Goal: Task Accomplishment & Management: Manage account settings

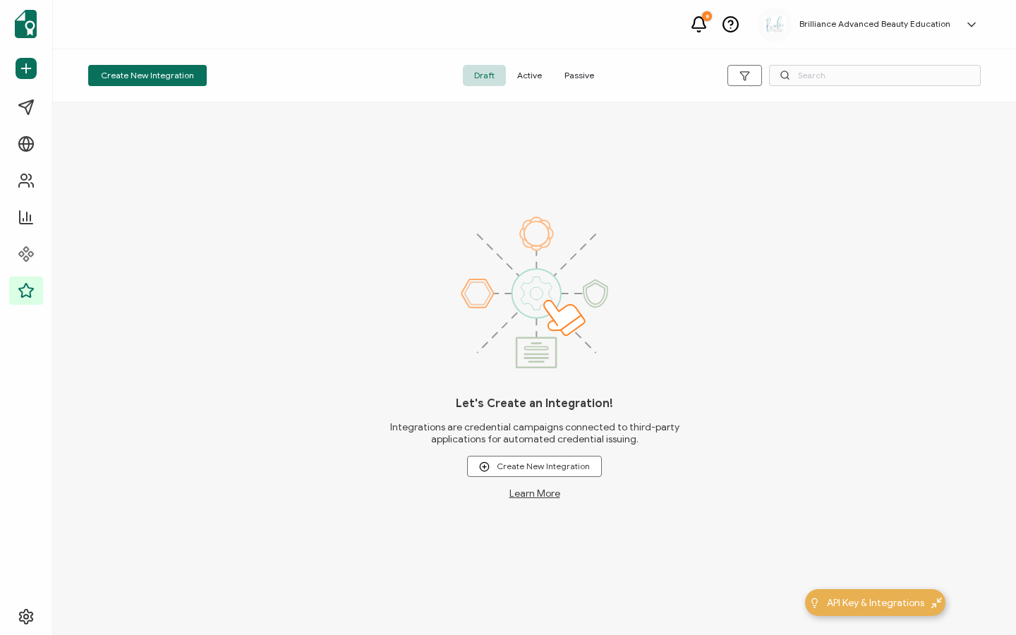
click at [529, 75] on span "Active" at bounding box center [529, 75] width 47 height 21
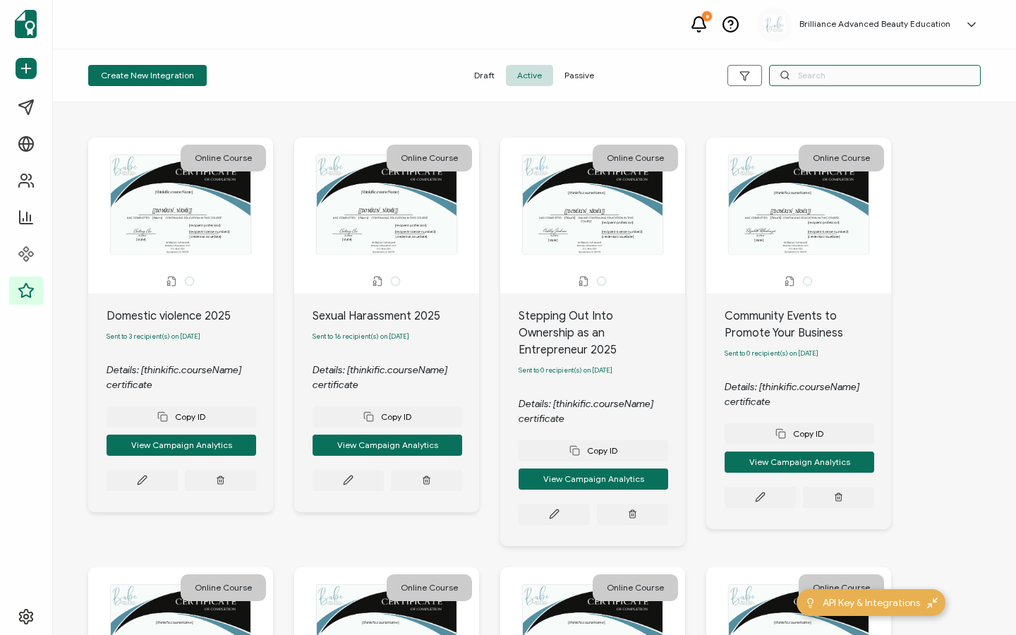
click at [830, 73] on input "text" at bounding box center [875, 75] width 212 height 21
type input "Is a"
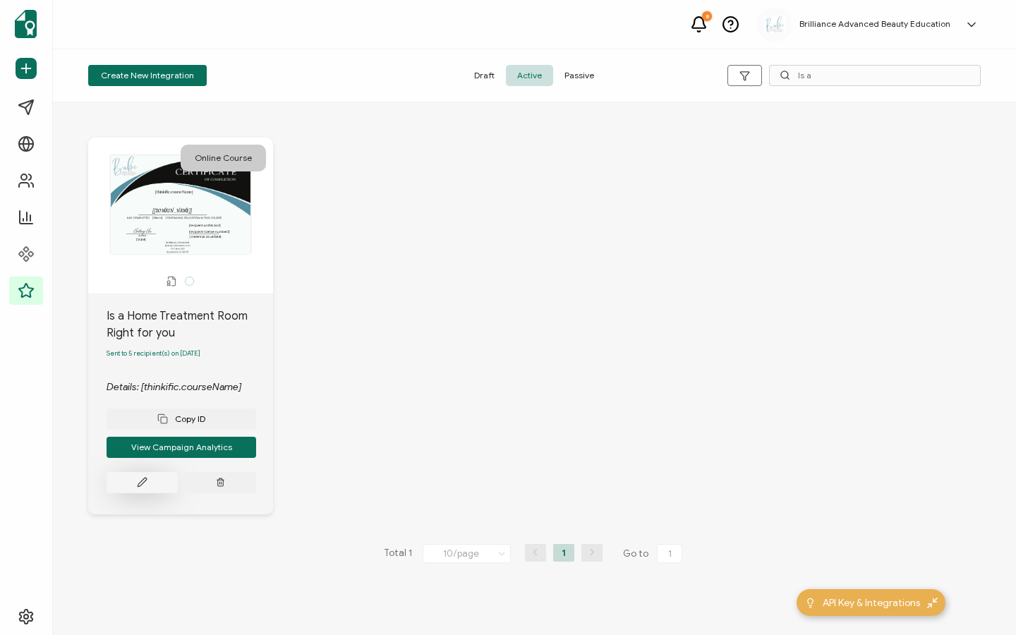
click at [120, 484] on button at bounding box center [142, 482] width 71 height 21
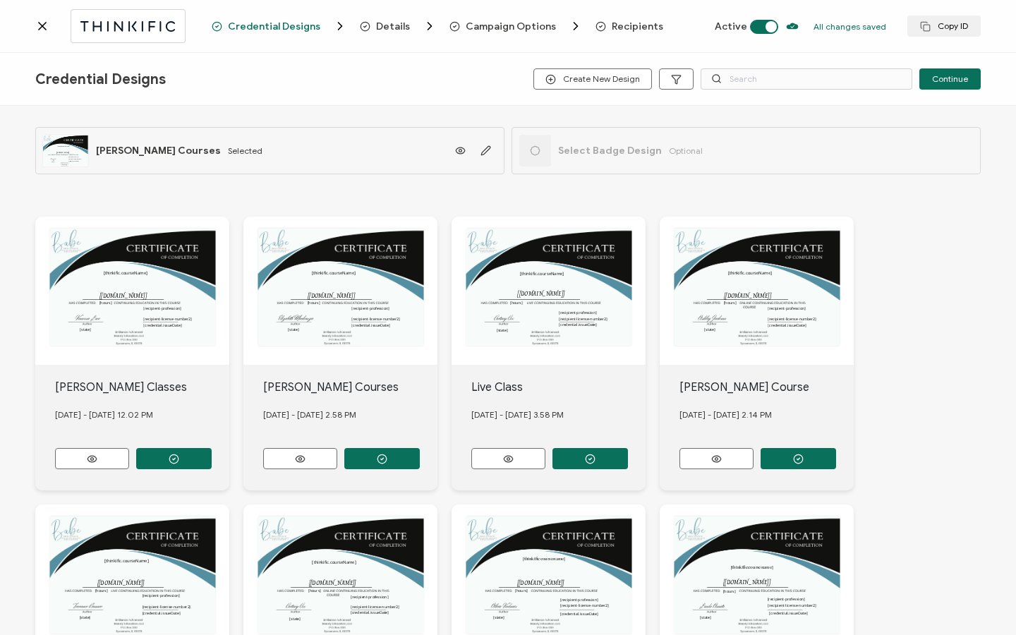
click at [631, 27] on span "Recipients" at bounding box center [637, 26] width 51 height 11
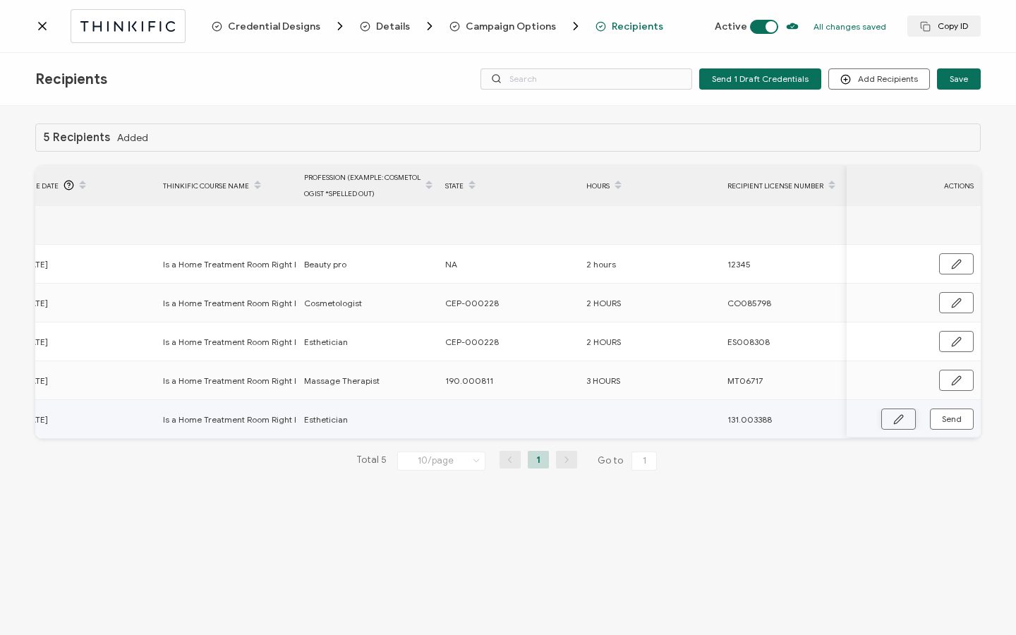
click at [888, 420] on button "button" at bounding box center [898, 418] width 35 height 21
drag, startPoint x: 503, startPoint y: 384, endPoint x: 437, endPoint y: 384, distance: 66.3
click at [437, 384] on tr "[DATE][PERSON_NAME] [EMAIL_ADDRESS][DATE][PERSON_NAME][DOMAIN_NAME] Sent [DATE]…" at bounding box center [185, 380] width 1619 height 39
copy tr "190.000811"
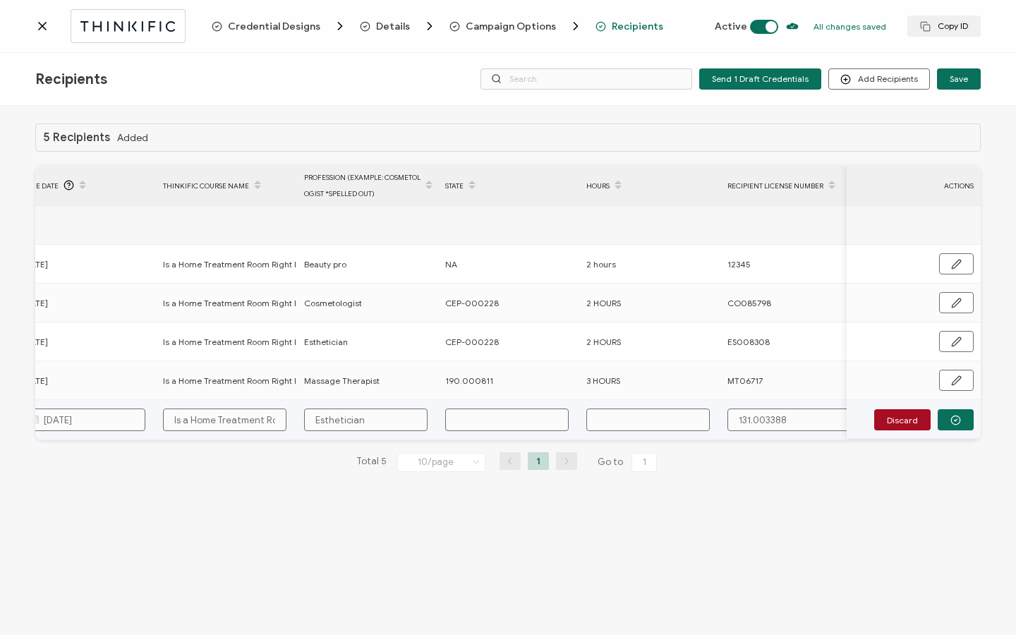
click at [487, 424] on input "text" at bounding box center [506, 419] width 123 height 23
paste input "190.000811"
type input "190.000811"
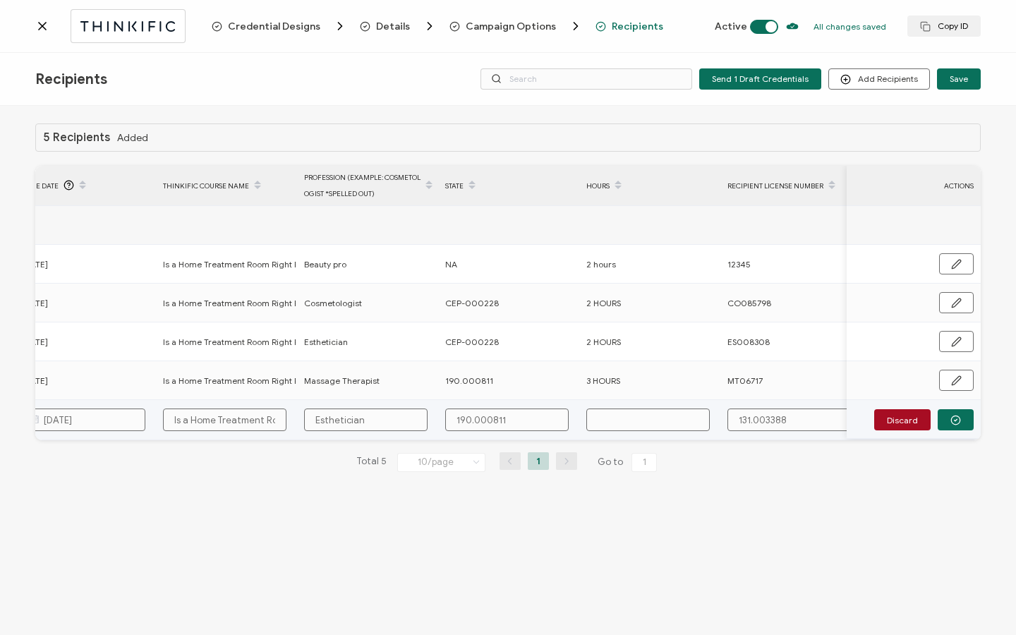
click at [627, 418] on input "text" at bounding box center [647, 419] width 123 height 23
type input "3"
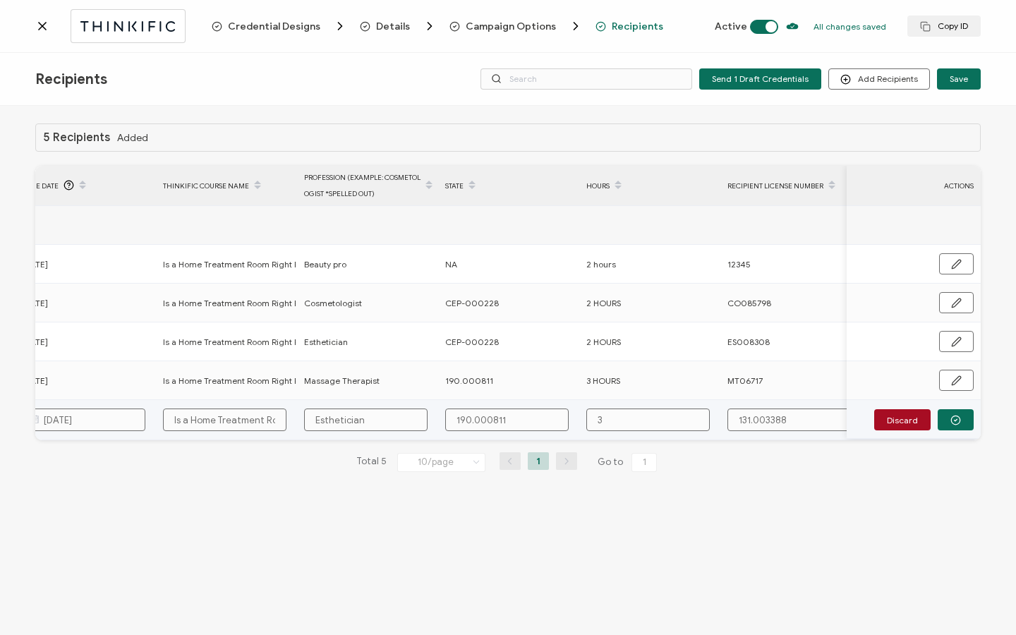
type input "3 H"
type input "3 Ho"
type input "3 Hou"
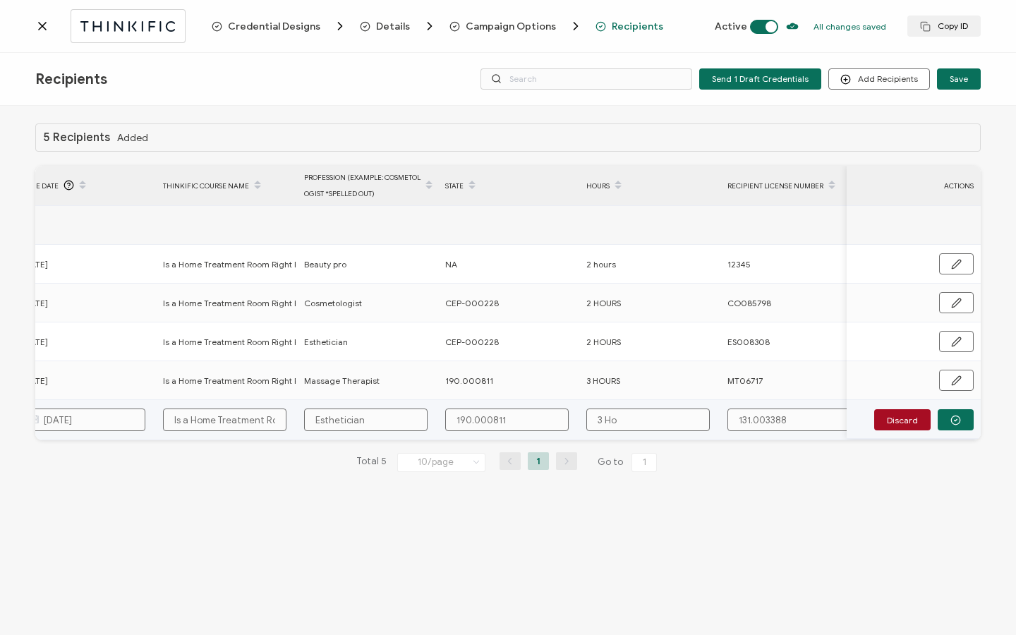
type input "3 Hou"
type input "3 Hour"
type input "3 Hours"
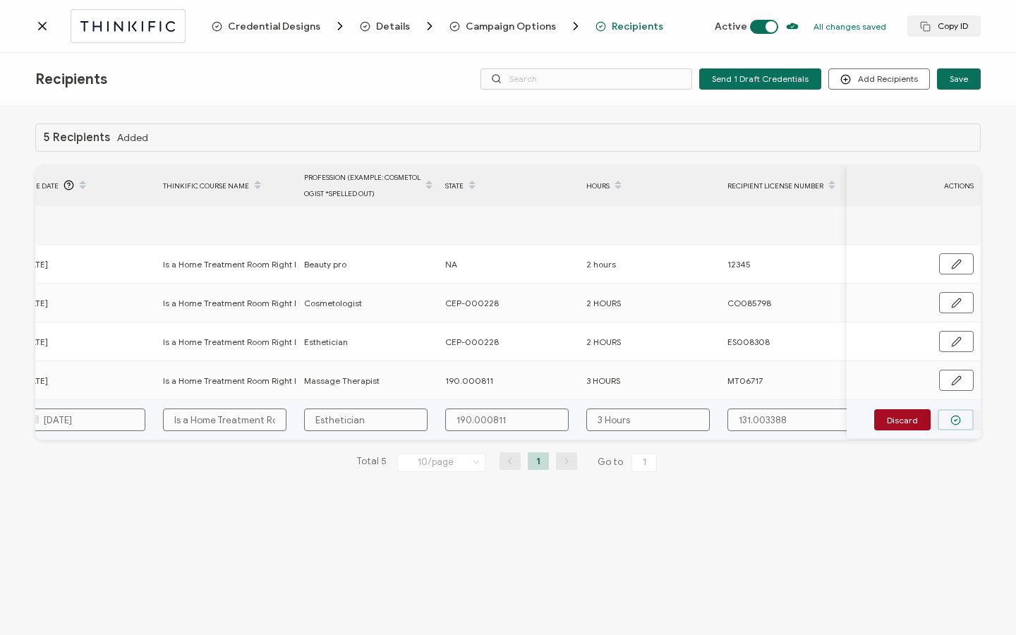
type input "3 Hours"
click at [957, 417] on icon "button" at bounding box center [955, 420] width 11 height 11
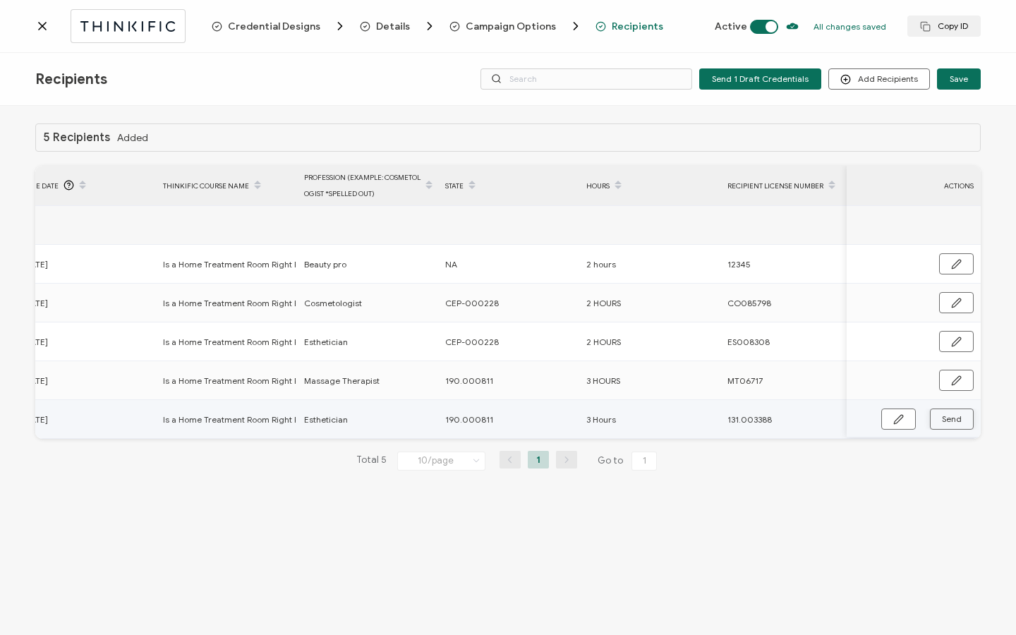
click at [904, 420] on span "Send" at bounding box center [898, 419] width 11 height 11
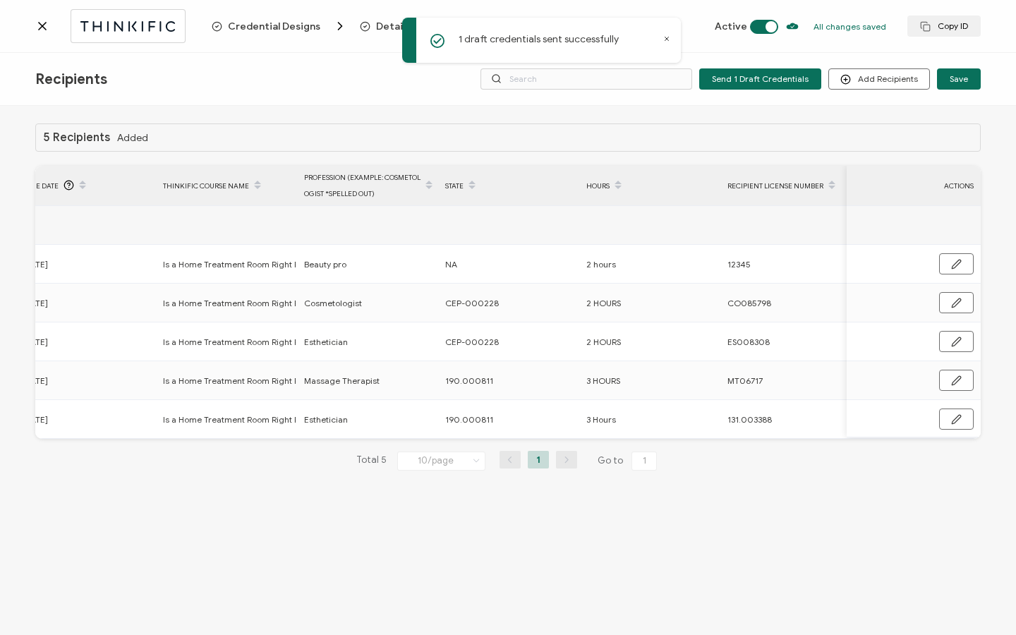
click at [42, 25] on icon at bounding box center [42, 26] width 7 height 7
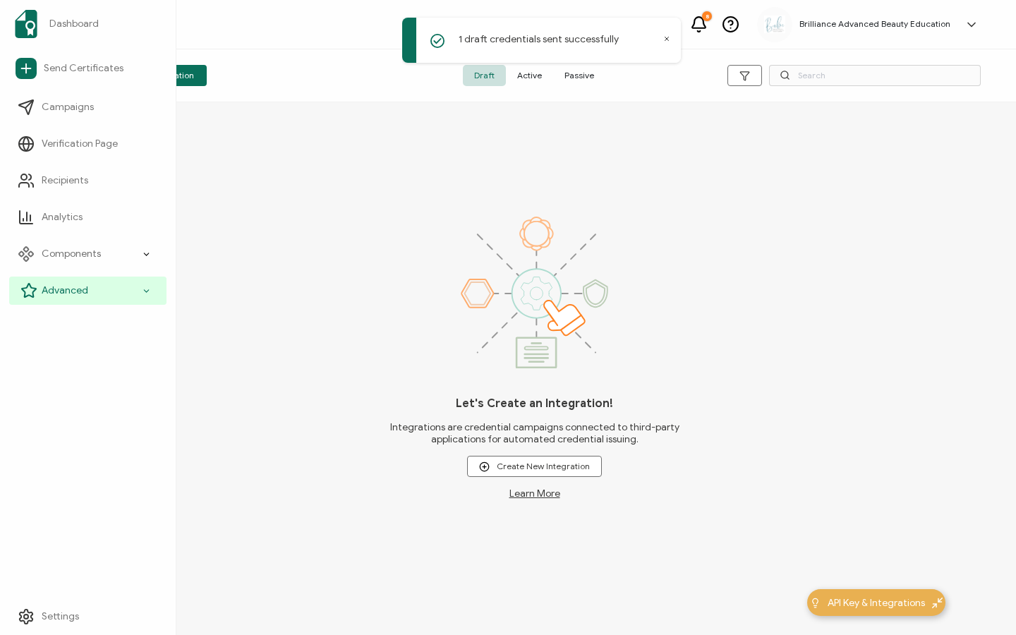
click at [77, 289] on span "Advanced" at bounding box center [65, 291] width 47 height 14
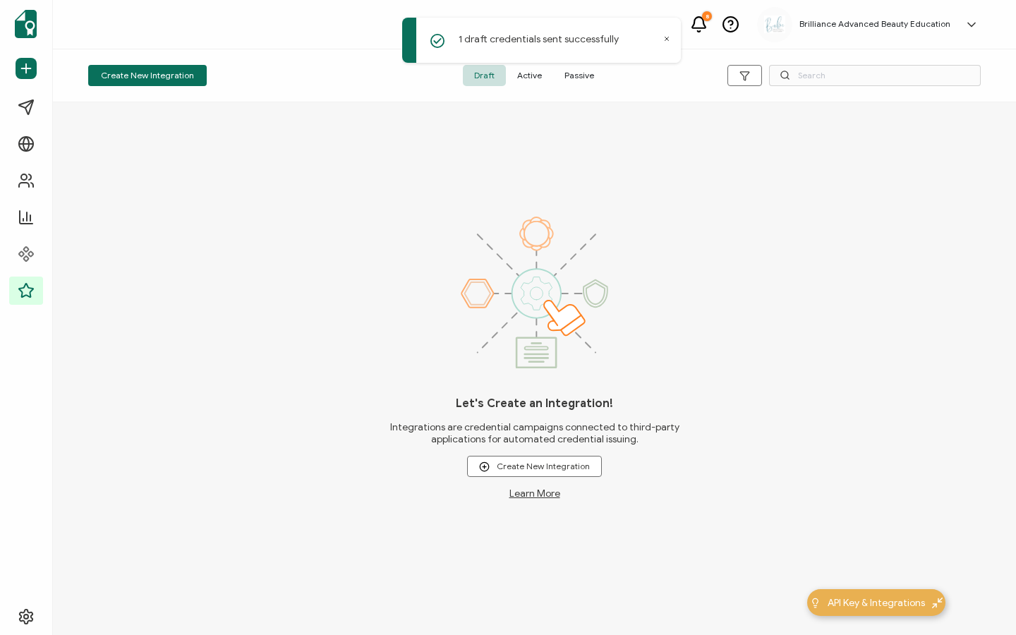
click at [535, 78] on span "Active" at bounding box center [529, 75] width 47 height 21
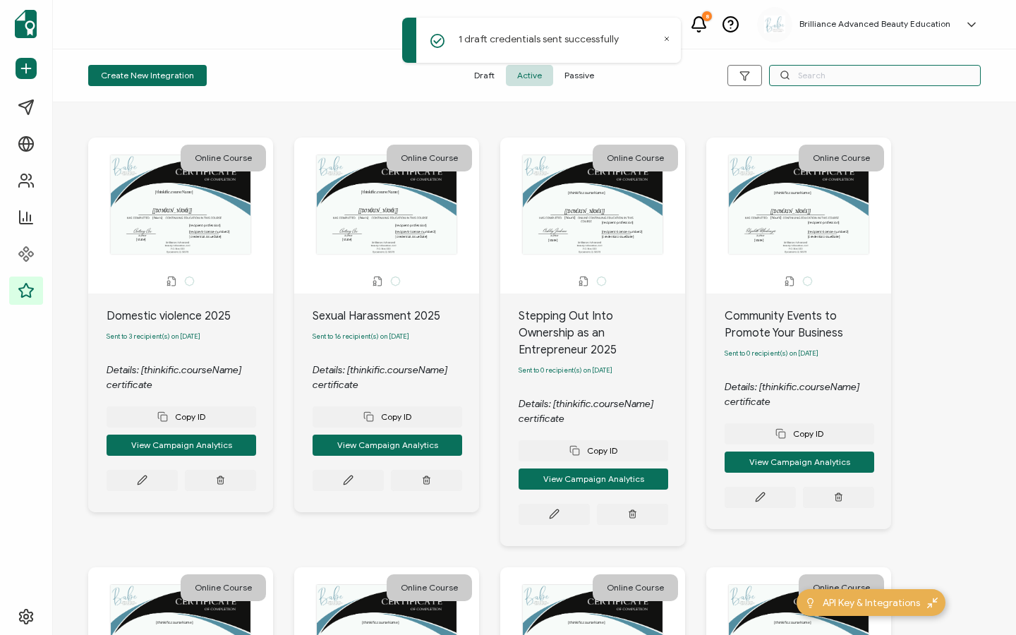
click at [894, 76] on input "text" at bounding box center [875, 75] width 212 height 21
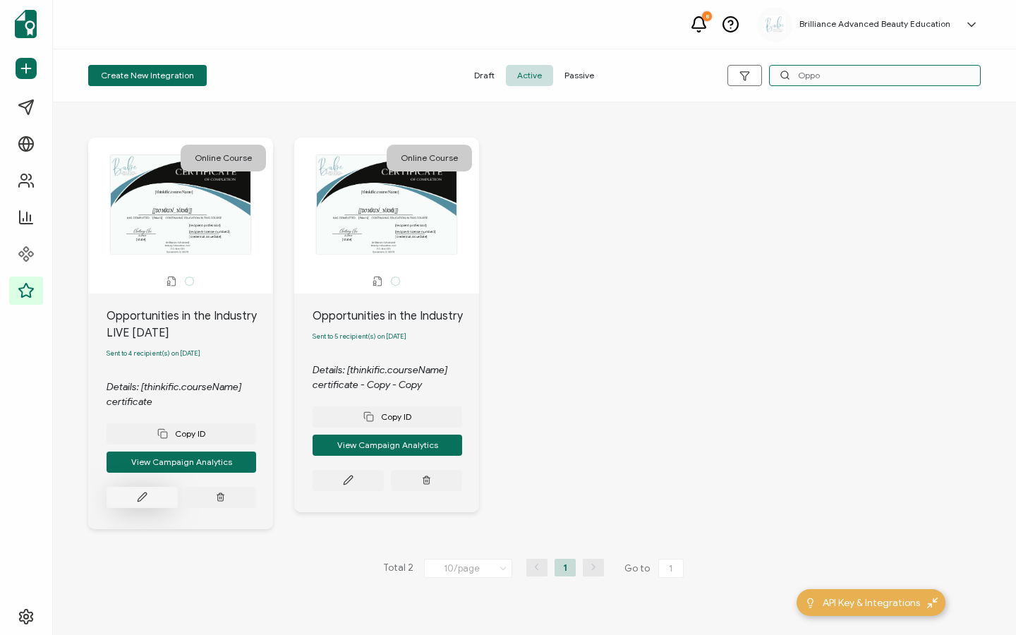
type input "Oppo"
click at [152, 500] on button at bounding box center [142, 497] width 71 height 21
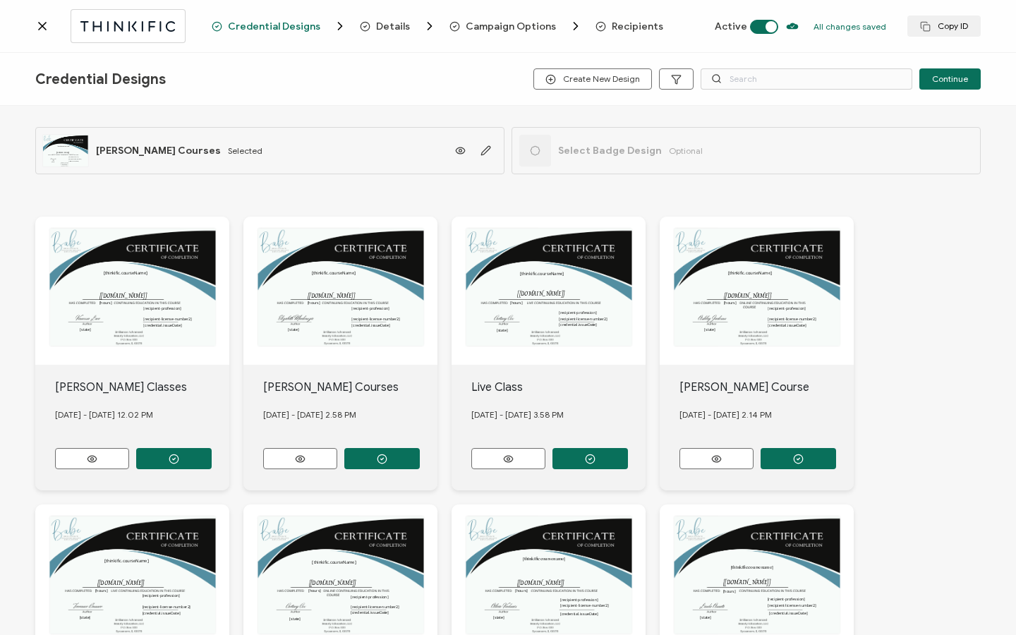
click at [44, 25] on icon at bounding box center [42, 26] width 14 height 14
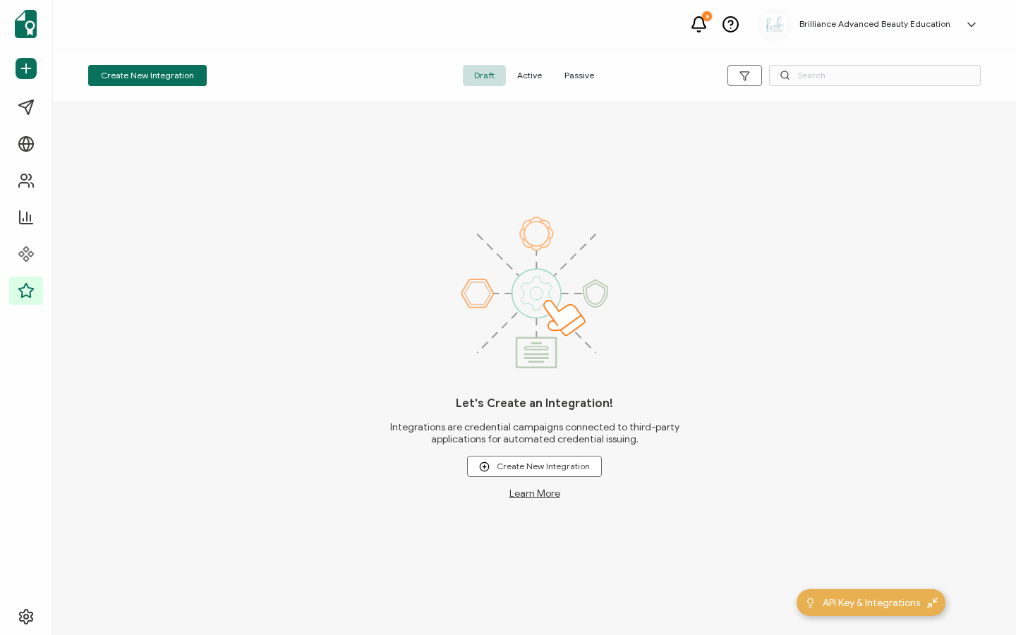
click at [529, 71] on span "Active" at bounding box center [529, 75] width 47 height 21
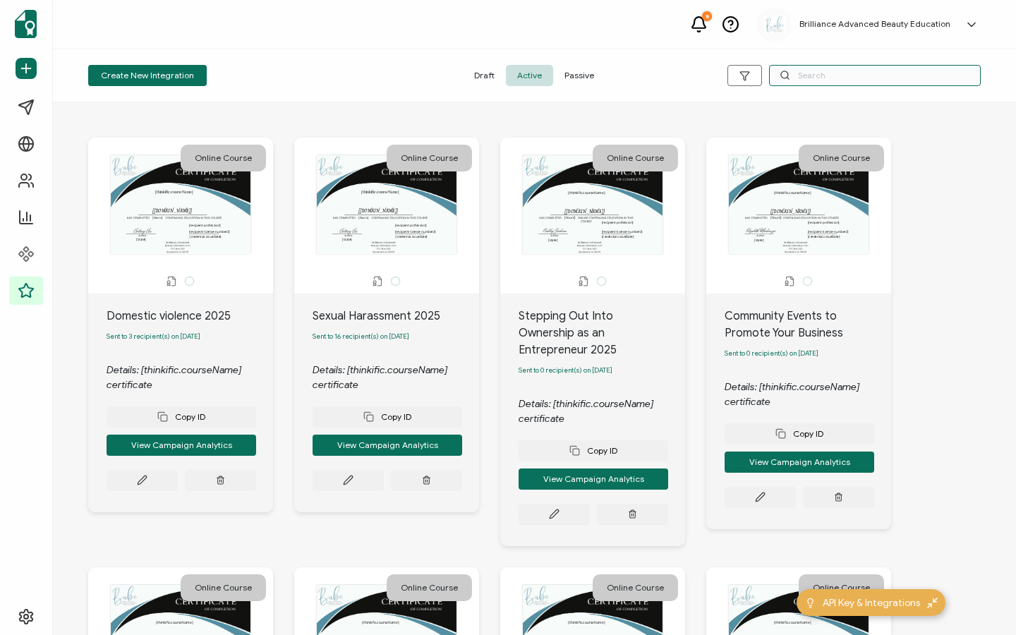
click at [824, 75] on input "text" at bounding box center [875, 75] width 212 height 21
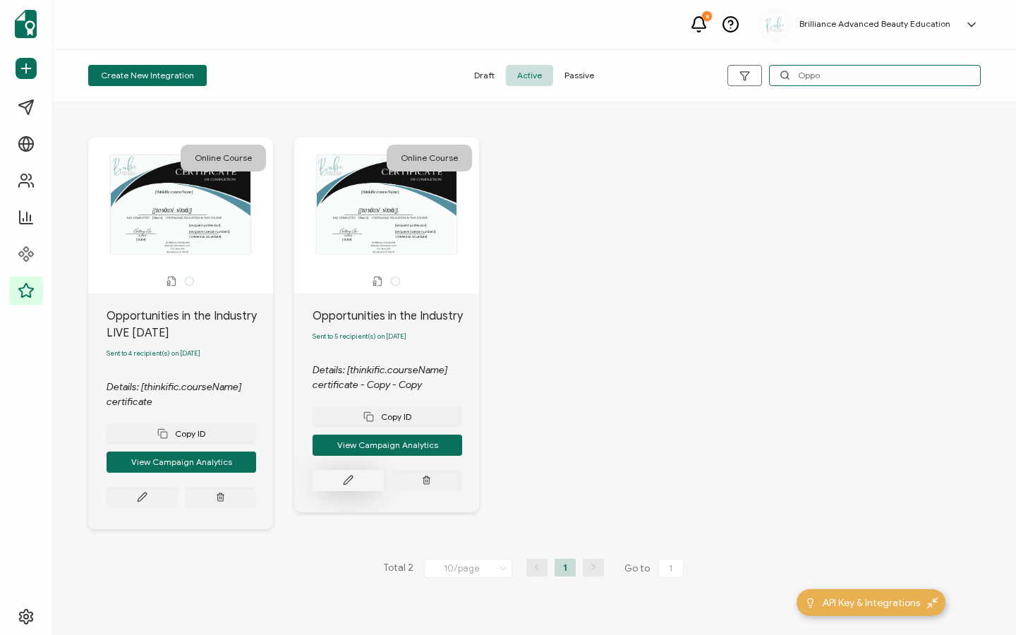
type input "Oppo"
click at [178, 489] on button at bounding box center [142, 497] width 71 height 21
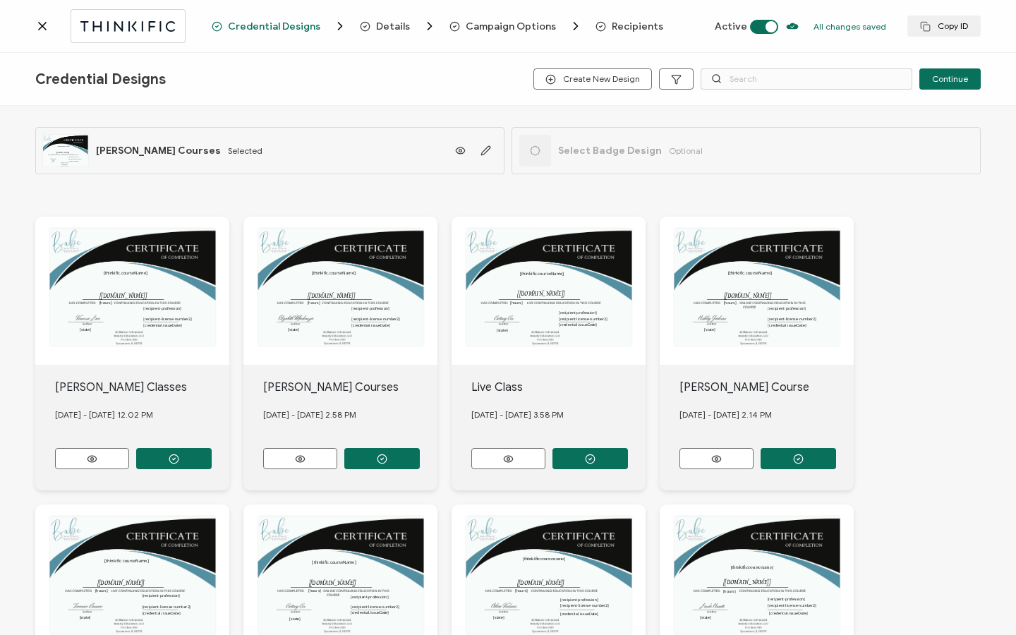
click at [614, 28] on span "Recipients" at bounding box center [637, 26] width 51 height 11
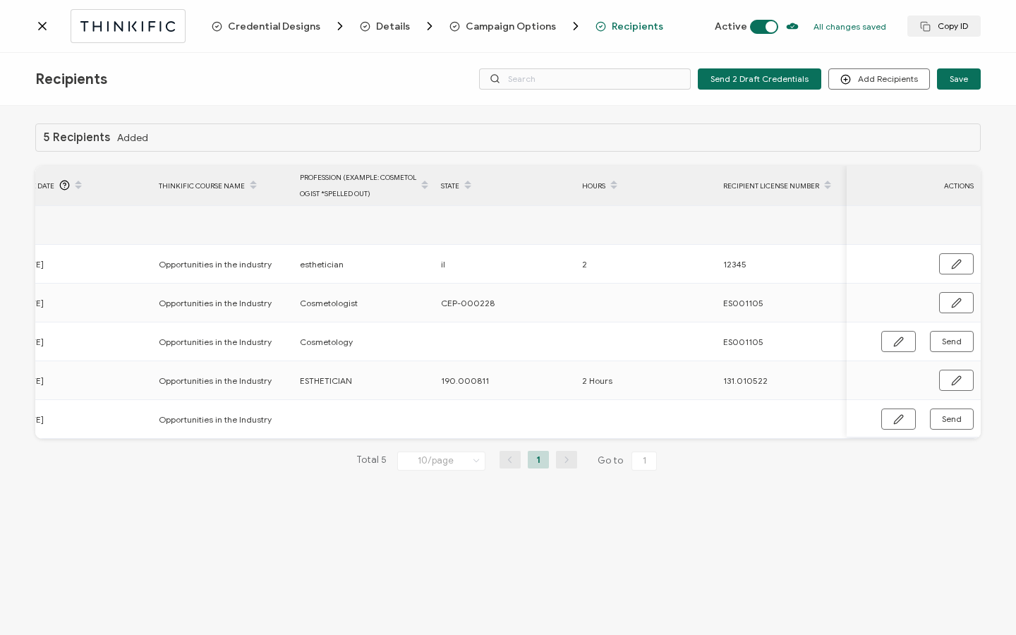
scroll to position [0, 674]
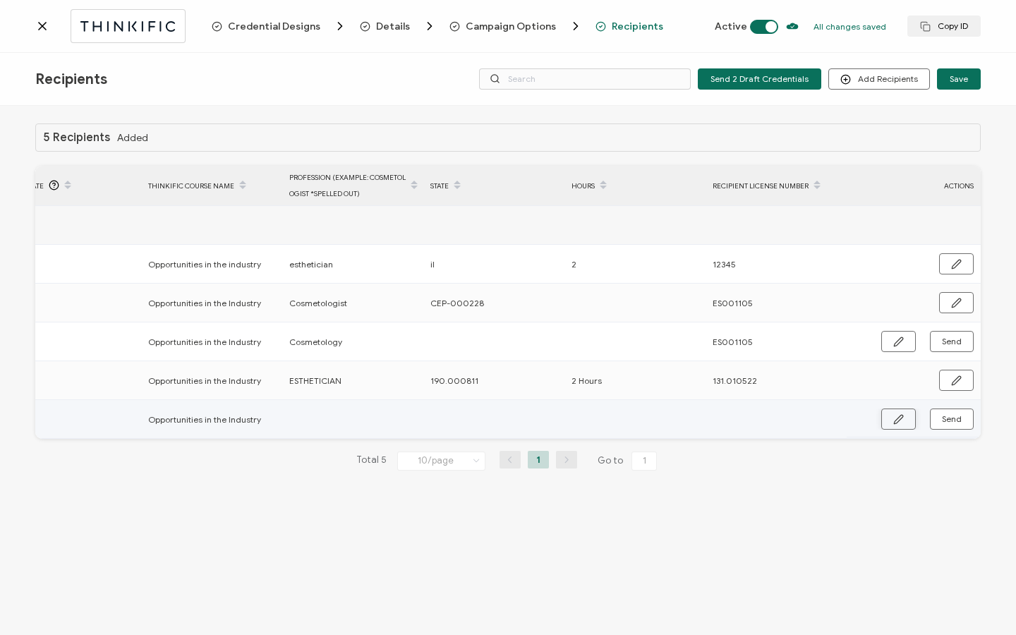
click at [902, 417] on icon "button" at bounding box center [898, 419] width 8 height 8
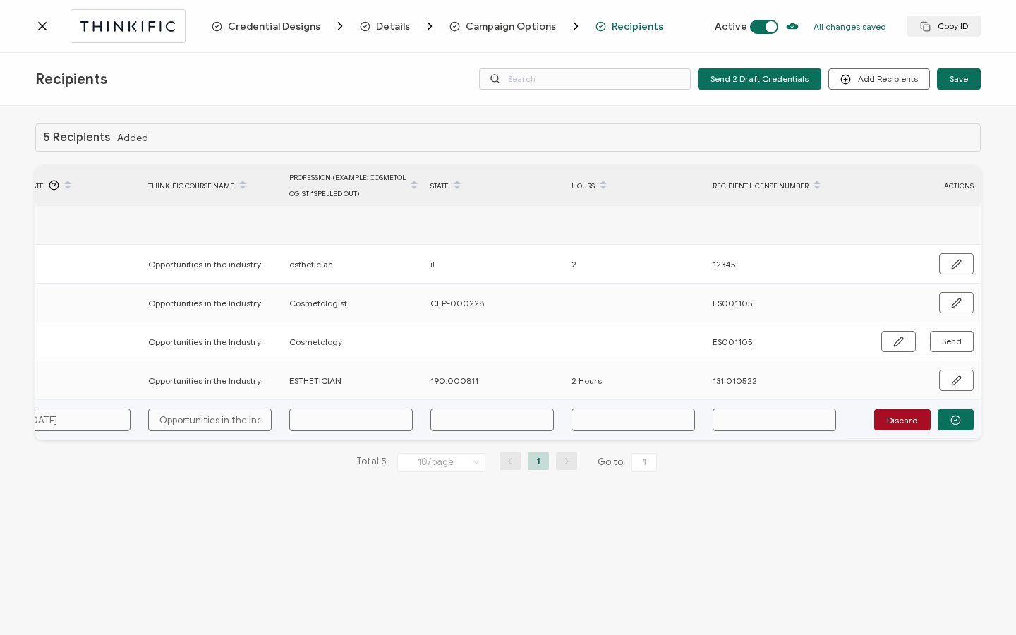
click at [478, 416] on input "text" at bounding box center [491, 419] width 123 height 23
paste input "190.000811"
type input "190.000811"
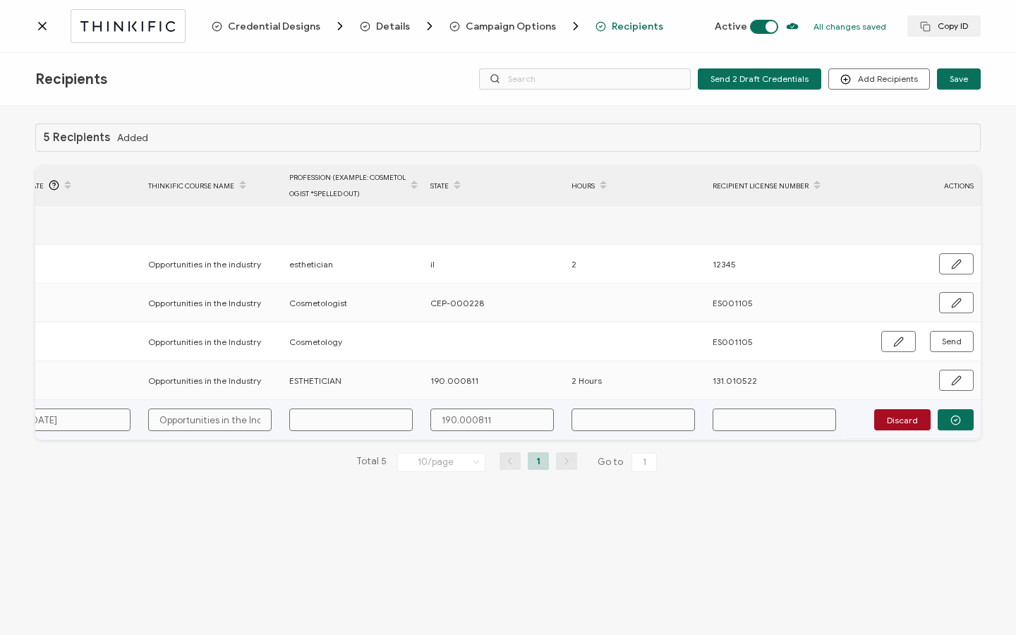
click at [630, 404] on td at bounding box center [634, 420] width 141 height 40
click at [637, 413] on input "text" at bounding box center [632, 419] width 123 height 23
type input "2"
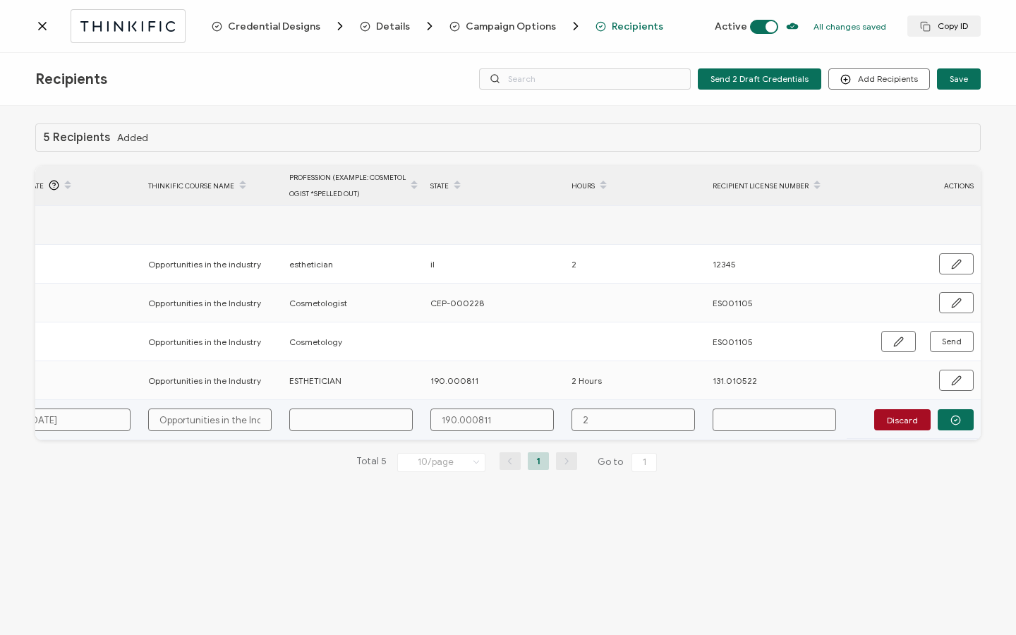
type input "2"
type input "2 H"
type input "2 Ho"
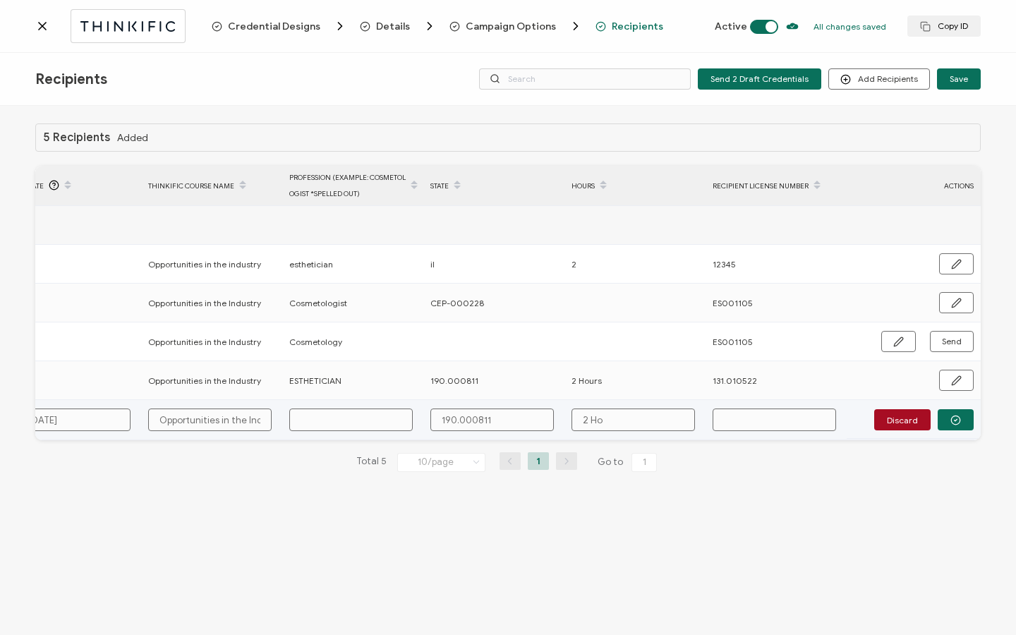
type input "2 Hou"
type input "2 Hour"
type input "2 Hours"
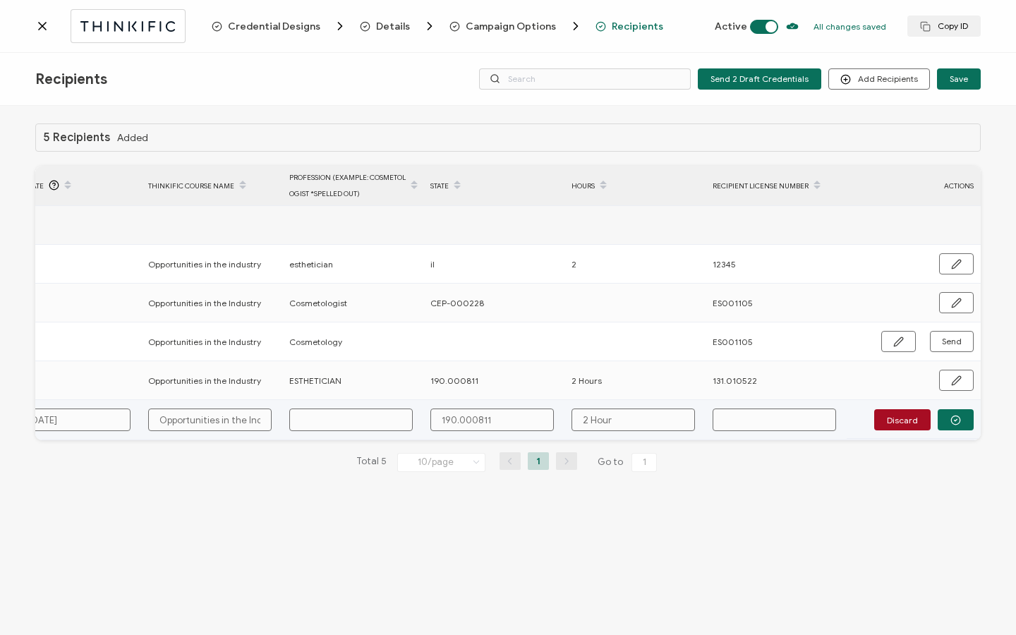
type input "2 Hours"
click at [364, 425] on input "text" at bounding box center [350, 419] width 123 height 23
type input "E"
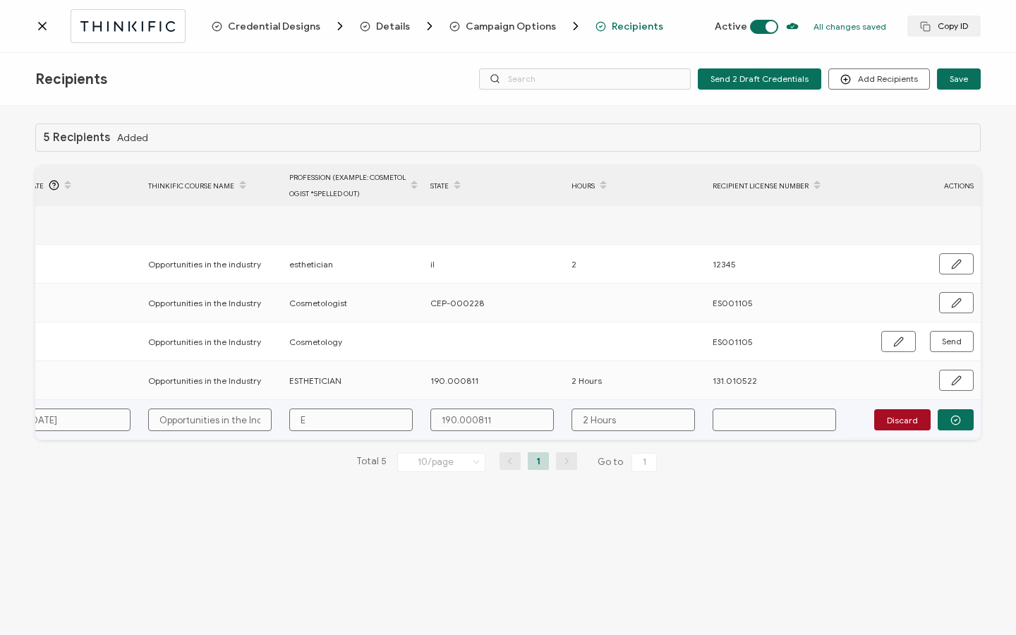
type input "Es"
type input "Est"
type input "Esth"
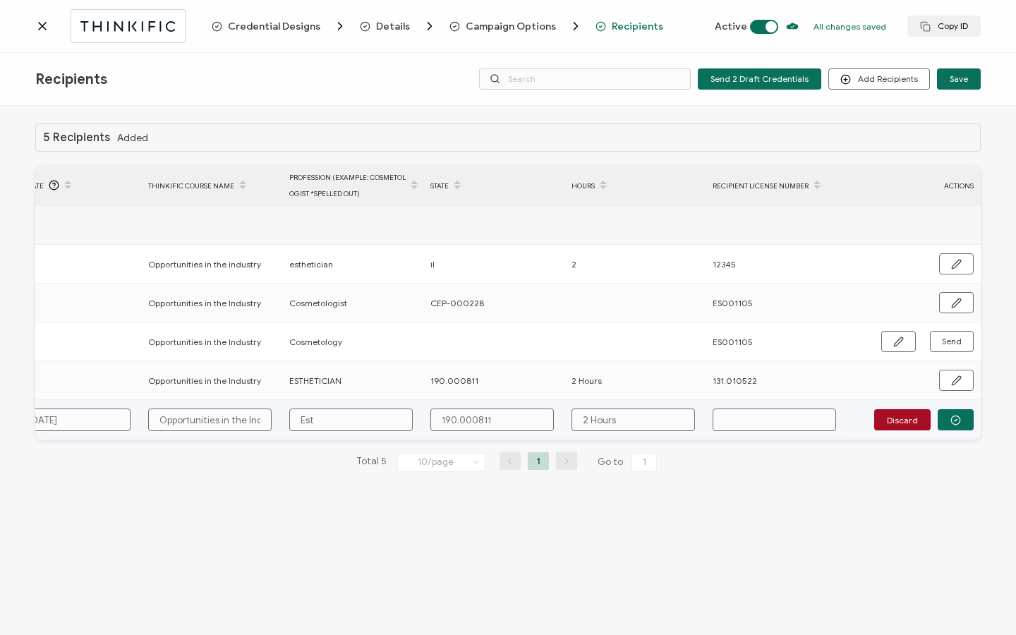
type input "Esth"
type input "Esthe"
type input "Esthet"
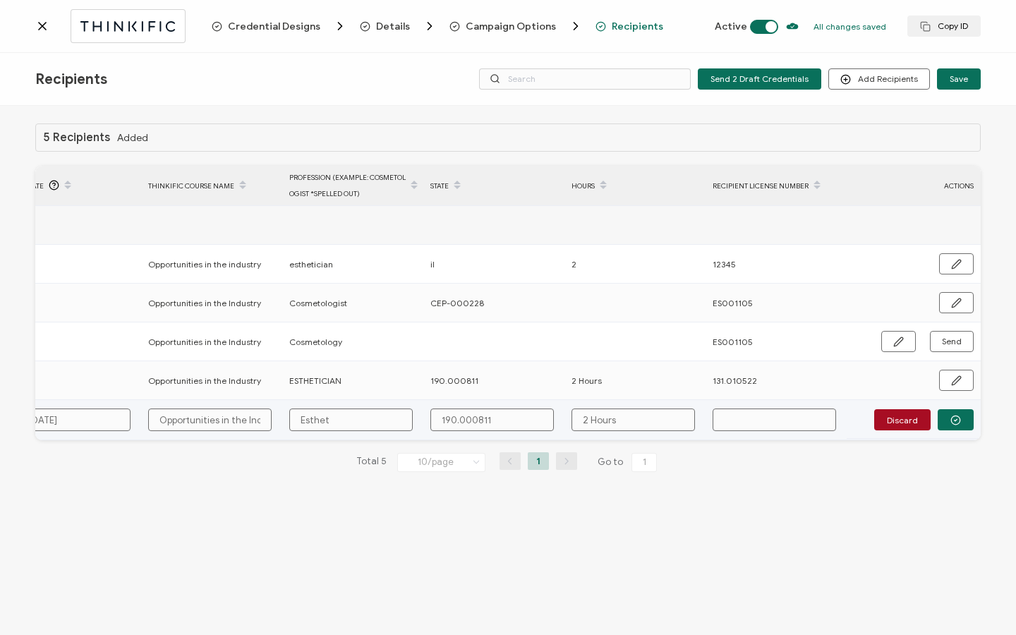
type input "Estheti"
type input "Esthetic"
type input "Esthetici"
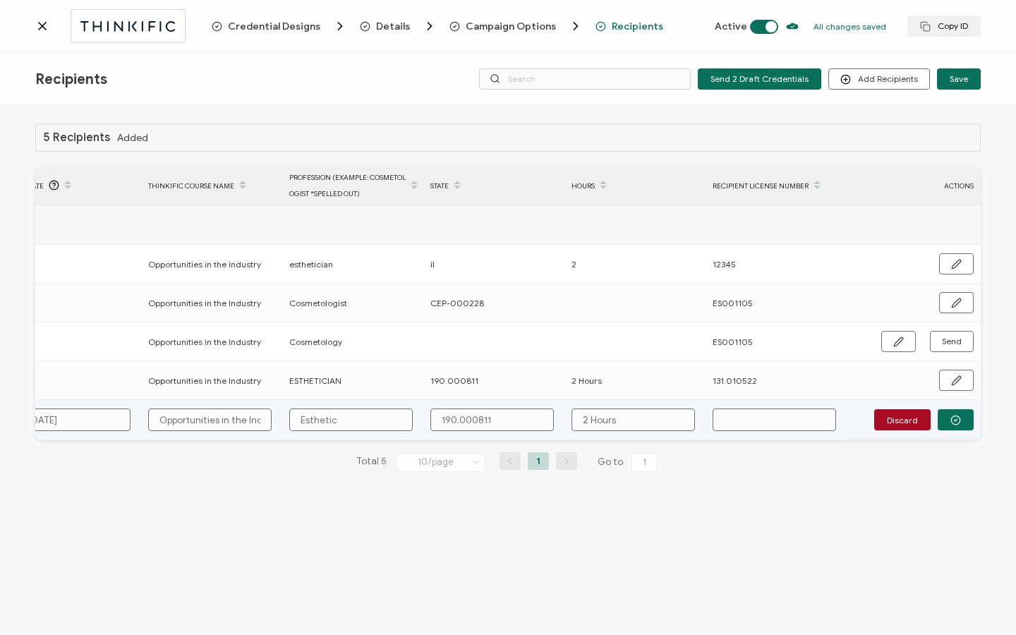
type input "Esthetici"
type input "Estheticia"
type input "Esthetician"
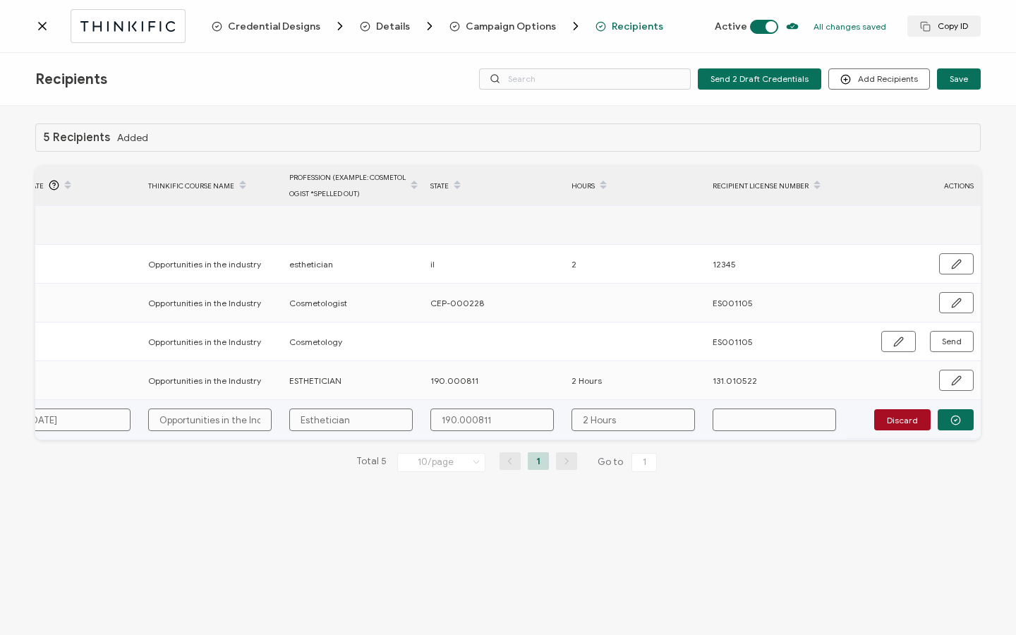
type input "Esthetician"
click at [756, 416] on input "text" at bounding box center [773, 419] width 123 height 23
paste input "190.000811"
type input "190.000811"
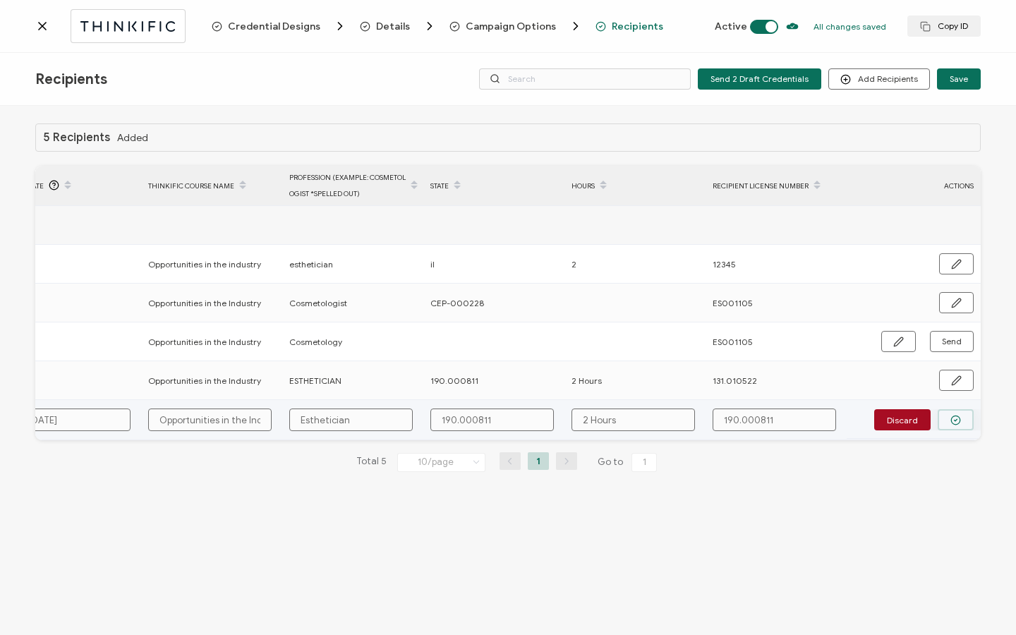
type input "190.000811"
click at [959, 420] on icon "button" at bounding box center [955, 420] width 11 height 11
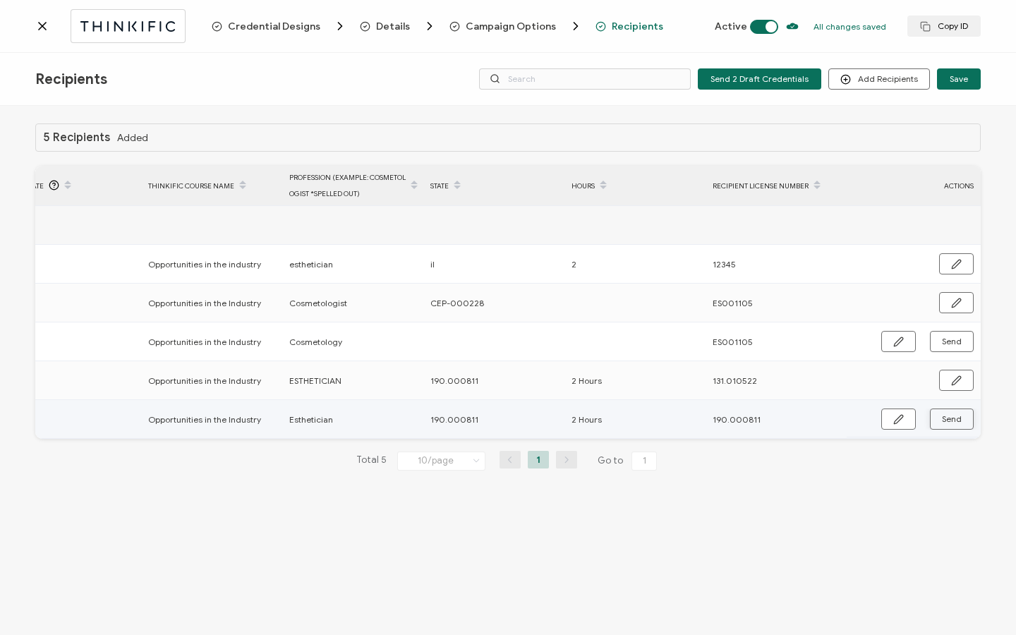
click at [904, 420] on span "Send" at bounding box center [898, 419] width 11 height 11
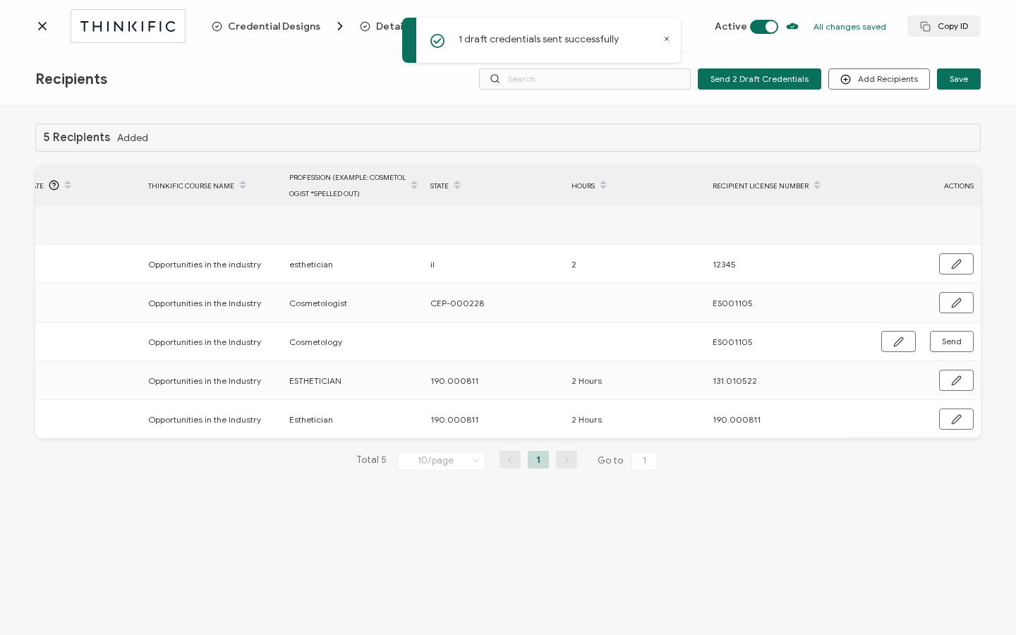
click at [38, 28] on icon at bounding box center [42, 26] width 14 height 14
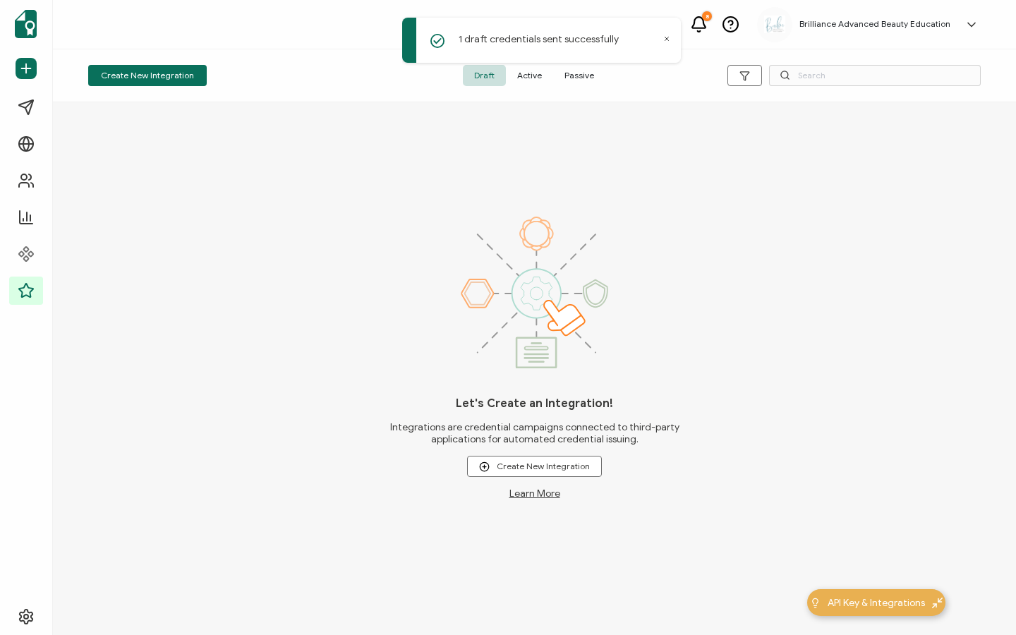
click at [535, 72] on span "Active" at bounding box center [529, 75] width 47 height 21
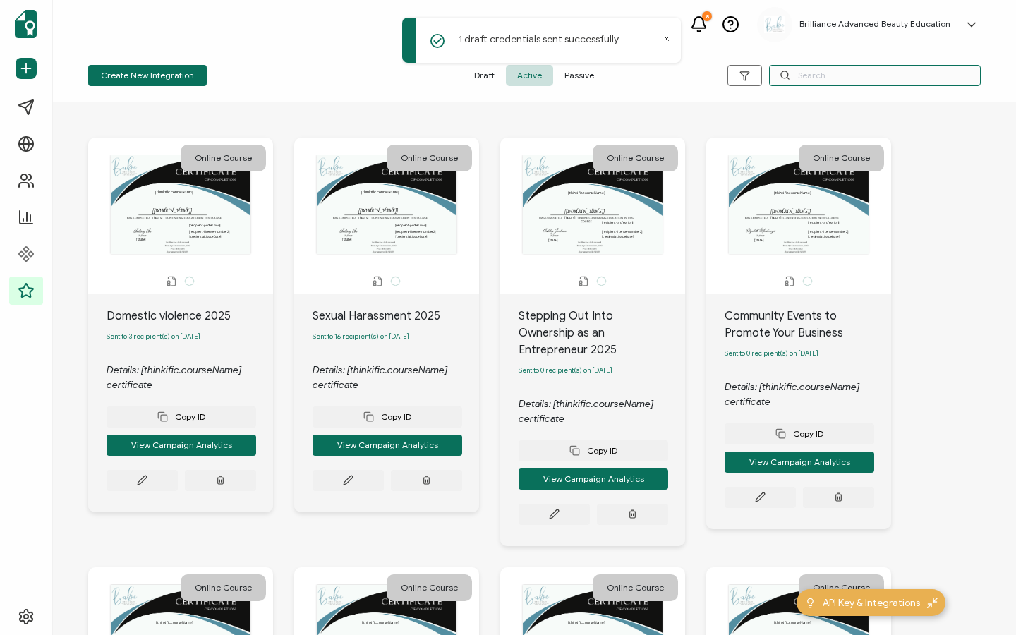
click at [798, 78] on input "text" at bounding box center [875, 75] width 212 height 21
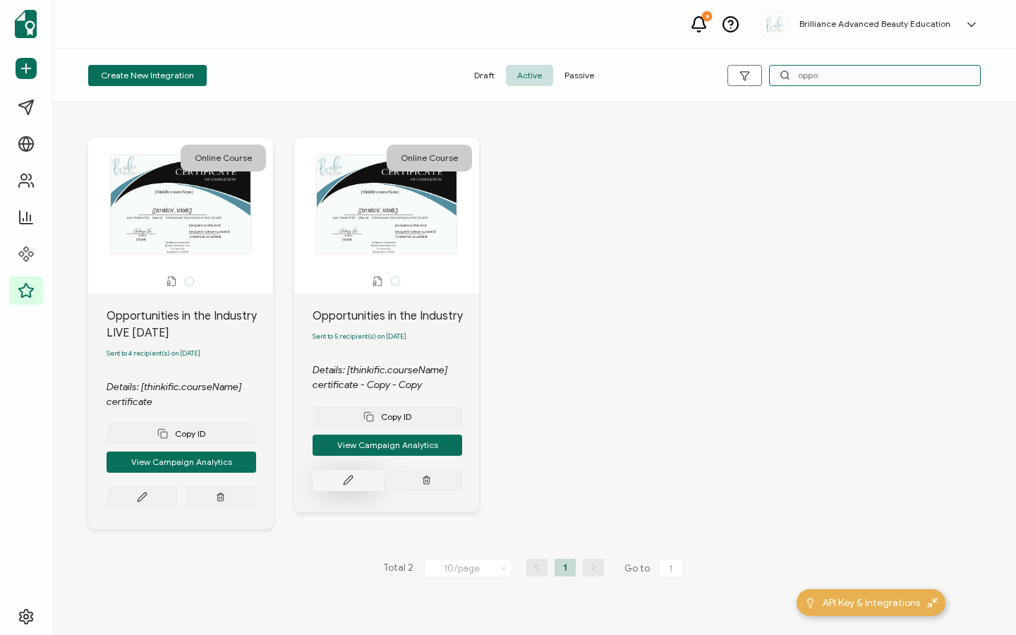
type input "oppo"
click at [178, 490] on button at bounding box center [142, 497] width 71 height 21
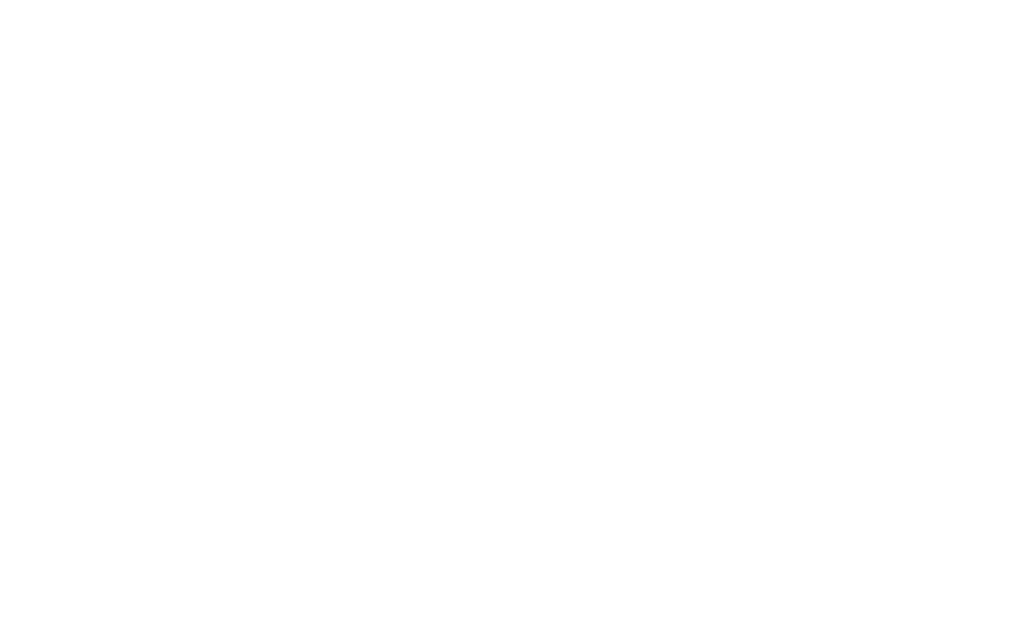
click at [346, 482] on div at bounding box center [508, 317] width 1016 height 635
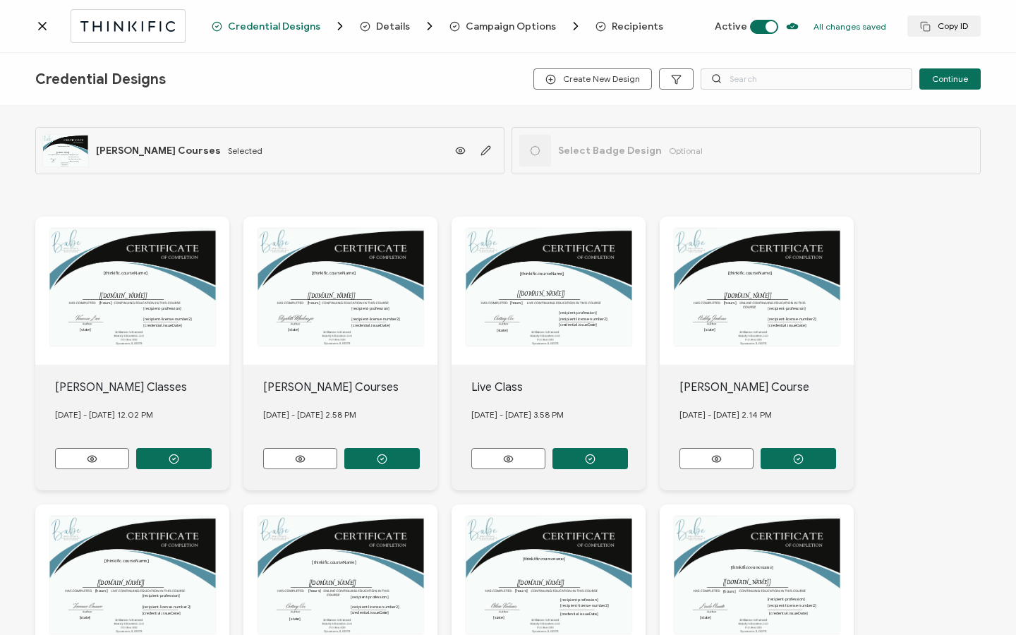
click at [612, 25] on span "Recipients" at bounding box center [637, 26] width 51 height 11
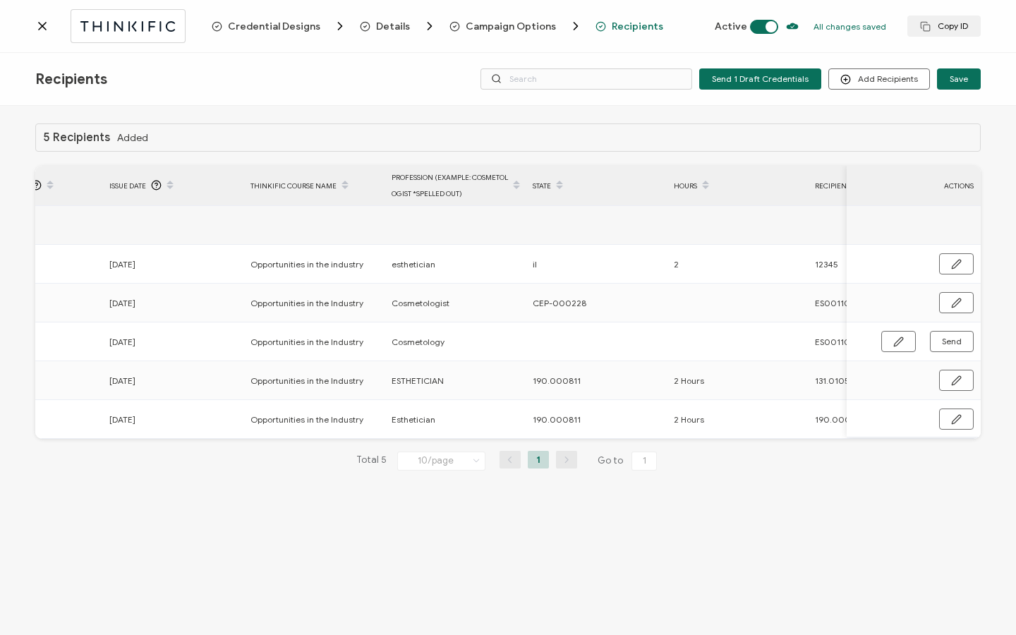
scroll to position [0, 613]
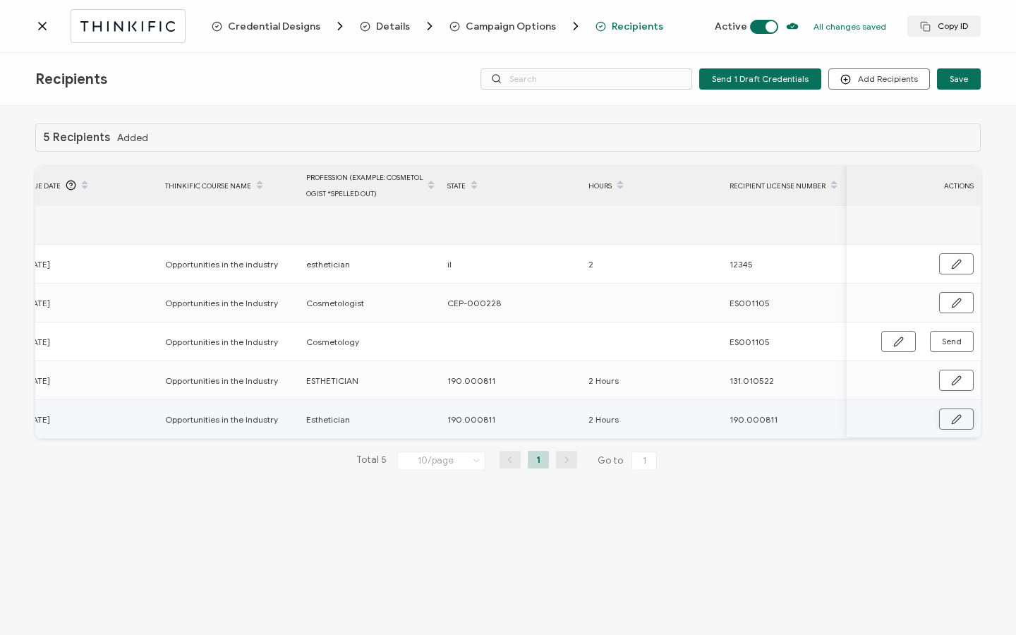
click at [961, 415] on button "button" at bounding box center [956, 418] width 35 height 21
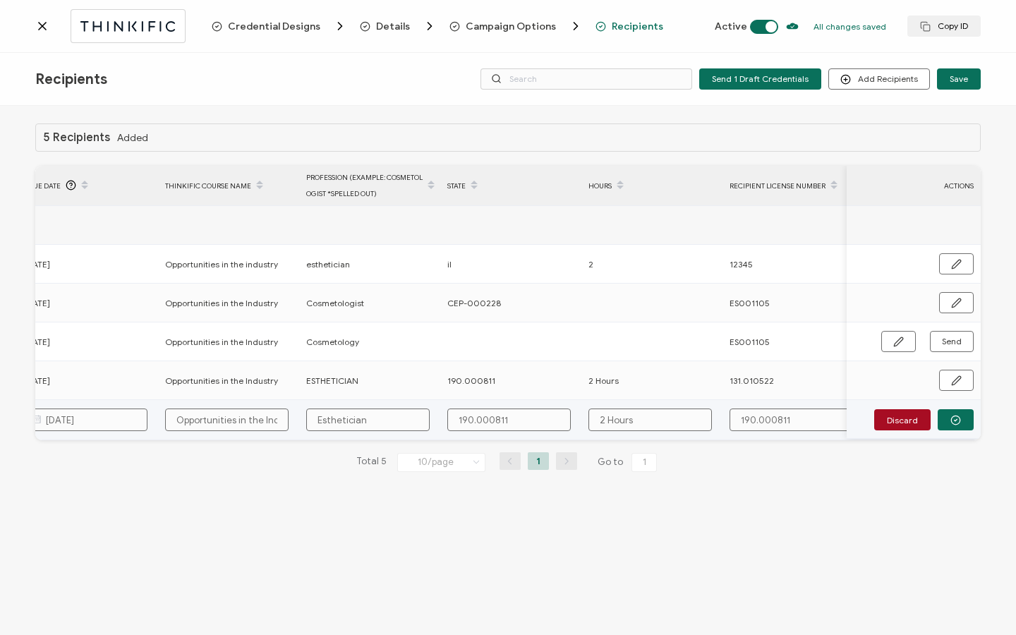
drag, startPoint x: 821, startPoint y: 423, endPoint x: 730, endPoint y: 430, distance: 91.2
click at [729, 429] on input "190.000811" at bounding box center [790, 419] width 123 height 23
drag, startPoint x: 751, startPoint y: 423, endPoint x: 837, endPoint y: 414, distance: 86.5
click at [837, 414] on input "190.000811" at bounding box center [790, 419] width 123 height 23
paste input "131.003388"
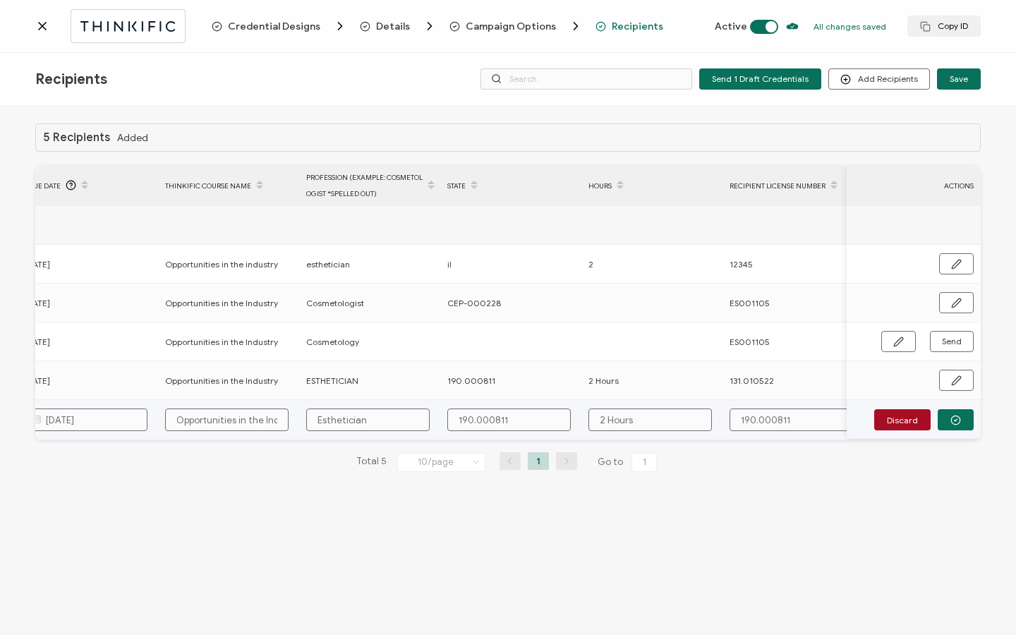
type input "131.003388"
click at [945, 411] on button "button" at bounding box center [956, 419] width 36 height 21
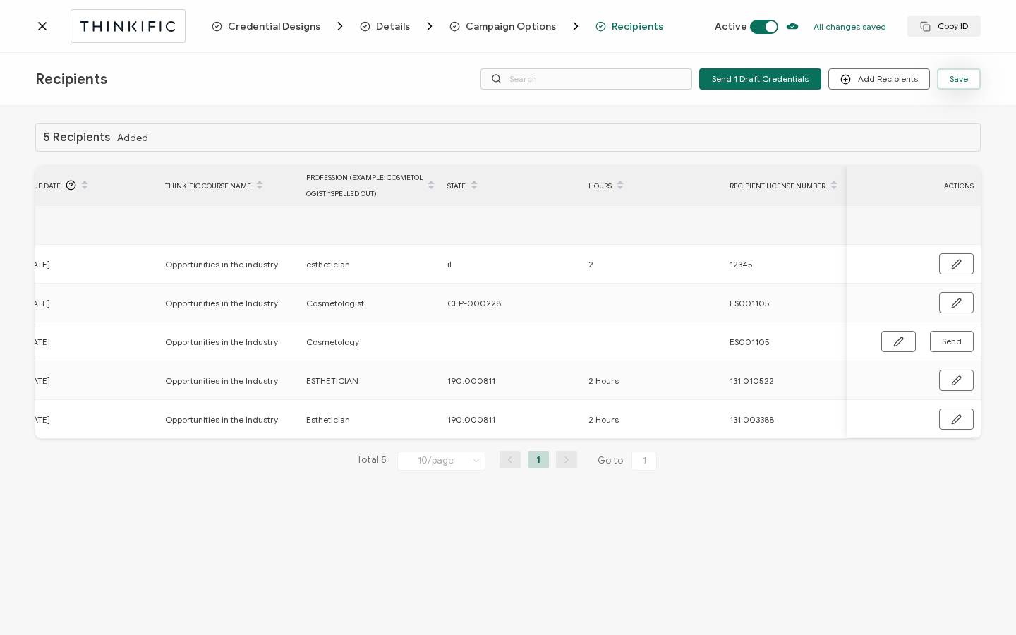
click at [808, 78] on span "Save" at bounding box center [760, 79] width 97 height 8
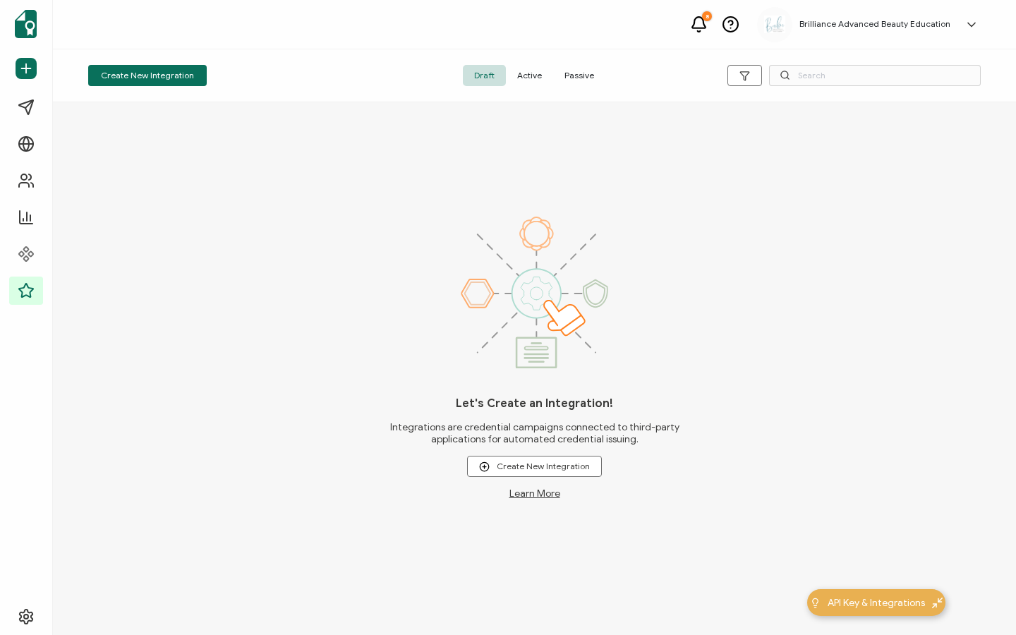
click at [539, 75] on span "Active" at bounding box center [529, 75] width 47 height 21
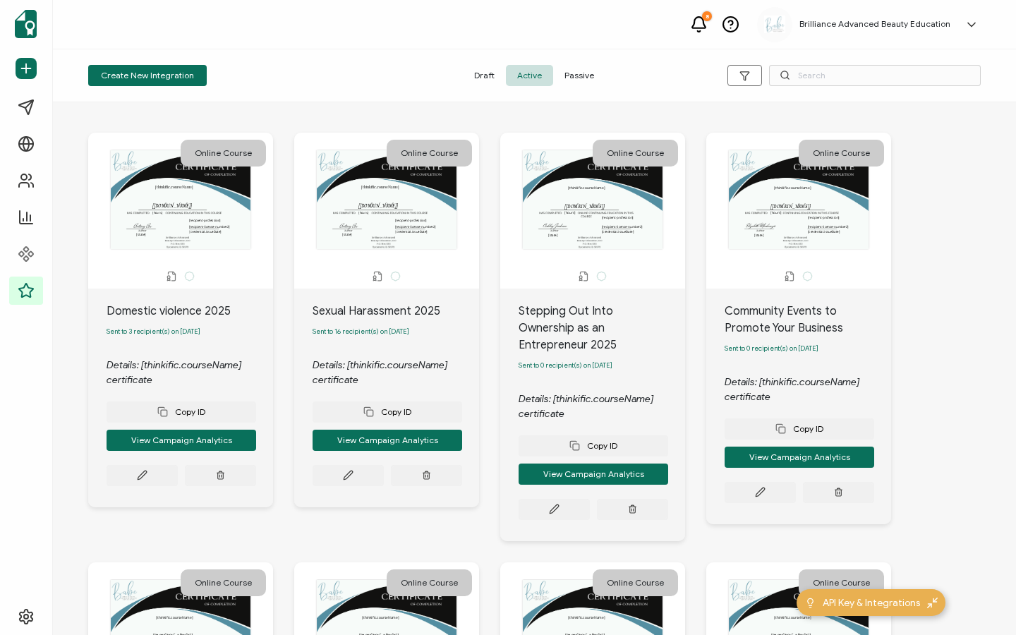
scroll to position [6, 0]
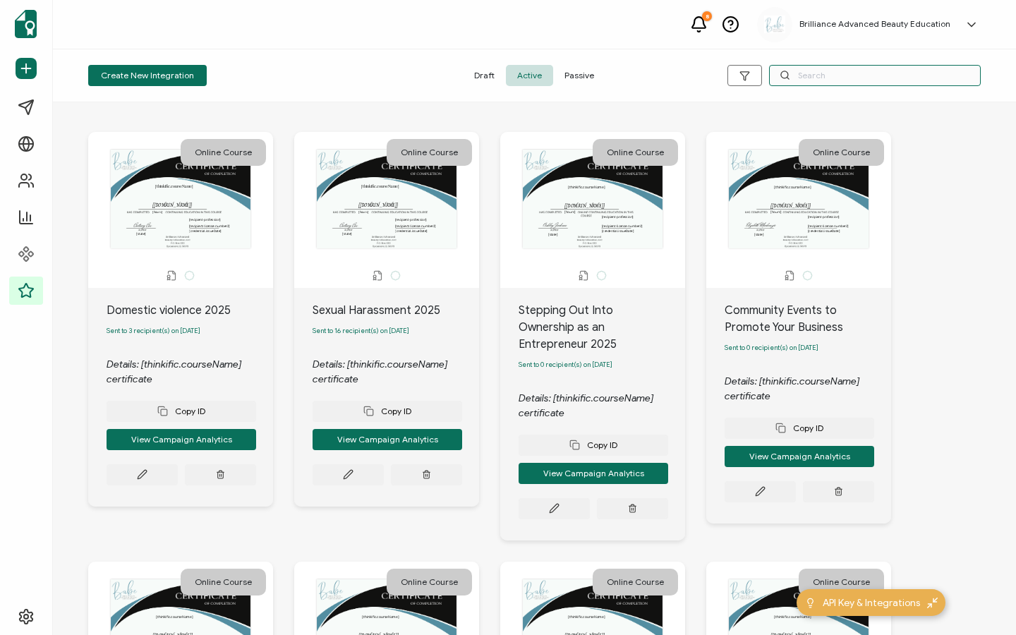
click at [858, 80] on input "text" at bounding box center [875, 75] width 212 height 21
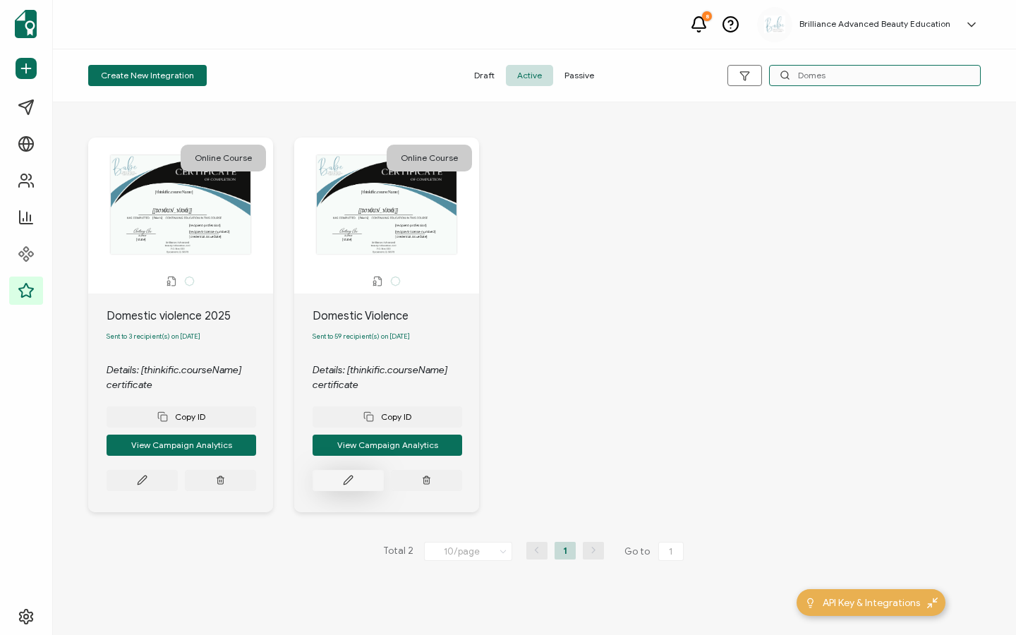
type input "Domes"
click at [178, 478] on button at bounding box center [142, 480] width 71 height 21
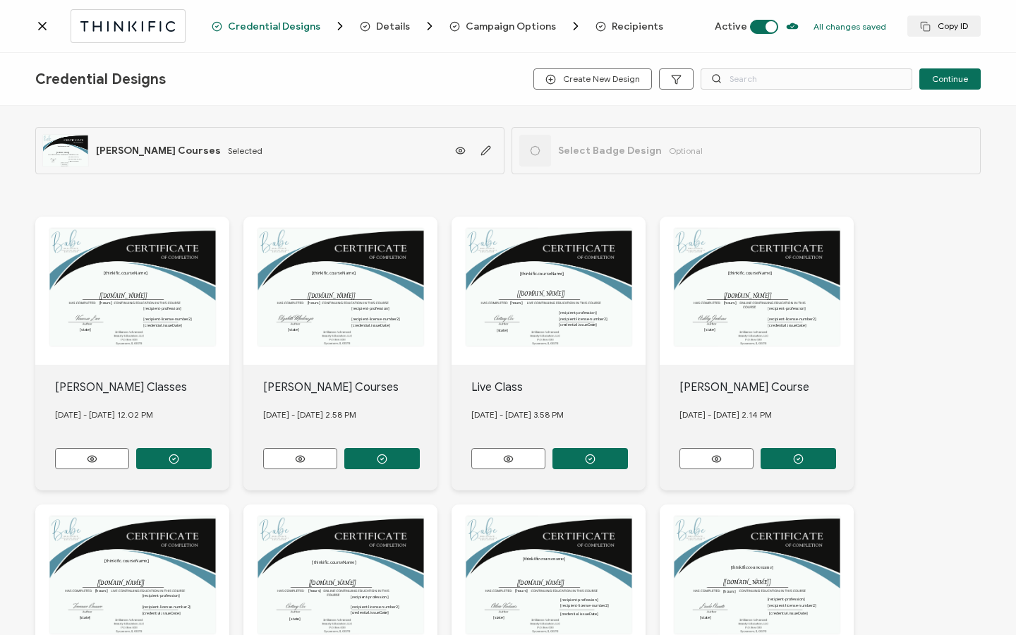
click at [612, 27] on span "Recipients" at bounding box center [637, 26] width 51 height 11
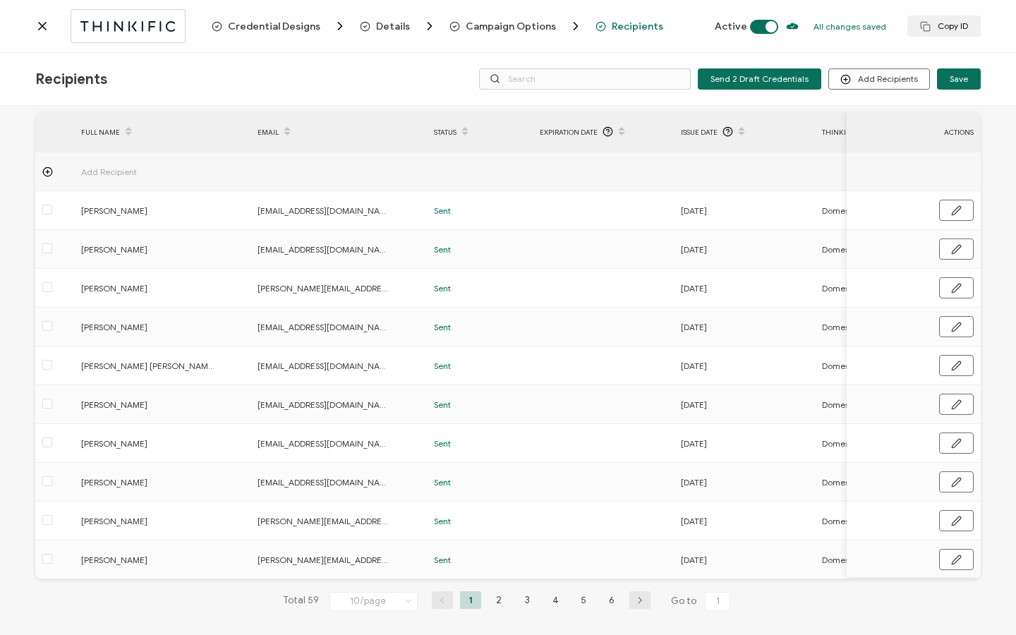
scroll to position [71, 0]
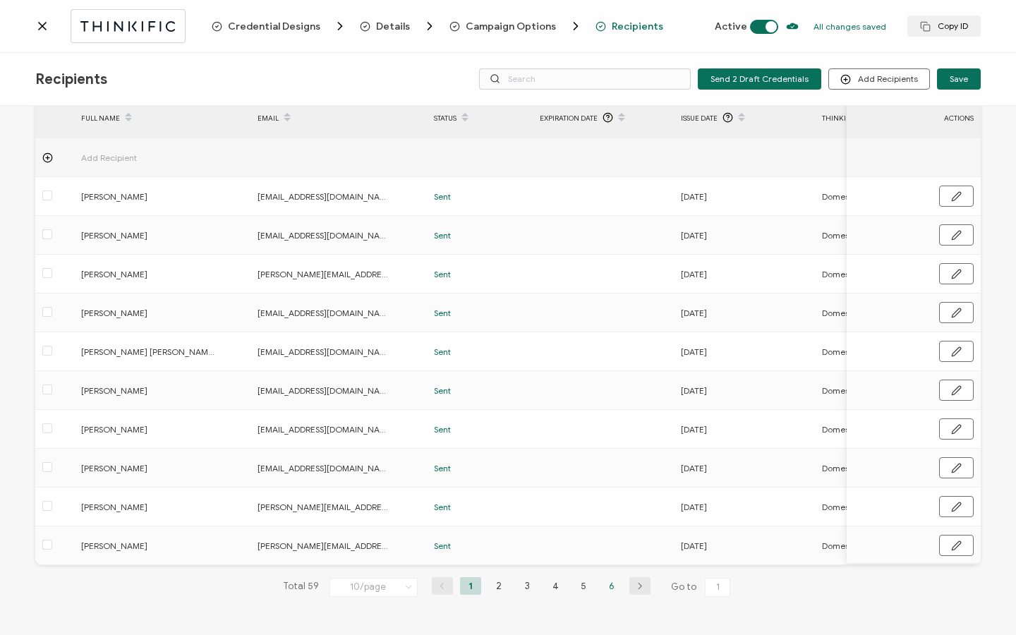
click at [605, 587] on li "6" at bounding box center [611, 586] width 21 height 18
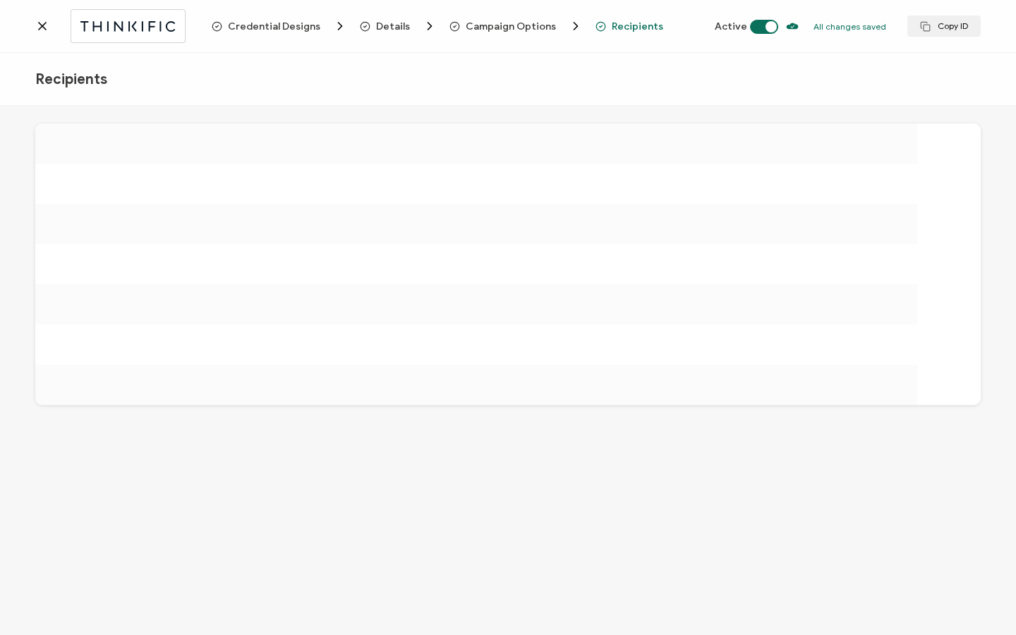
scroll to position [0, 0]
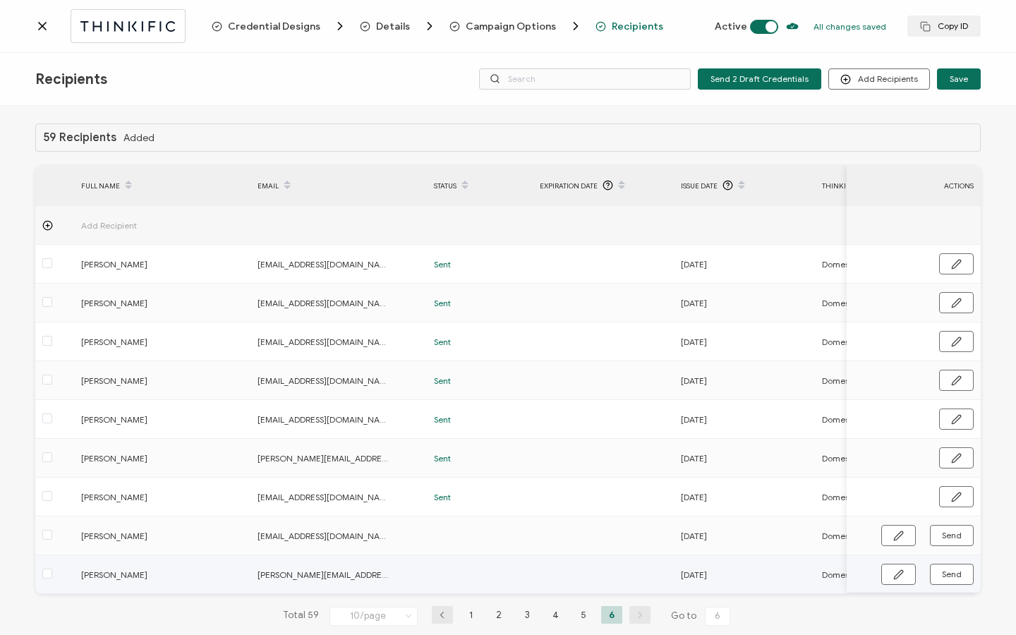
drag, startPoint x: 525, startPoint y: 593, endPoint x: 619, endPoint y: 593, distance: 94.5
click at [619, 593] on tr "Marisela Robles [EMAIL_ADDRESS][PERSON_NAME][DOMAIN_NAME] [DATE] Domestic Viole…" at bounding box center [844, 574] width 1619 height 39
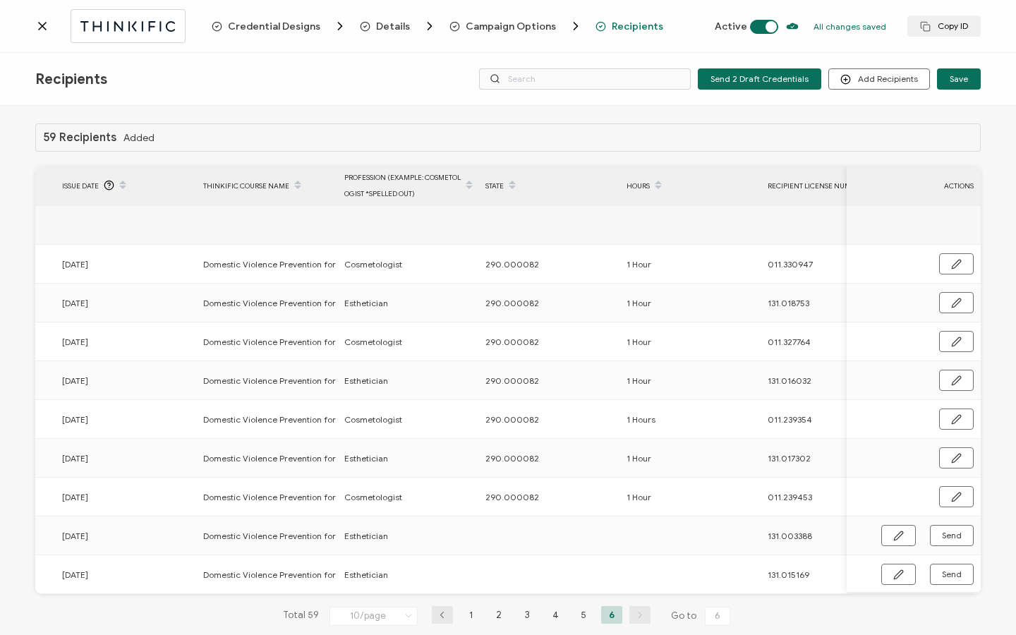
scroll to position [0, 679]
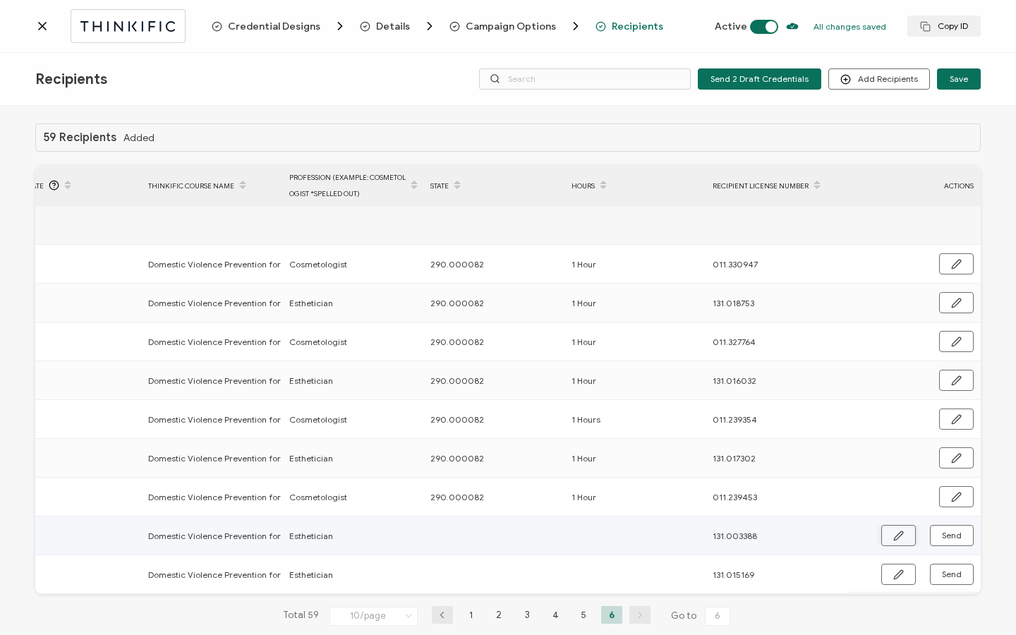
click at [893, 540] on icon "button" at bounding box center [898, 535] width 11 height 11
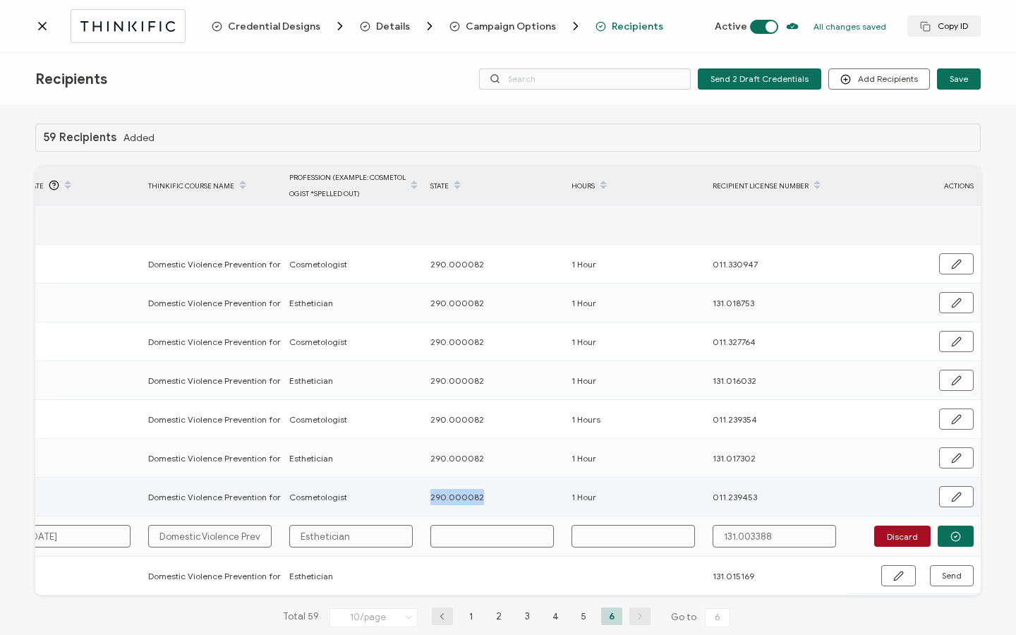
drag, startPoint x: 479, startPoint y: 492, endPoint x: 413, endPoint y: 502, distance: 66.9
click at [413, 502] on tr "[PERSON_NAME] [EMAIL_ADDRESS][DOMAIN_NAME] Sent [DATE] Domestic Violence Preven…" at bounding box center [171, 497] width 1619 height 39
copy tr "290.000082"
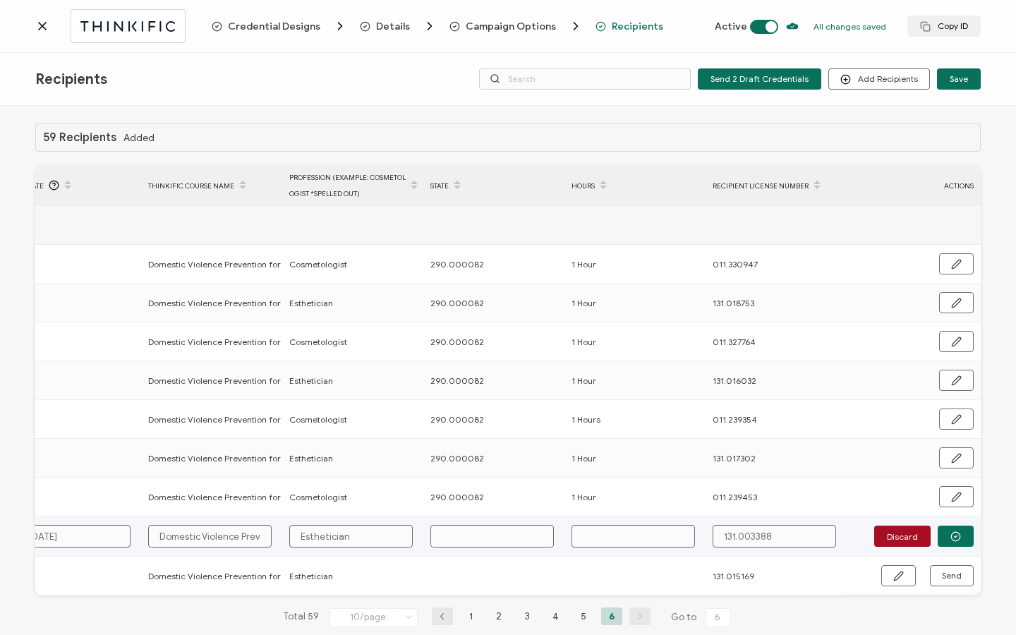
click at [456, 531] on input "text" at bounding box center [491, 536] width 123 height 23
paste input "290.000082"
type input "290.000082"
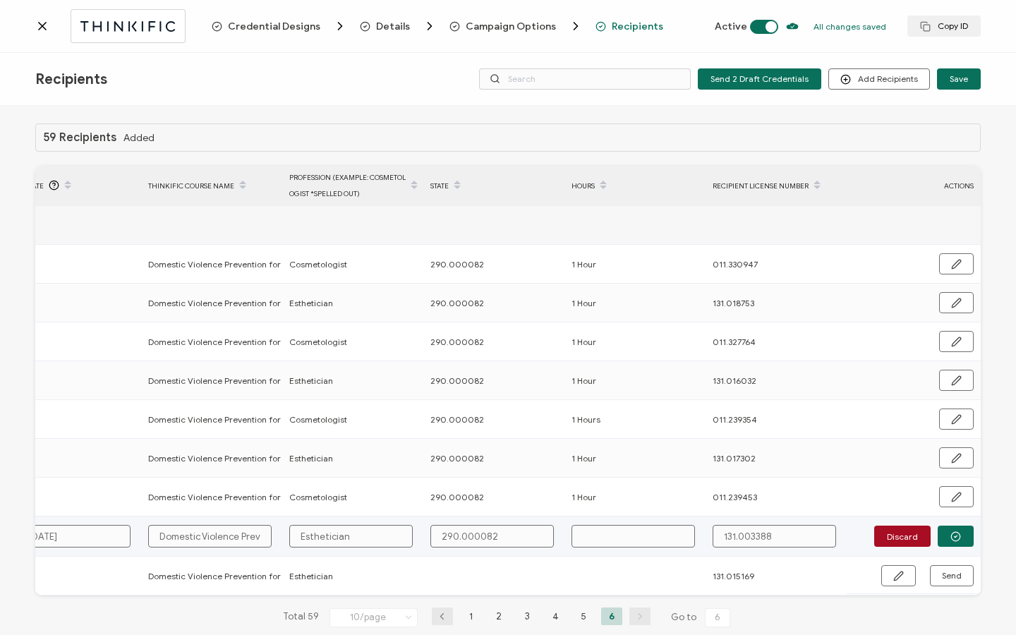
click at [597, 536] on input "text" at bounding box center [632, 536] width 123 height 23
type input "1"
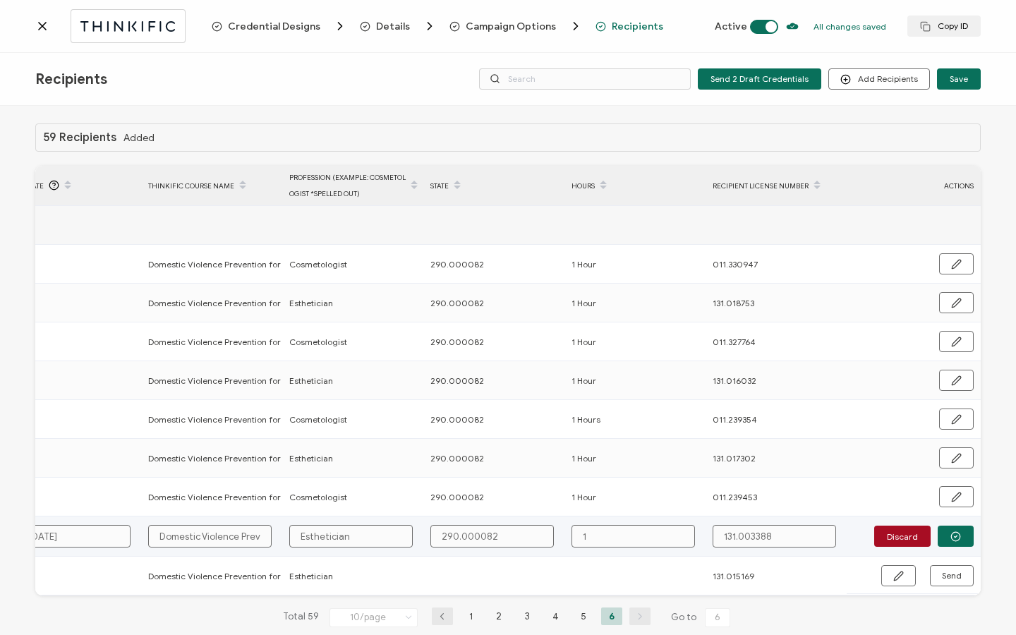
type input "1 H"
type input "1 Ho"
type input "1 Hou"
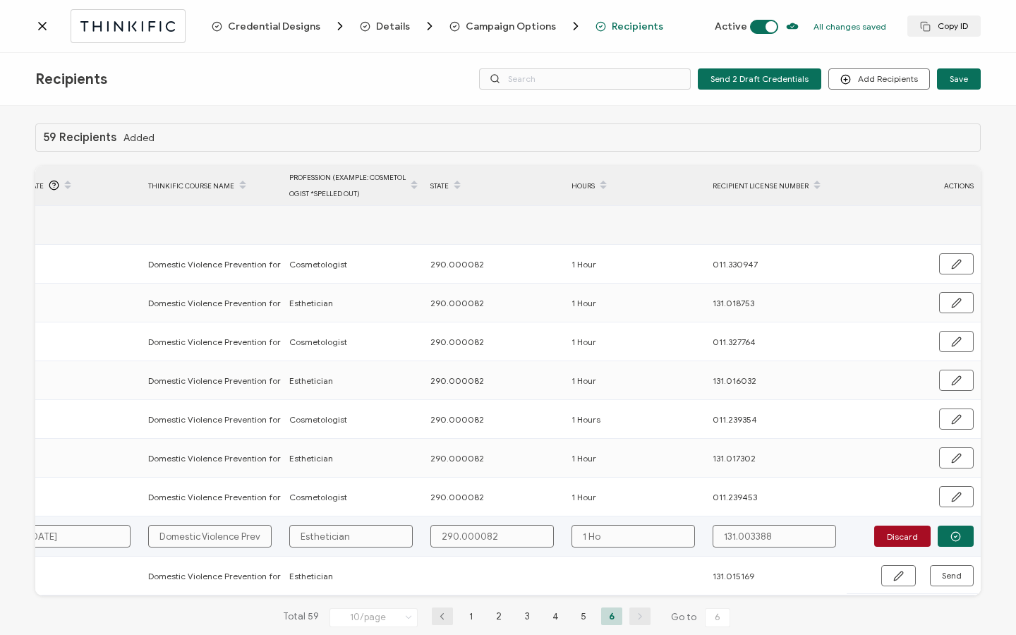
type input "1 Hou"
type input "1 Hour"
click at [952, 535] on icon "button" at bounding box center [955, 536] width 11 height 11
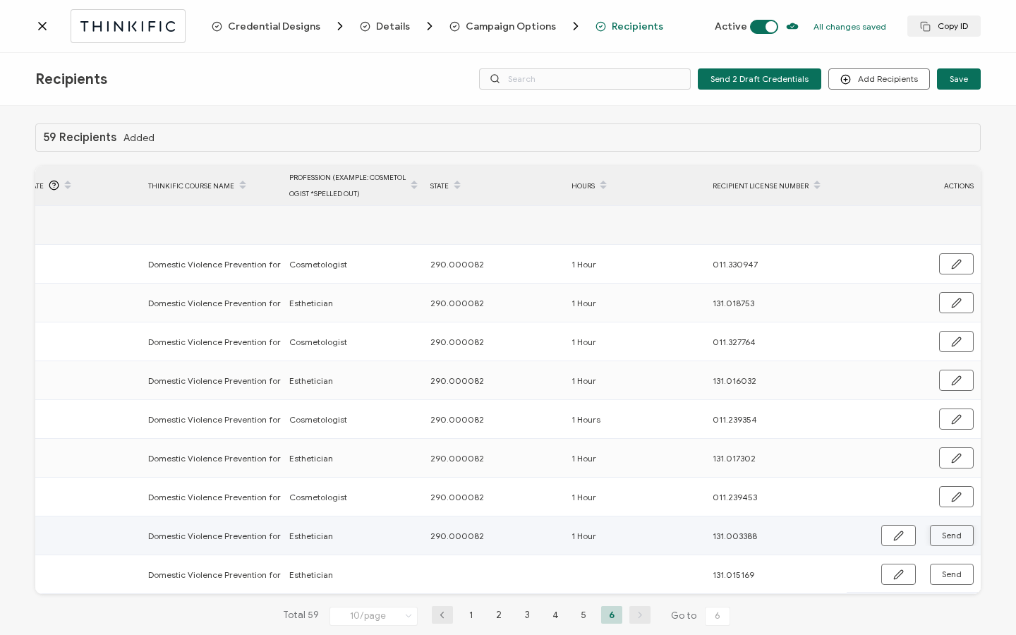
click at [958, 535] on button "Send" at bounding box center [952, 535] width 44 height 21
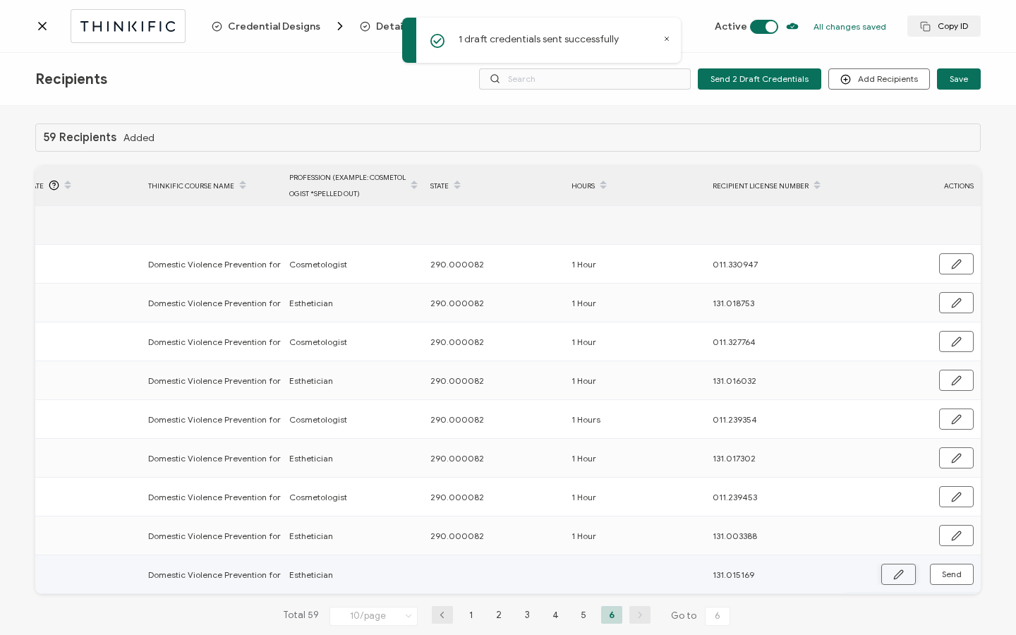
click at [887, 574] on button "button" at bounding box center [898, 574] width 35 height 21
click at [497, 573] on input "text" at bounding box center [491, 575] width 123 height 23
paste input "290.000082"
type input "290.000082"
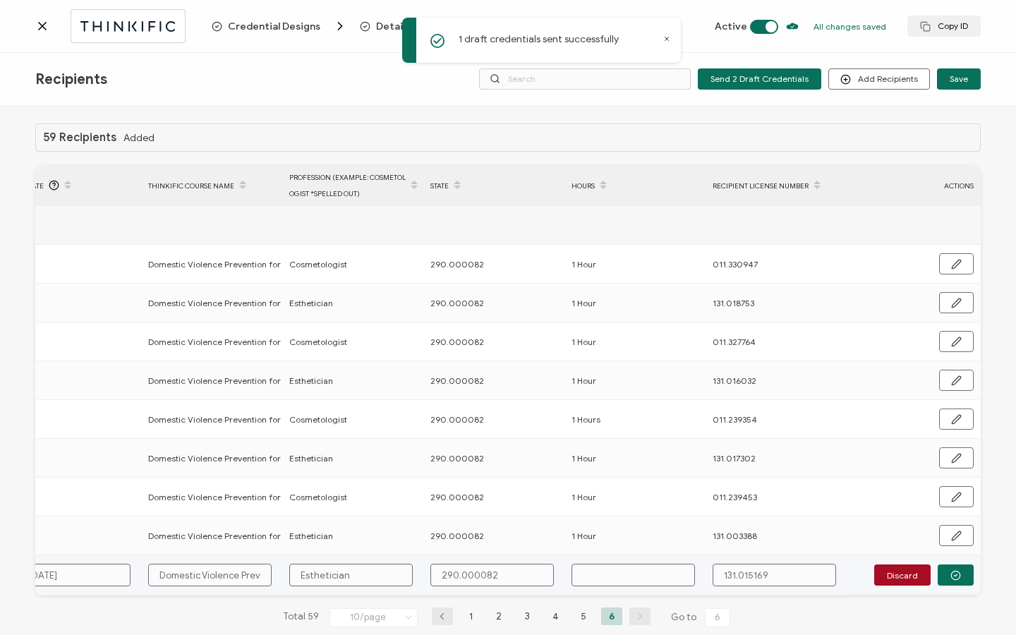
type input "290.000082"
click at [596, 571] on input "text" at bounding box center [632, 575] width 123 height 23
type input "1"
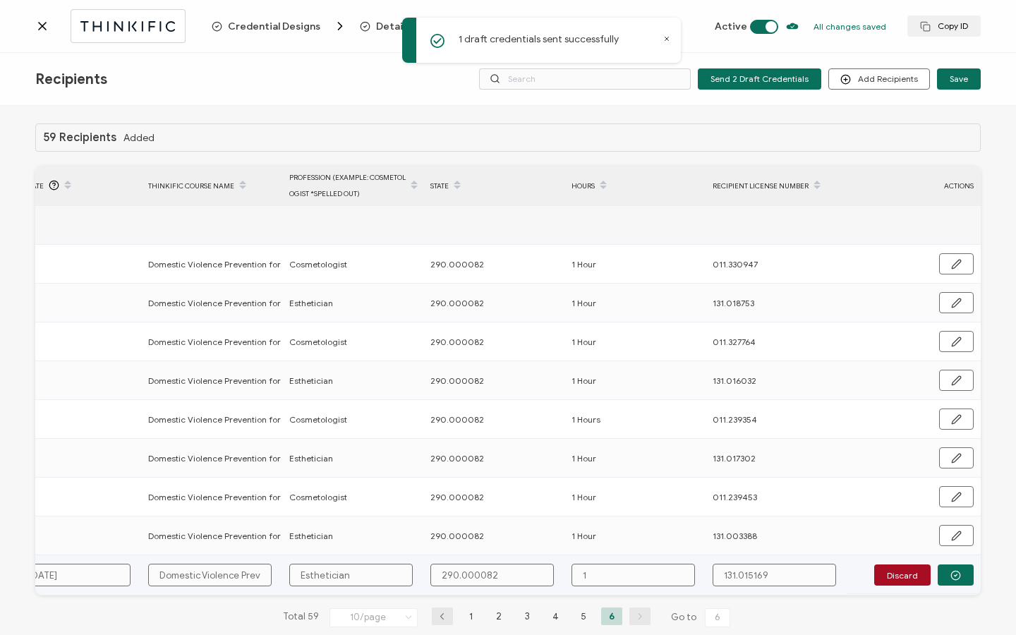
type input "1"
type input "1 H"
type input "1 Ho"
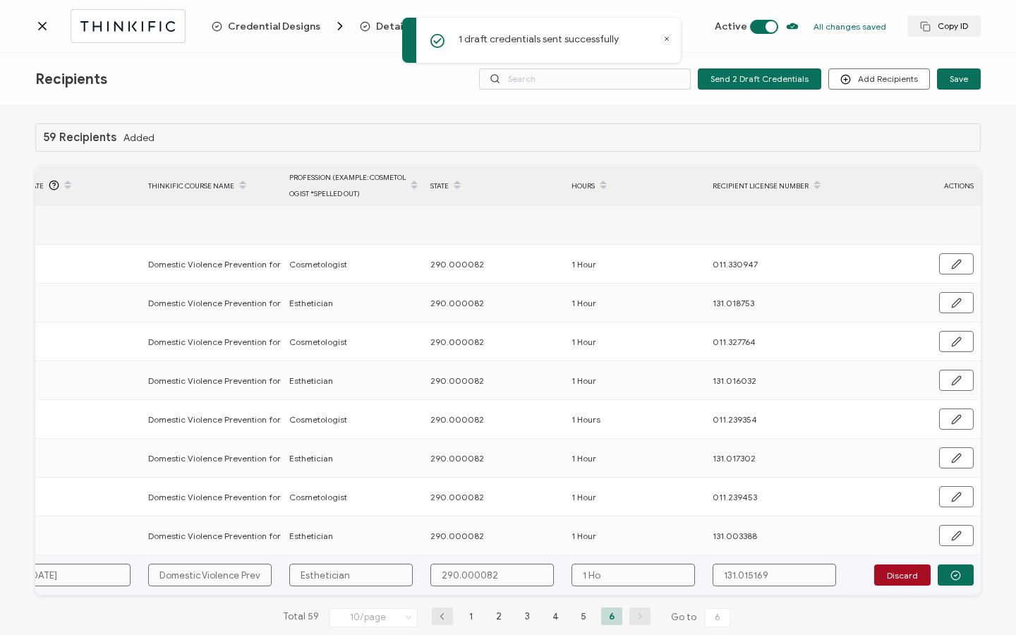
type input "1 Hou"
type input "1 Hour"
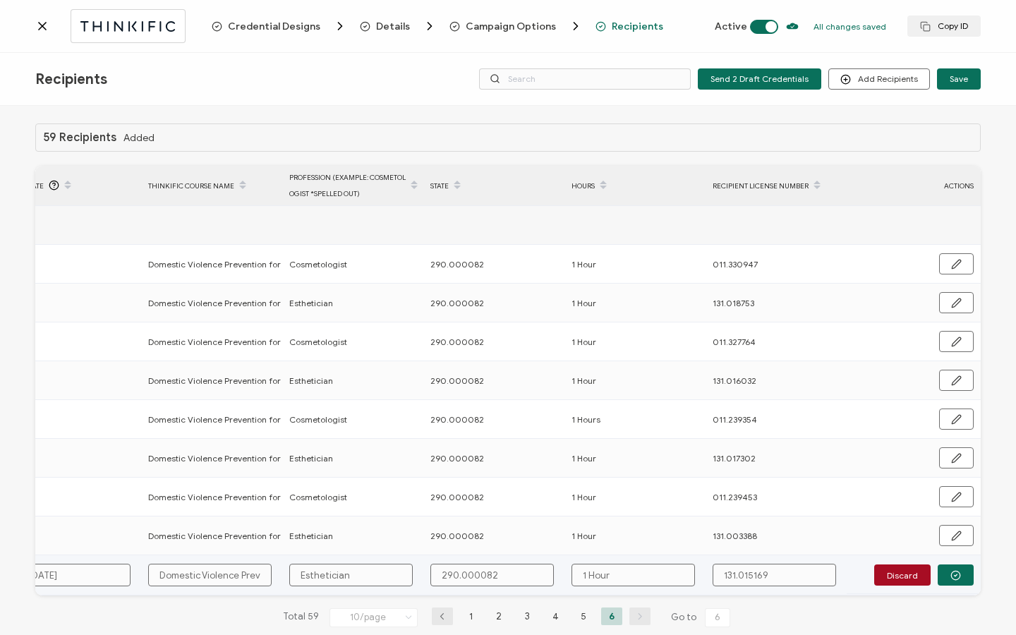
click at [664, 575] on input "1 Hour" at bounding box center [632, 575] width 123 height 23
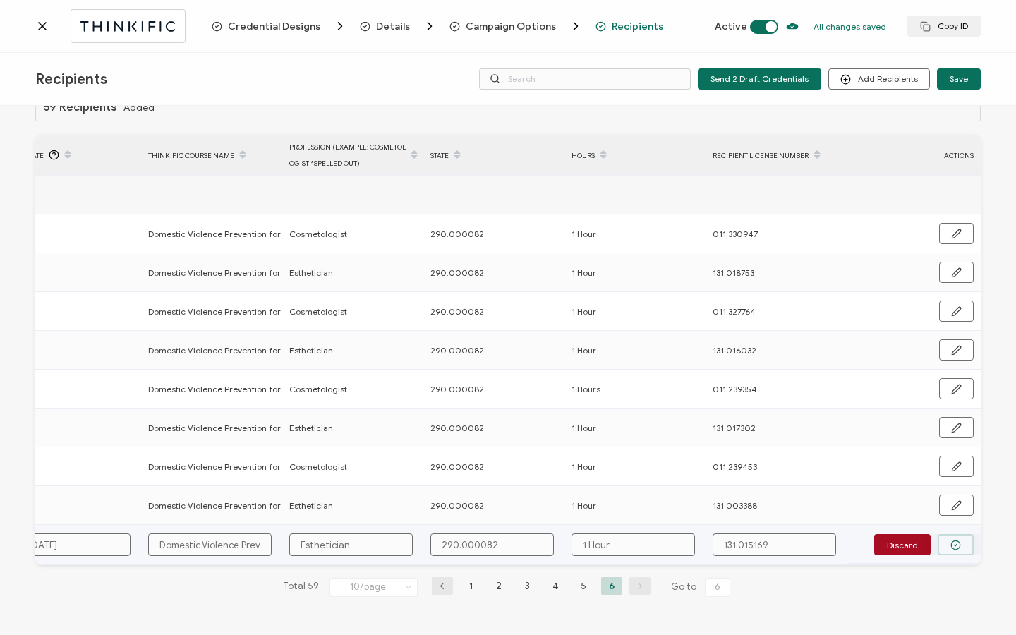
click at [955, 540] on icon "button" at bounding box center [955, 545] width 11 height 11
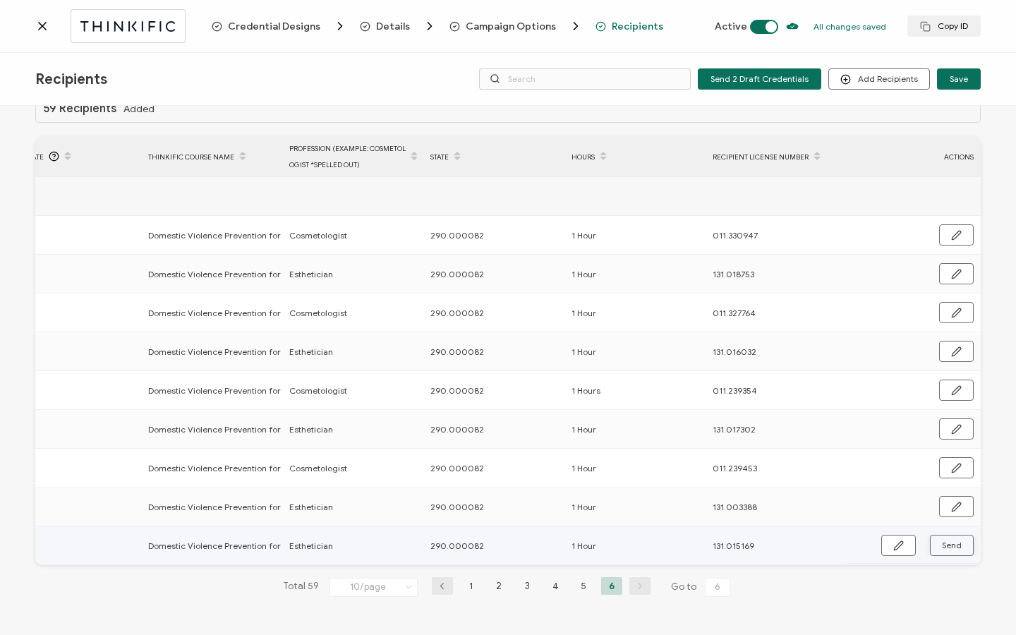
click at [904, 540] on span "Send" at bounding box center [898, 545] width 11 height 11
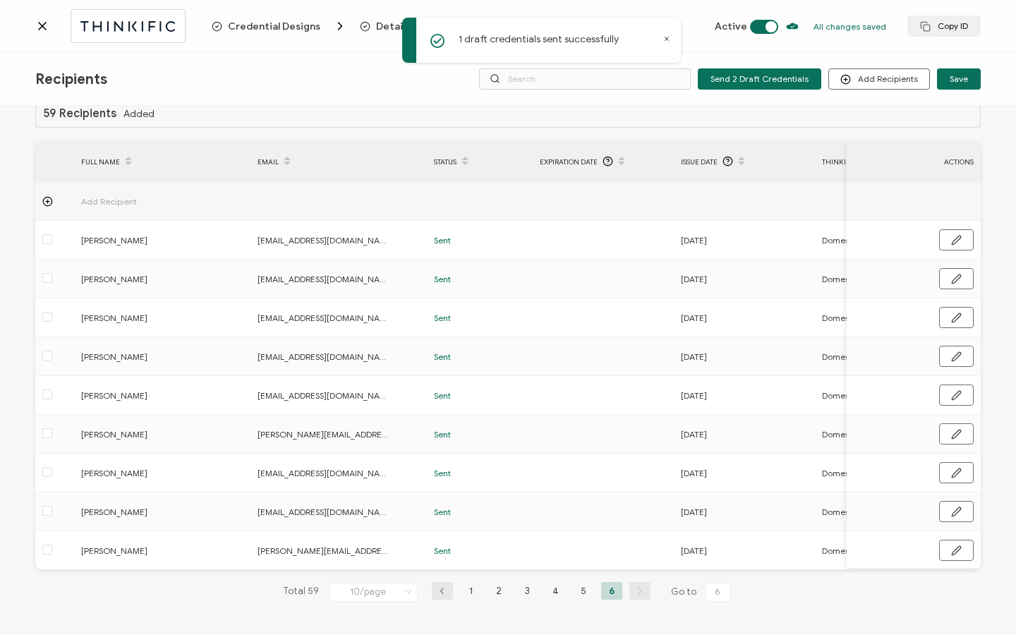
scroll to position [24, 0]
click at [59, 32] on div at bounding box center [123, 25] width 176 height 33
click at [41, 27] on icon at bounding box center [42, 26] width 7 height 7
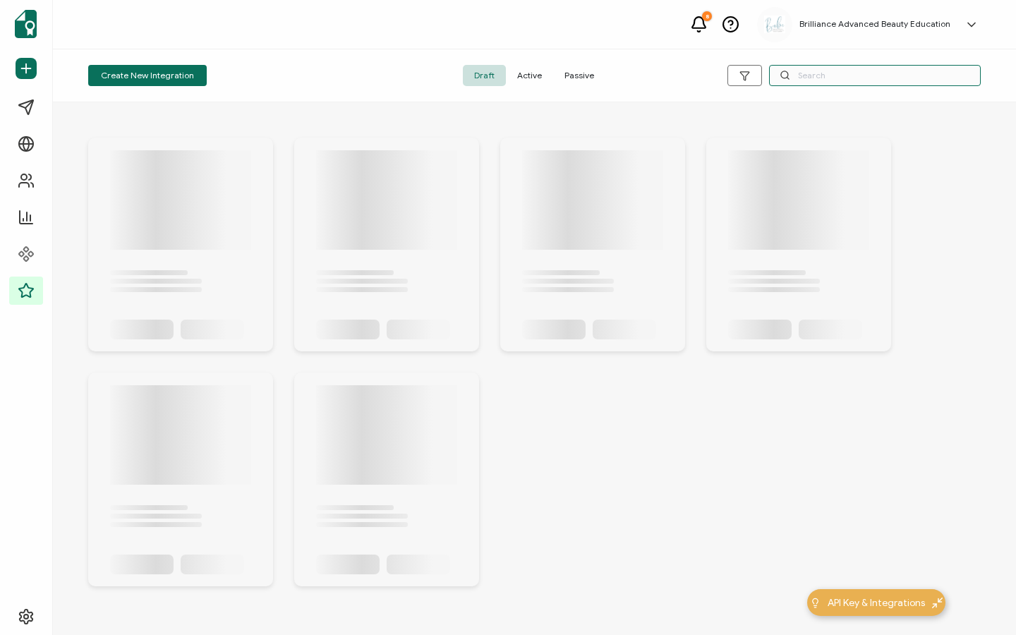
click at [847, 65] on input "text" at bounding box center [875, 75] width 212 height 21
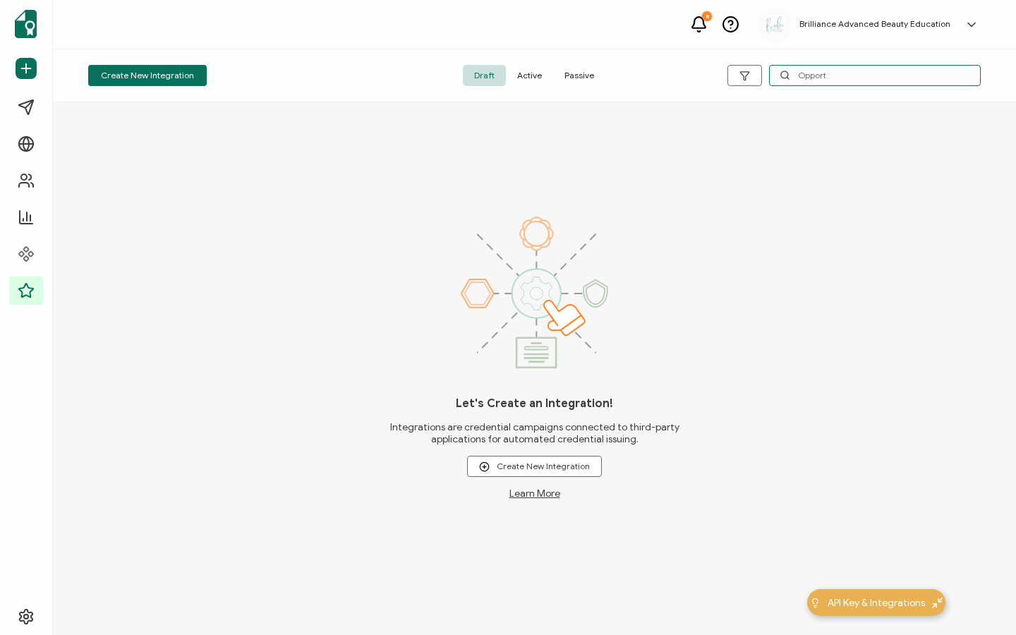
type input "Opport"
click at [540, 74] on span "Active" at bounding box center [529, 75] width 47 height 21
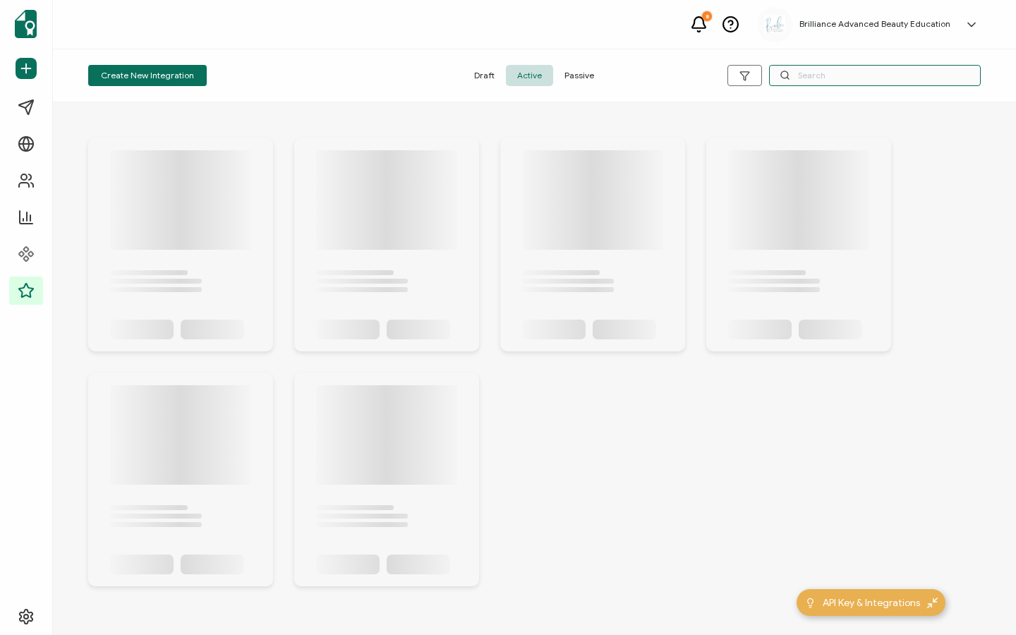
click at [881, 78] on input "text" at bounding box center [875, 75] width 212 height 21
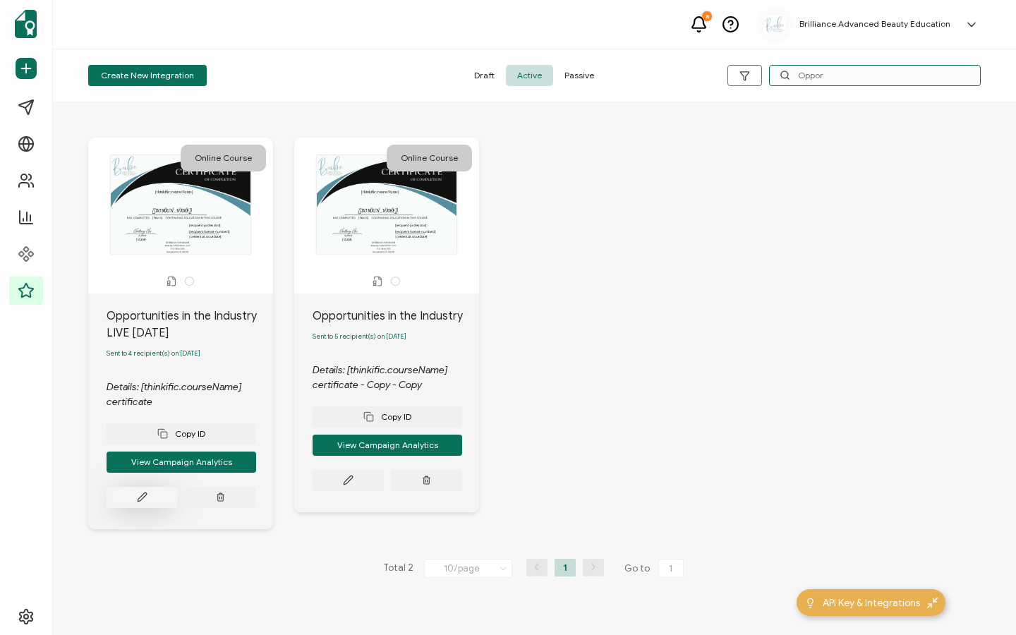
type input "Oppor"
click at [128, 507] on button at bounding box center [142, 497] width 71 height 21
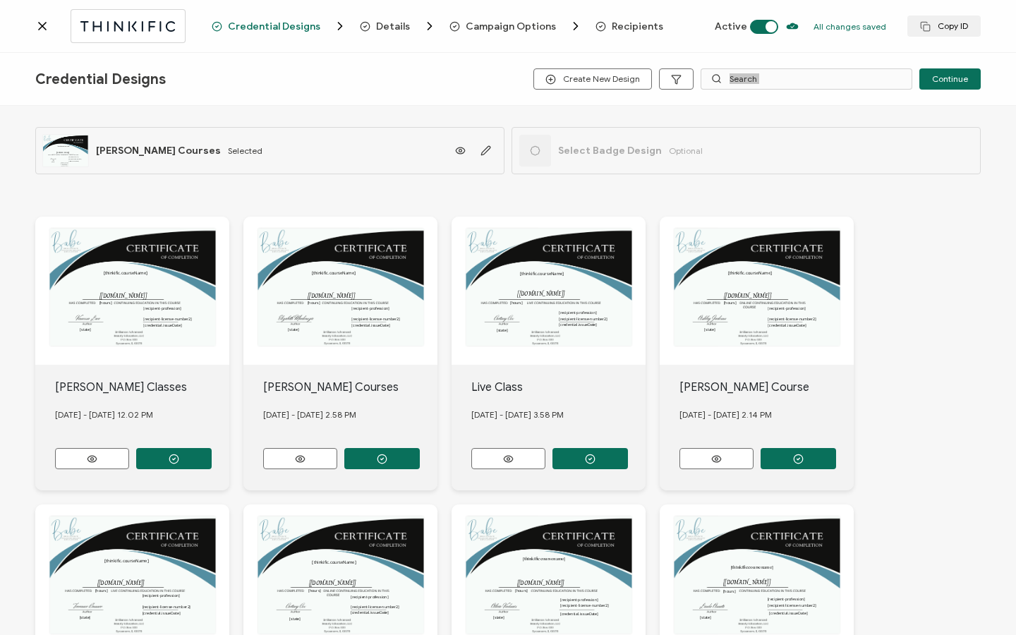
click at [794, 97] on div "Credential Designs Create New Design Continue" at bounding box center [508, 79] width 1016 height 53
click at [614, 30] on span "Recipients" at bounding box center [637, 26] width 51 height 11
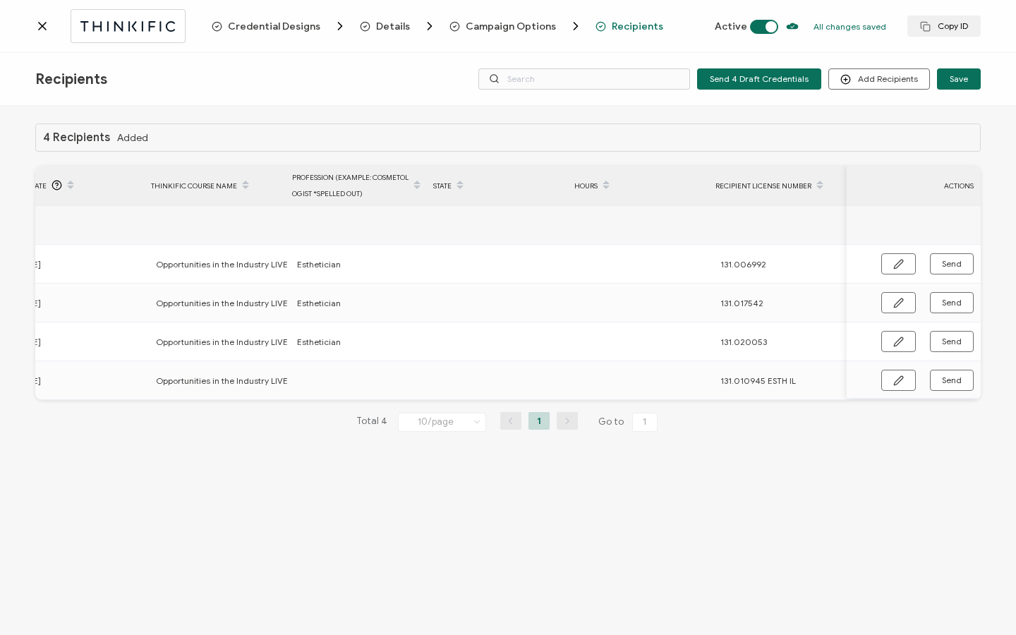
scroll to position [0, 674]
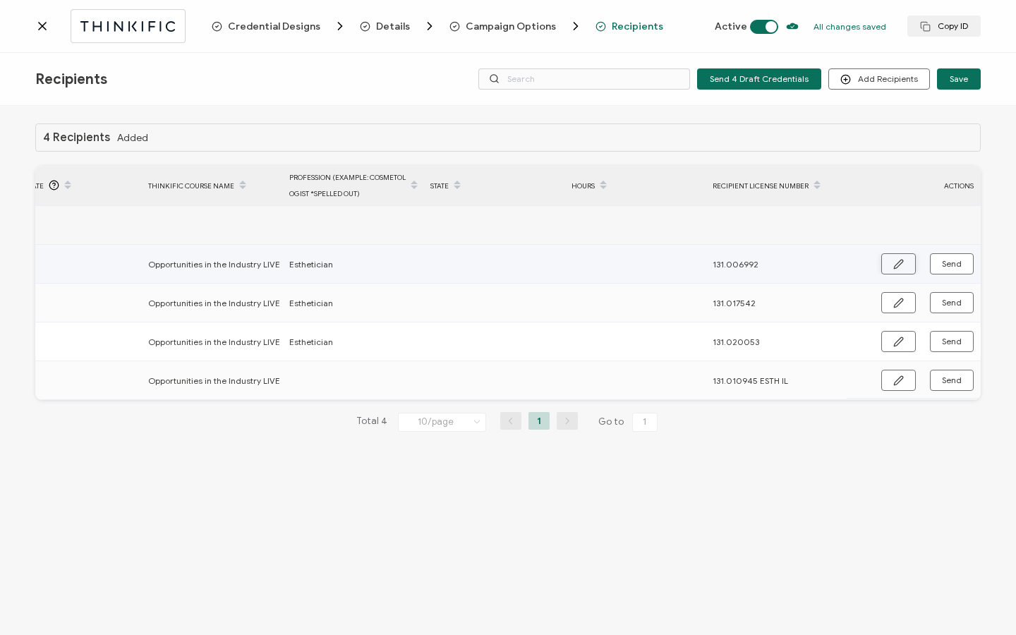
click at [899, 258] on button "button" at bounding box center [898, 263] width 35 height 21
click at [460, 262] on input "text" at bounding box center [491, 264] width 123 height 23
type input "1"
type input "19"
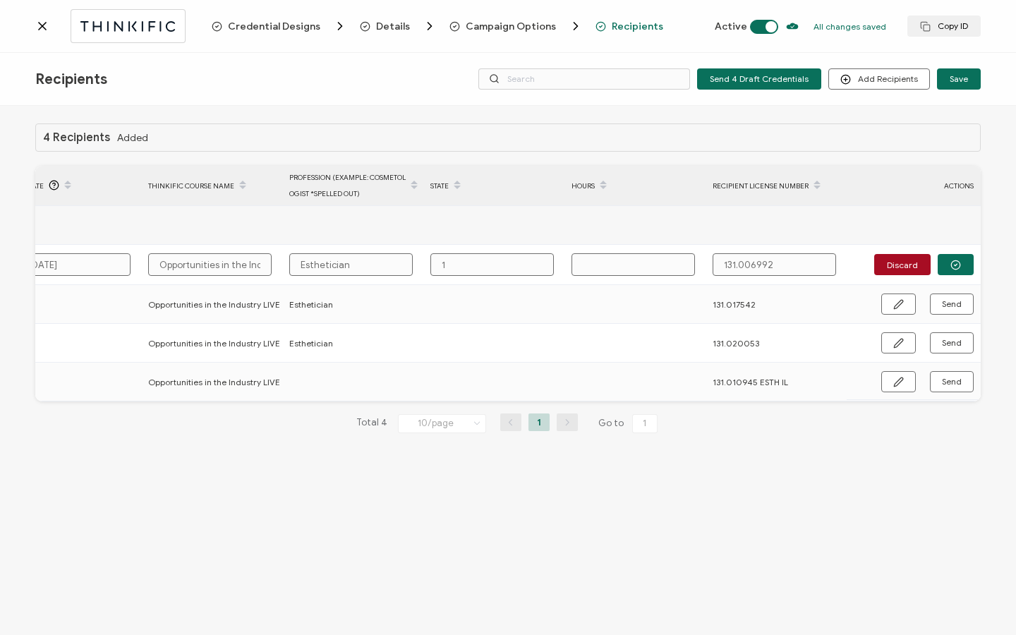
type input "19"
type input "190"
type input "190-"
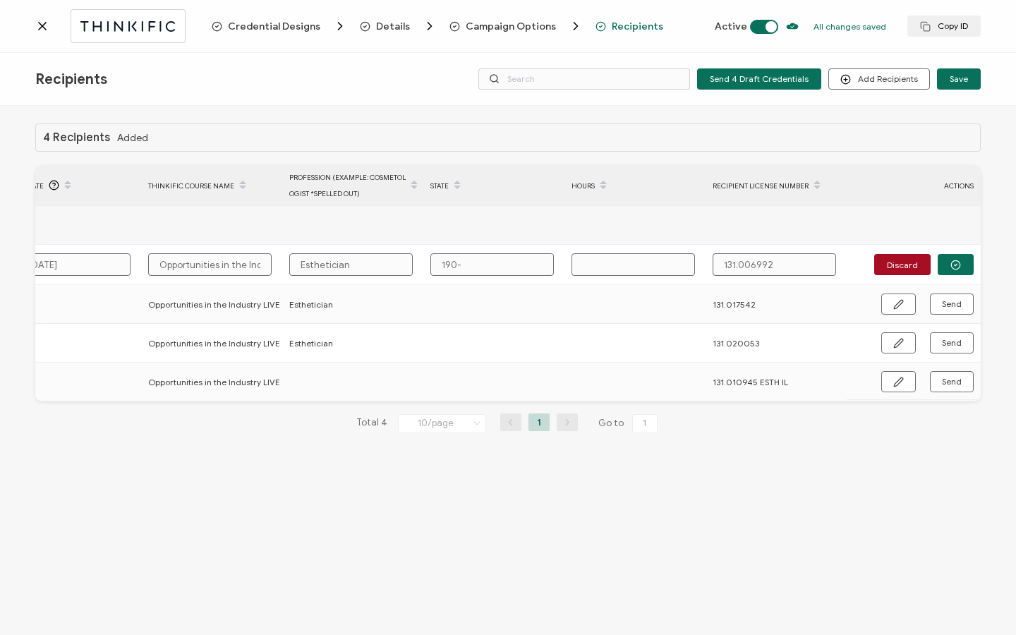
type input "190-0"
type input "190-"
type input "190"
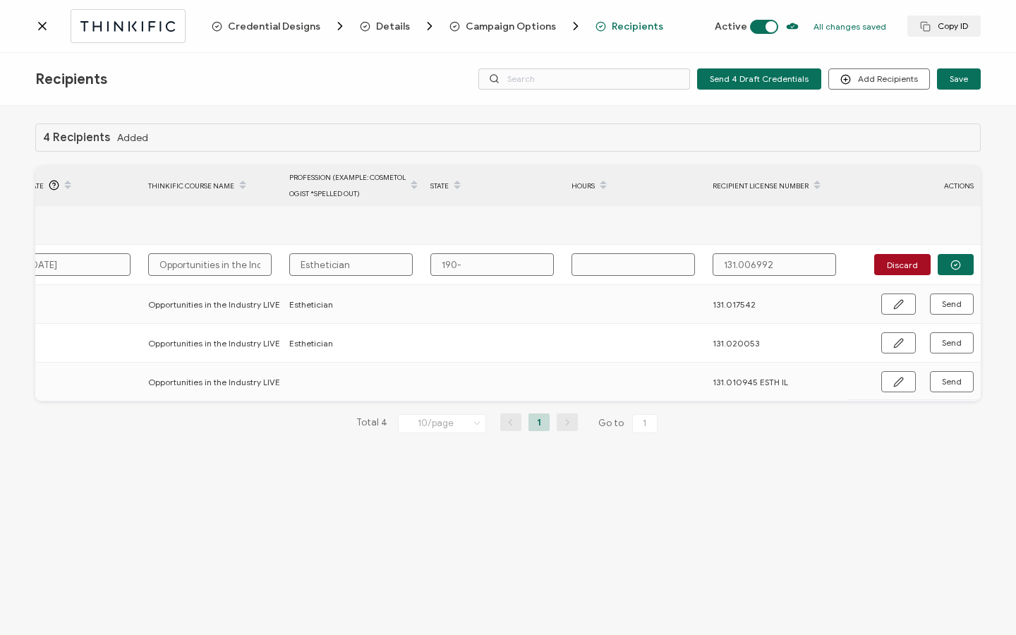
type input "190"
type input "19"
type input "190"
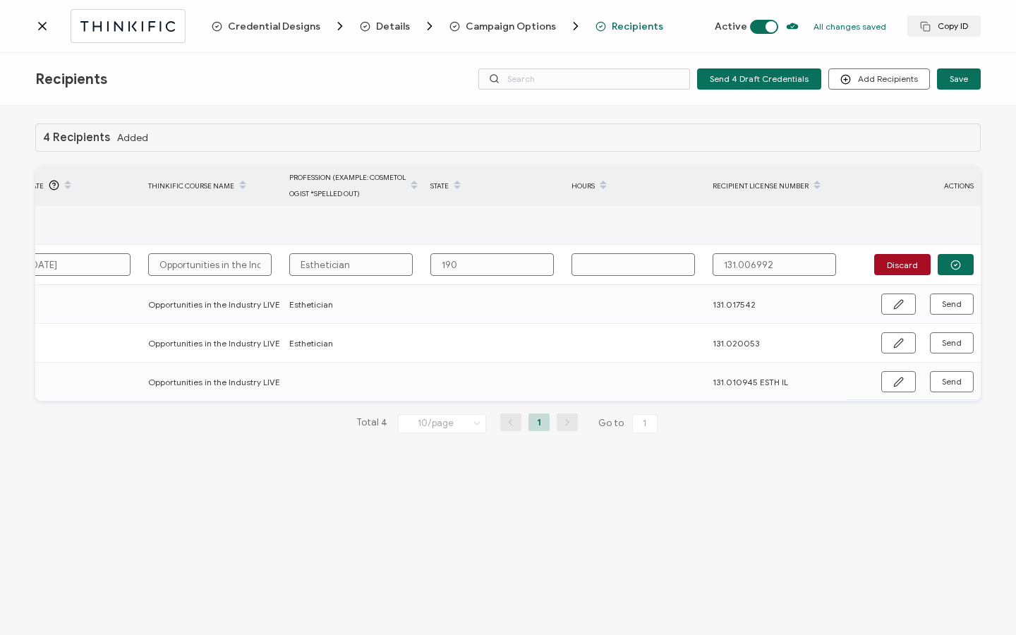
type input "190."
type input "190.0"
type input "190.00"
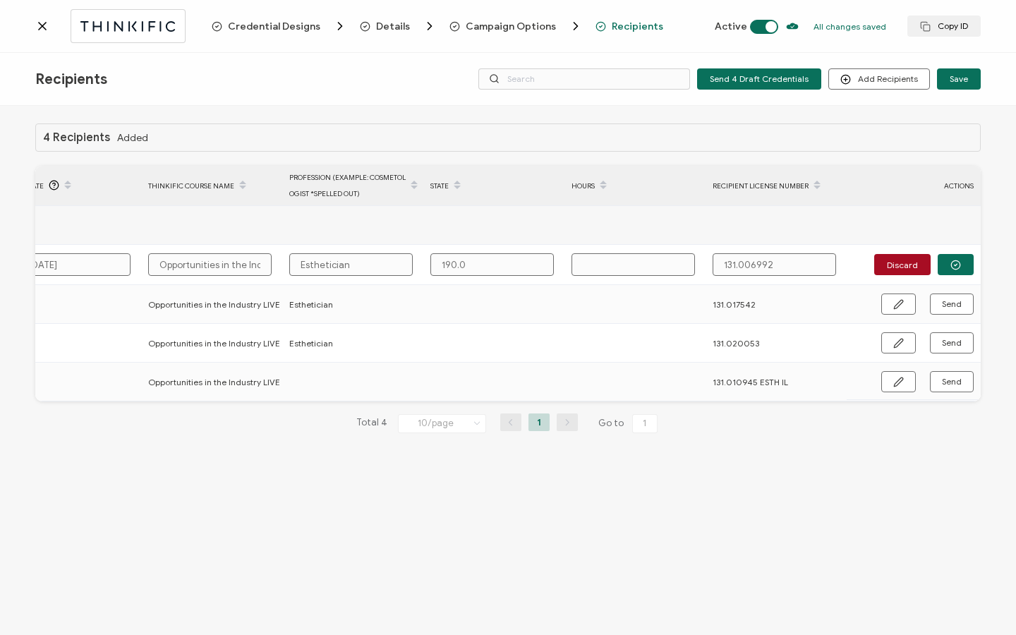
type input "190.00"
type input "190.000"
type input "190.0008"
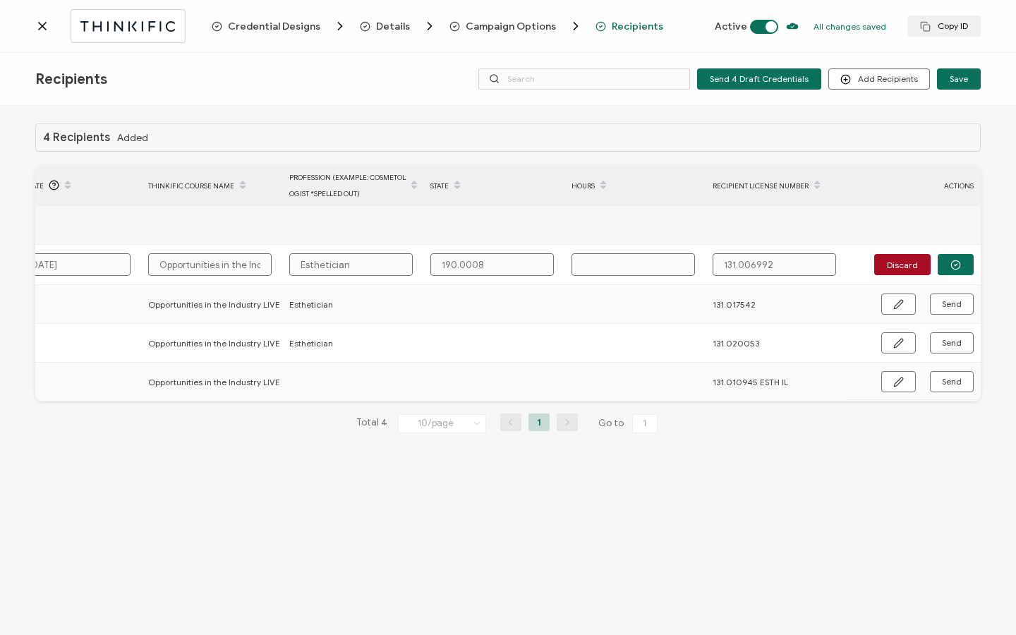
type input "190.00081"
type input "190.000811"
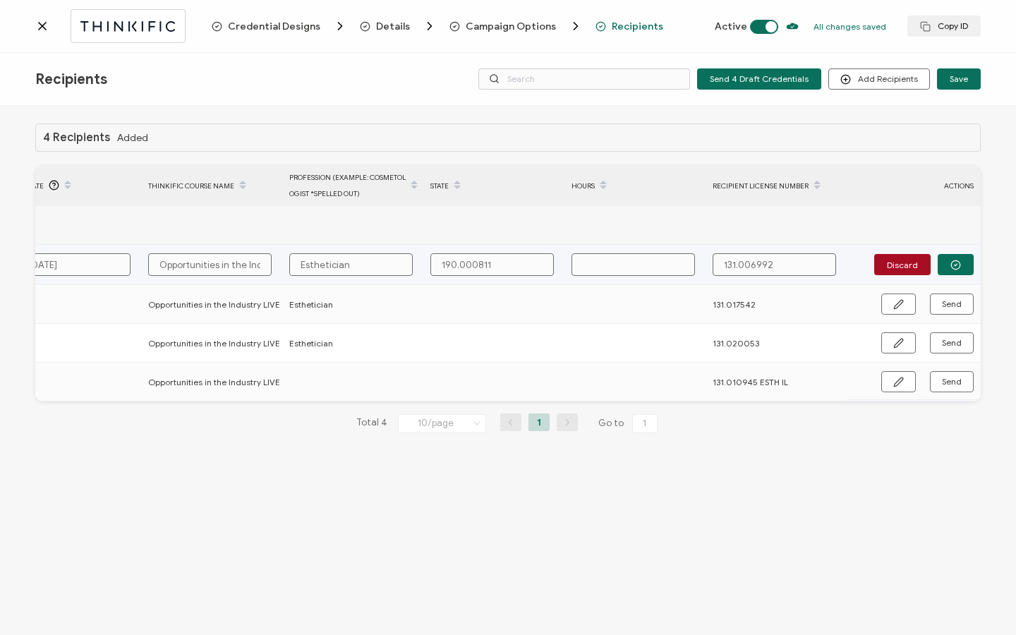
click at [622, 263] on input "text" at bounding box center [632, 264] width 123 height 23
type input "2"
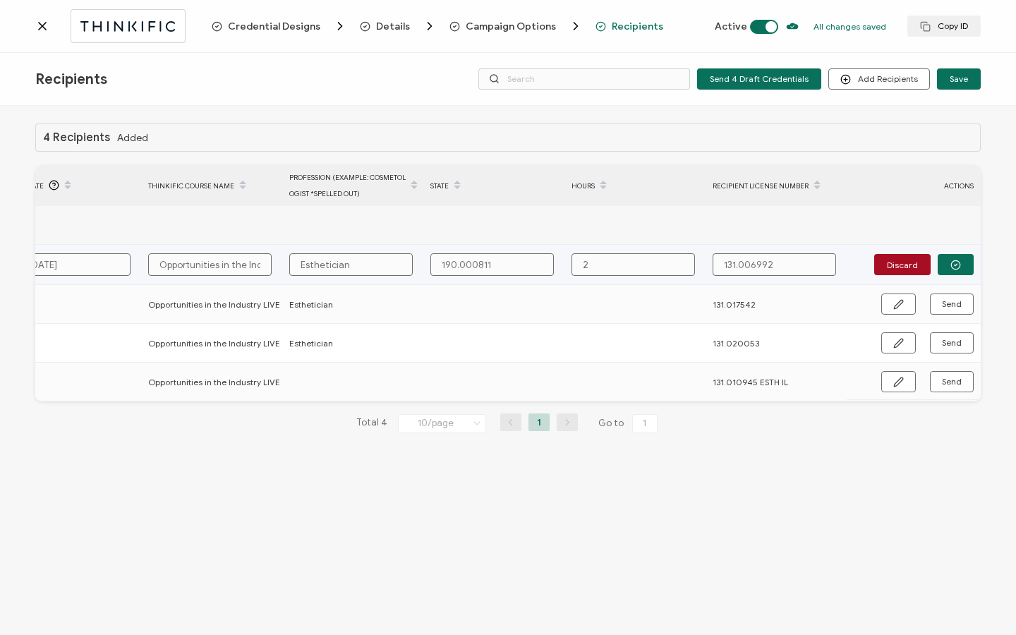
type input "2 H"
type input "2 Ho"
type input "2 Hou"
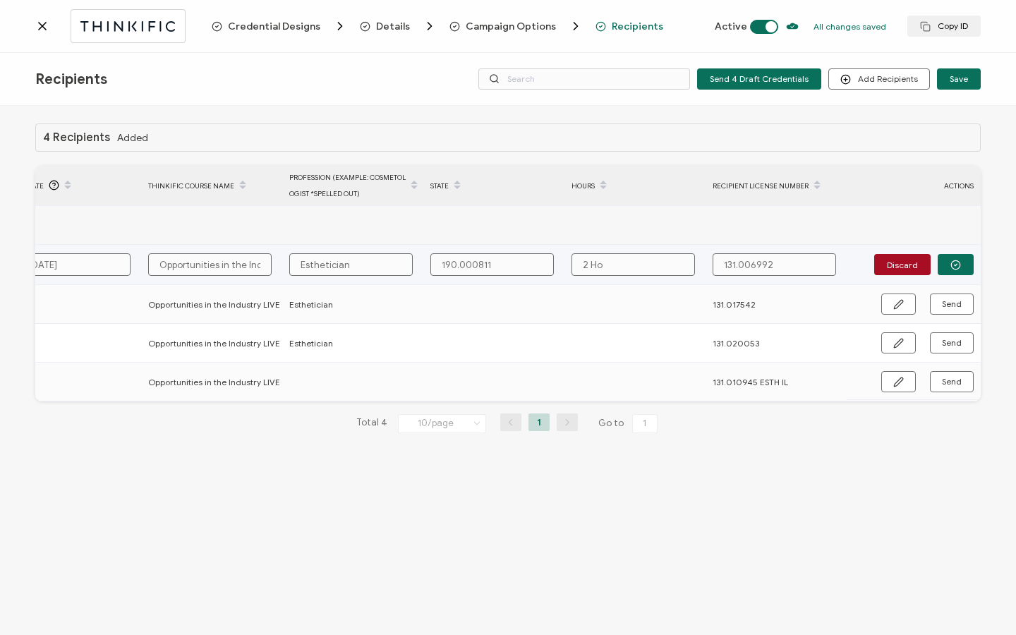
type input "2 Hou"
type input "2 Hour"
type input "2 Hours"
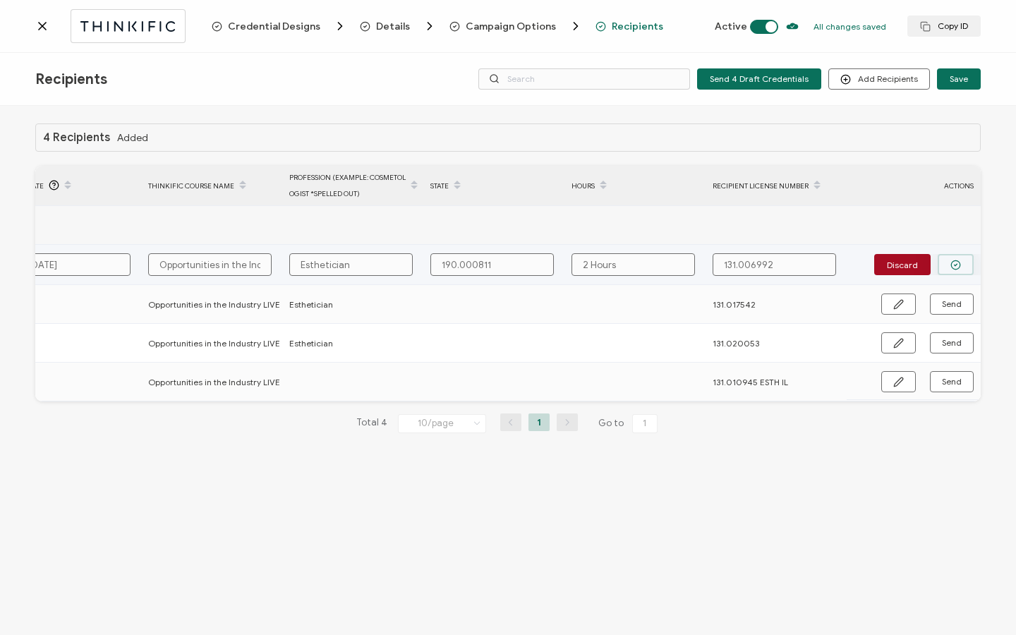
type input "2 Hours"
click at [957, 267] on icon "button" at bounding box center [955, 265] width 11 height 11
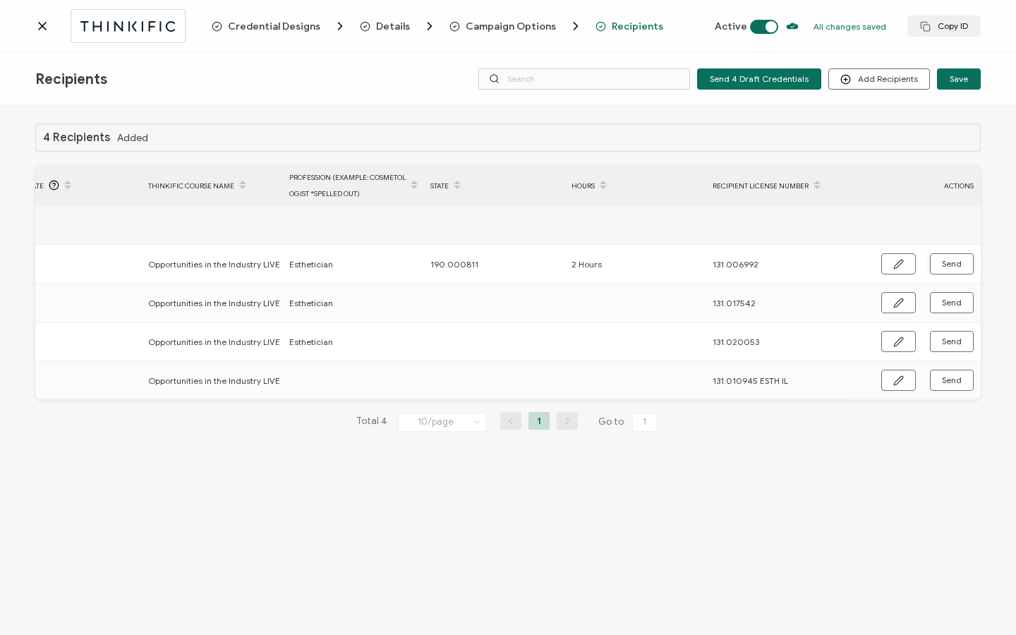
click at [44, 21] on icon at bounding box center [42, 26] width 14 height 14
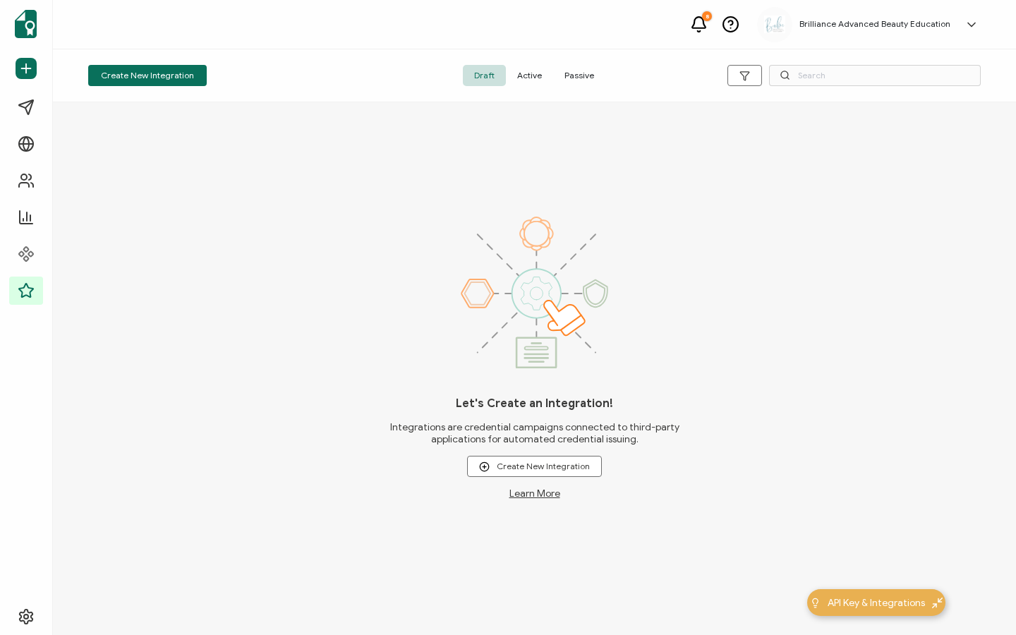
click at [516, 79] on span "Active" at bounding box center [529, 75] width 47 height 21
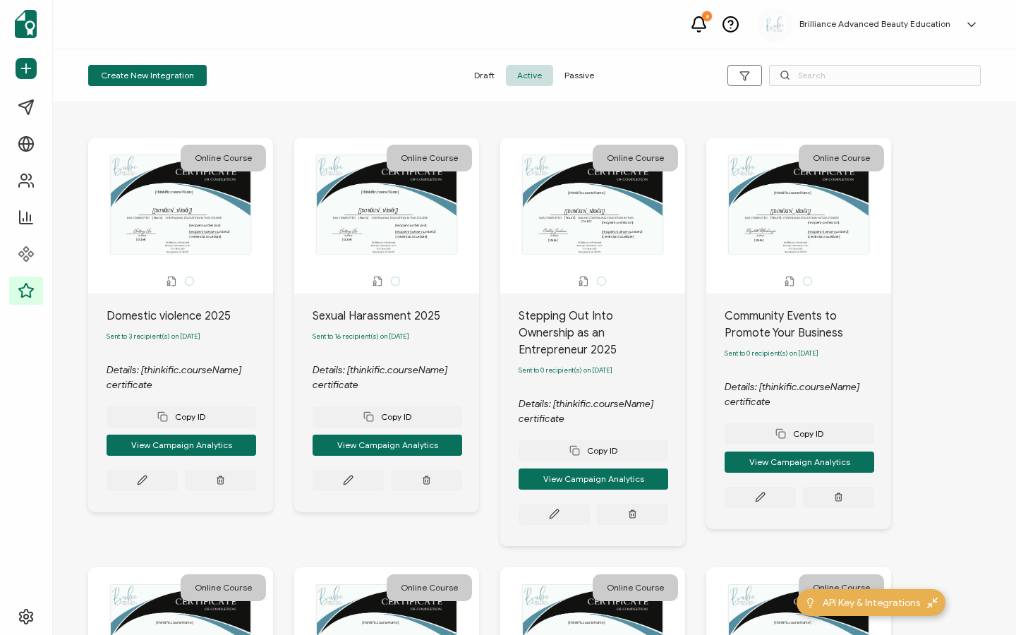
click at [921, 75] on input "text" at bounding box center [875, 75] width 212 height 21
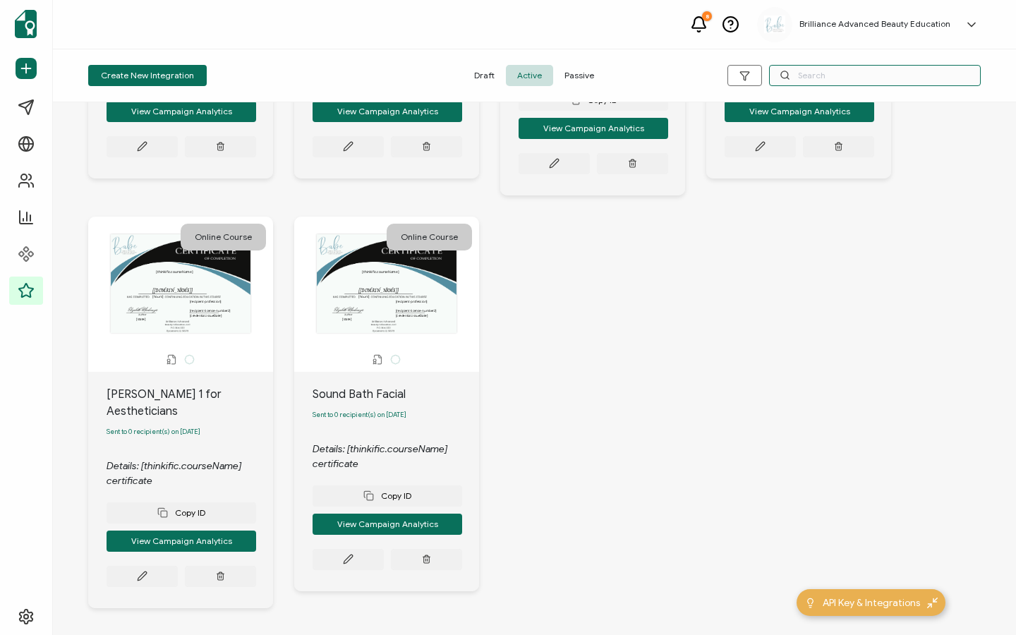
scroll to position [788, 0]
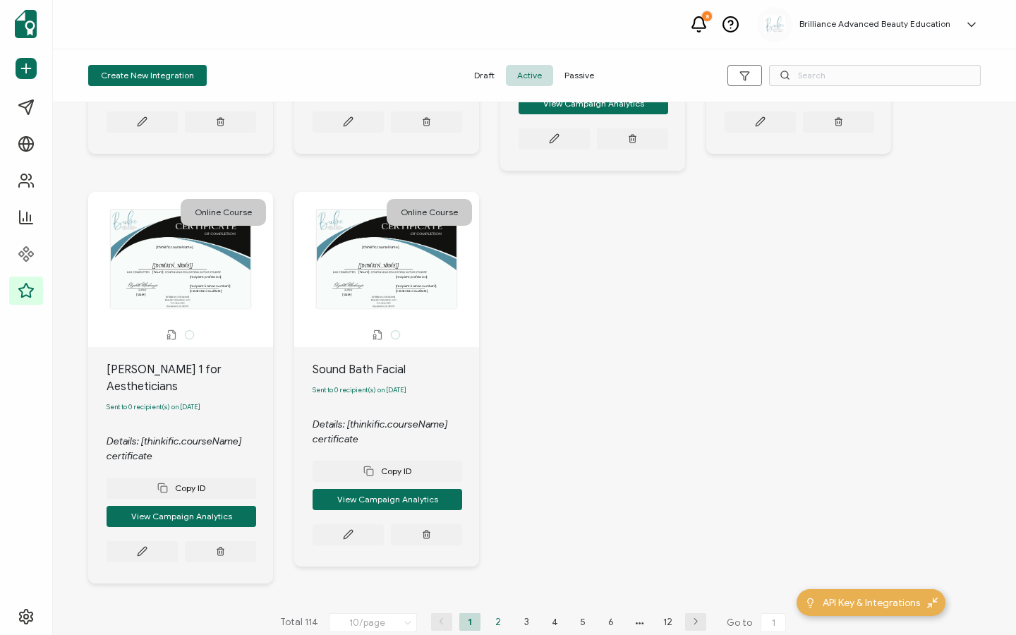
click at [490, 613] on li "2" at bounding box center [497, 622] width 21 height 18
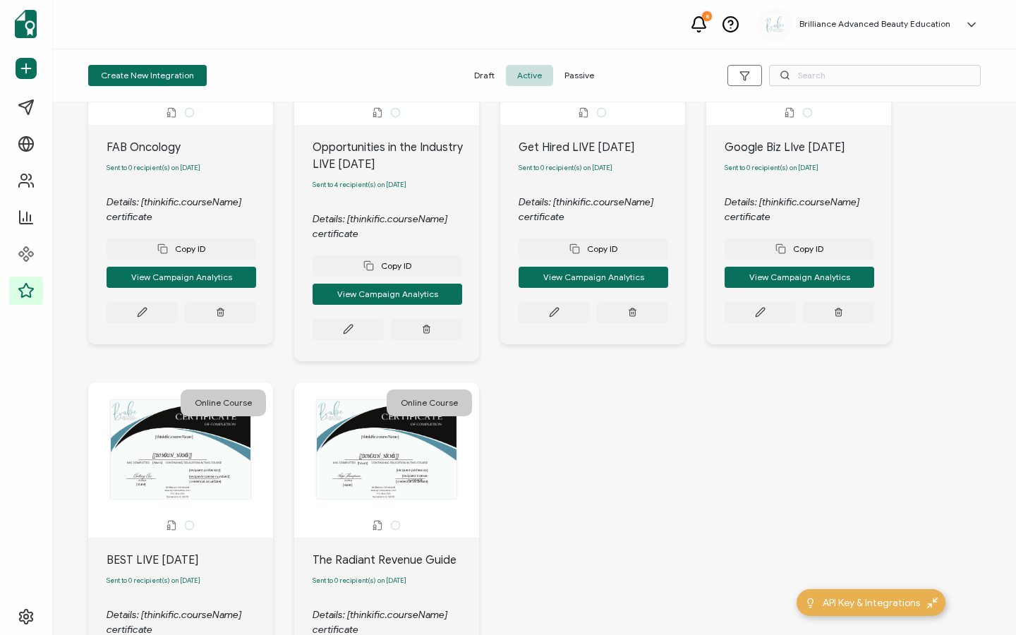
scroll to position [771, 0]
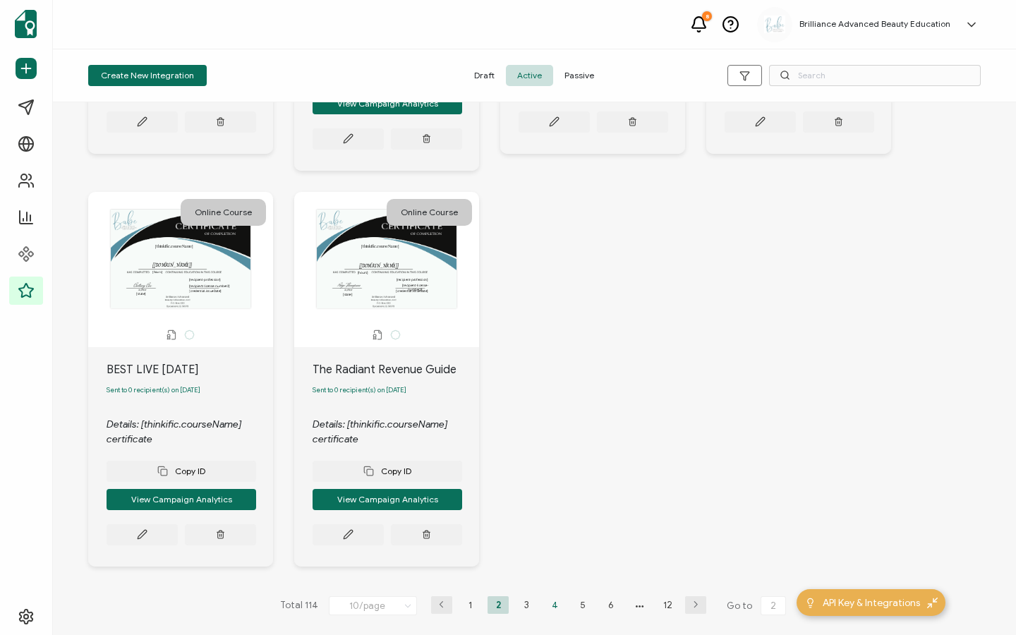
click at [547, 599] on li "4" at bounding box center [554, 605] width 21 height 18
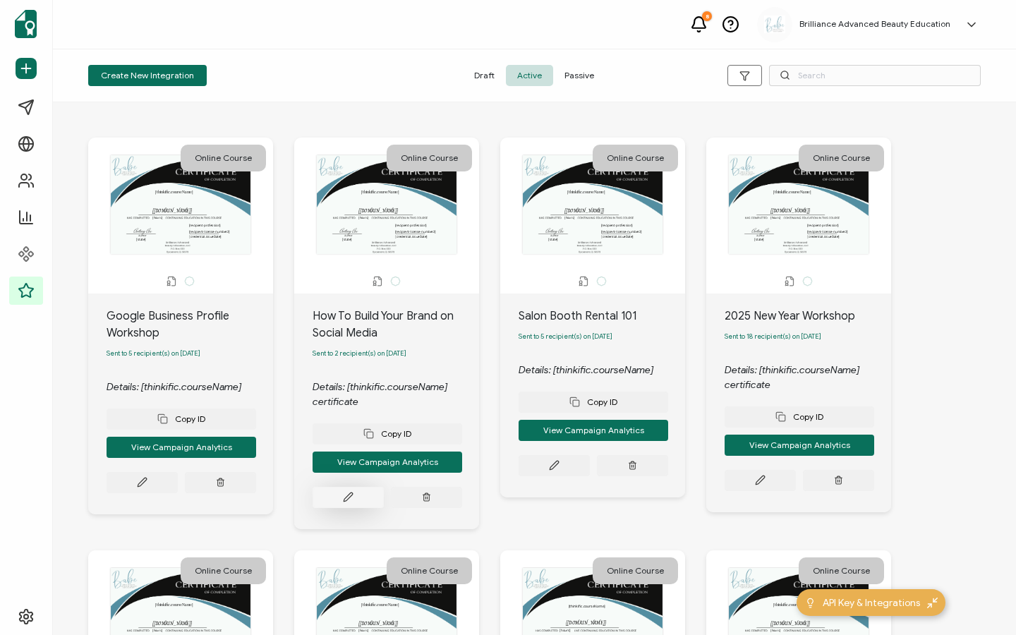
click at [147, 487] on icon at bounding box center [142, 482] width 11 height 11
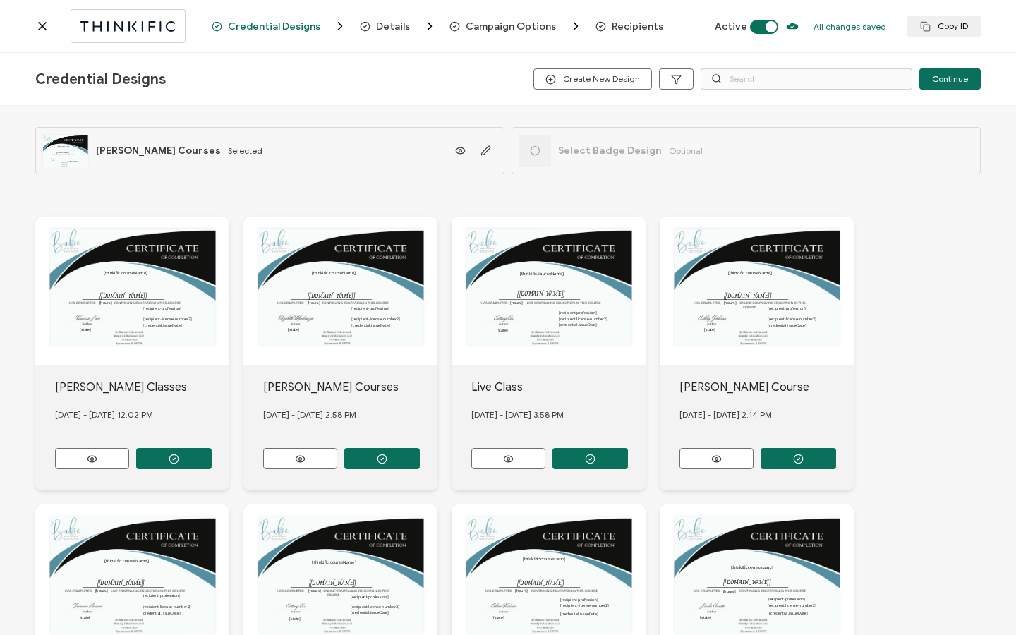
click at [636, 28] on span "Recipients" at bounding box center [637, 26] width 51 height 11
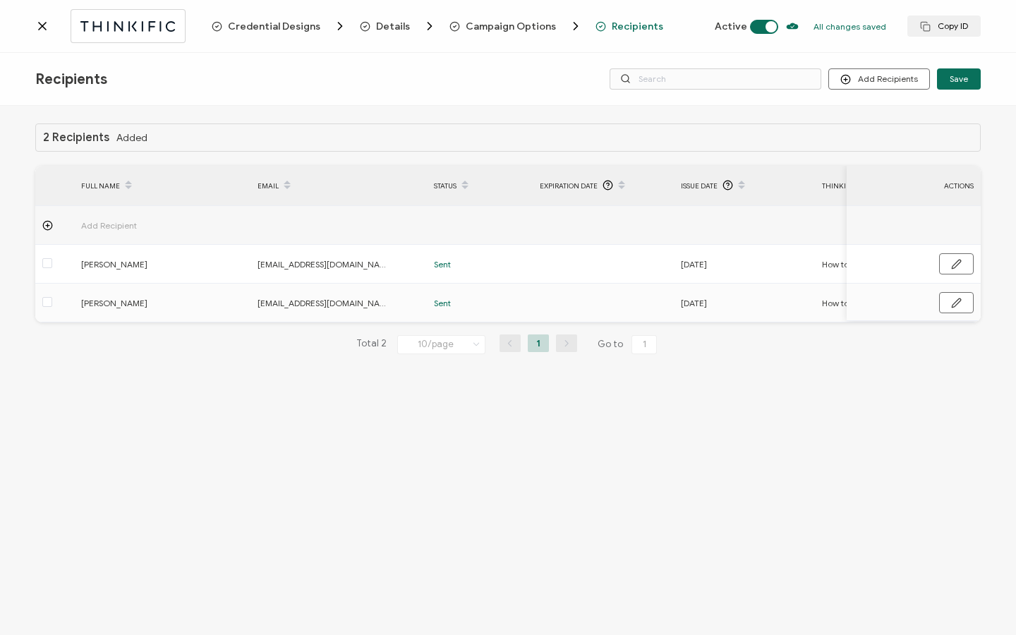
drag, startPoint x: 551, startPoint y: 325, endPoint x: 696, endPoint y: 326, distance: 144.6
click at [696, 326] on div "2 Recipients Added FULL NAME EMAIL Status Expiration Date Issue Date Thinkific …" at bounding box center [507, 249] width 945 height 253
drag, startPoint x: 561, startPoint y: 327, endPoint x: 696, endPoint y: 321, distance: 135.6
click at [696, 321] on div "2 Recipients Added FULL NAME EMAIL Status Expiration Date Issue Date Thinkific …" at bounding box center [507, 249] width 945 height 253
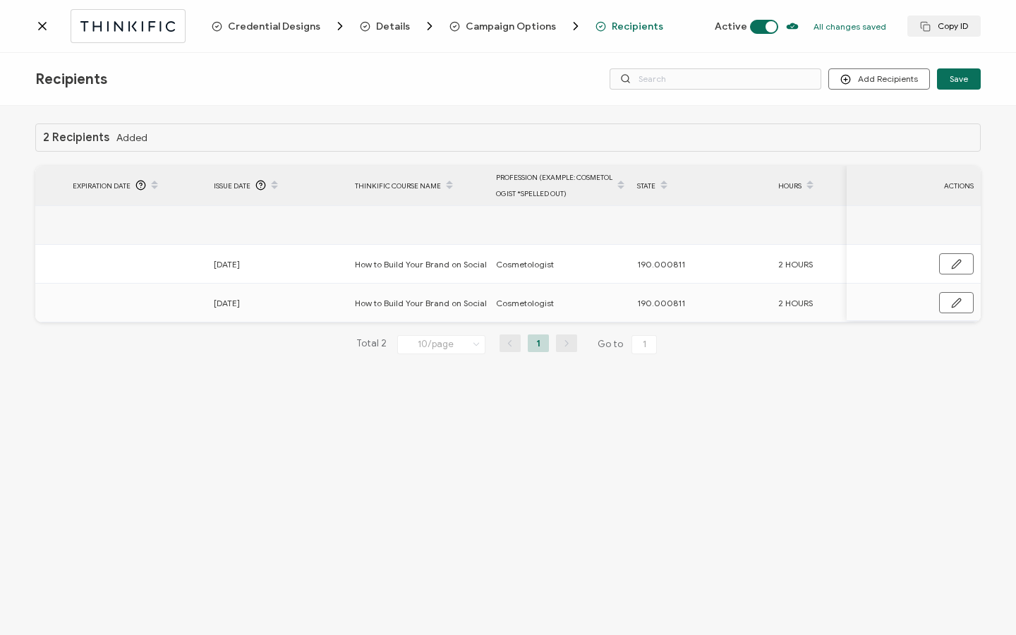
scroll to position [0, 463]
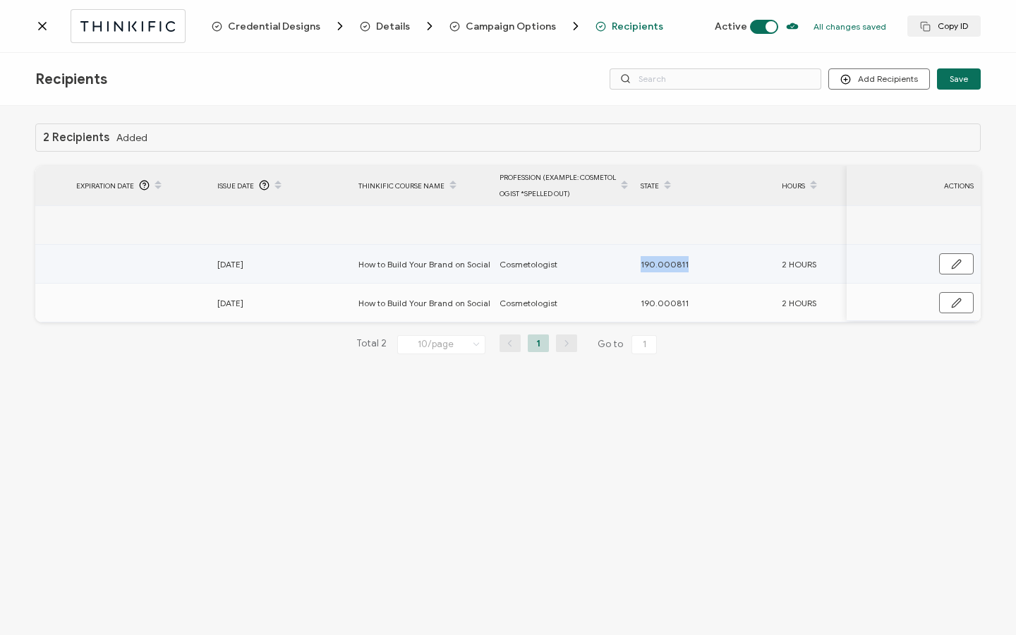
copy span "190.000811"
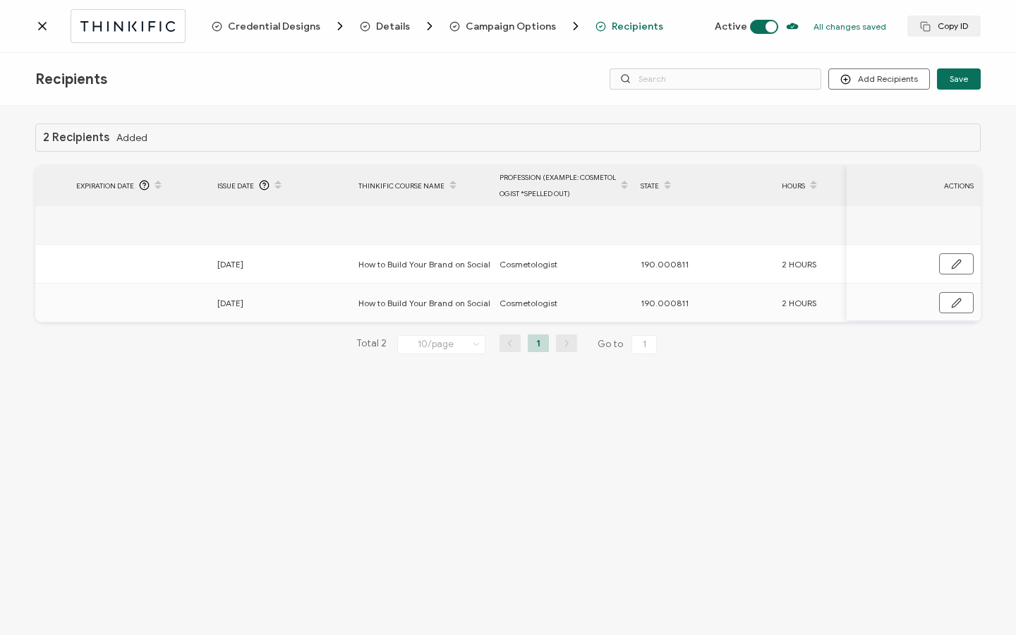
click at [40, 27] on icon at bounding box center [42, 26] width 14 height 14
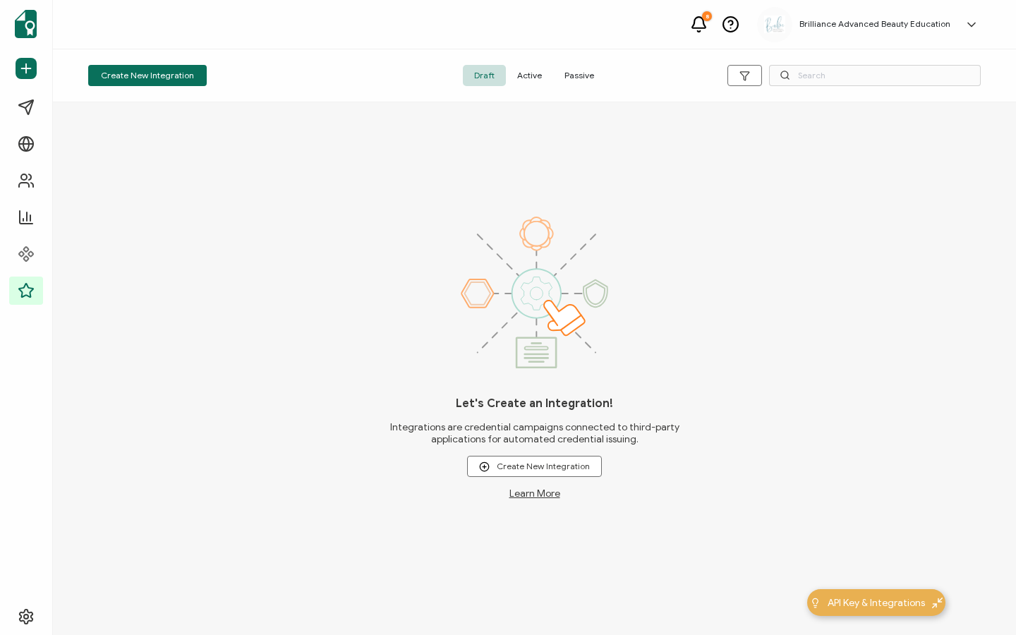
click at [531, 68] on span "Active" at bounding box center [529, 75] width 47 height 21
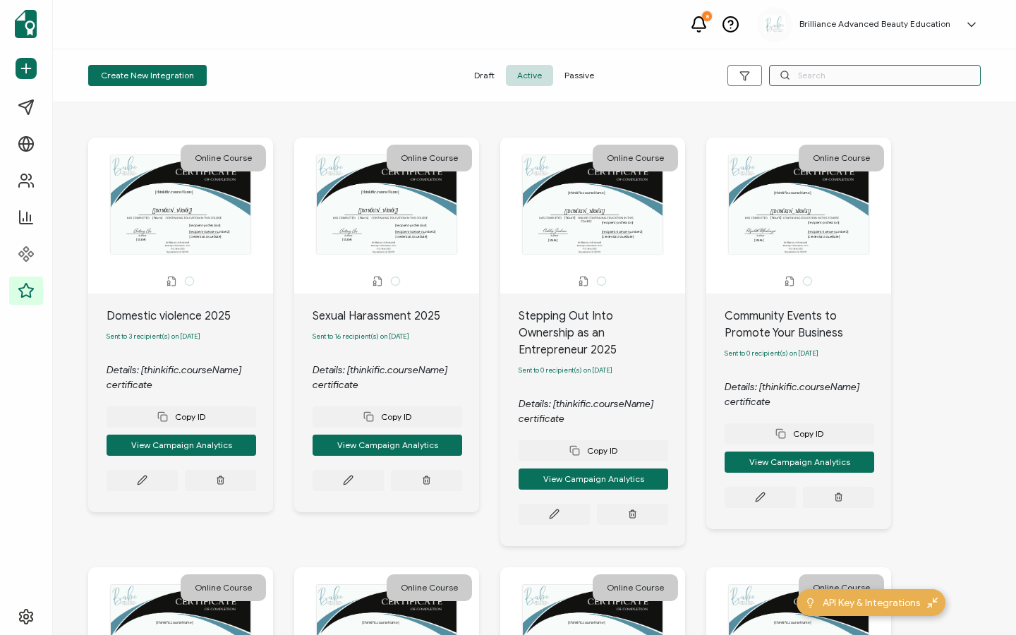
click at [856, 79] on input "text" at bounding box center [875, 75] width 212 height 21
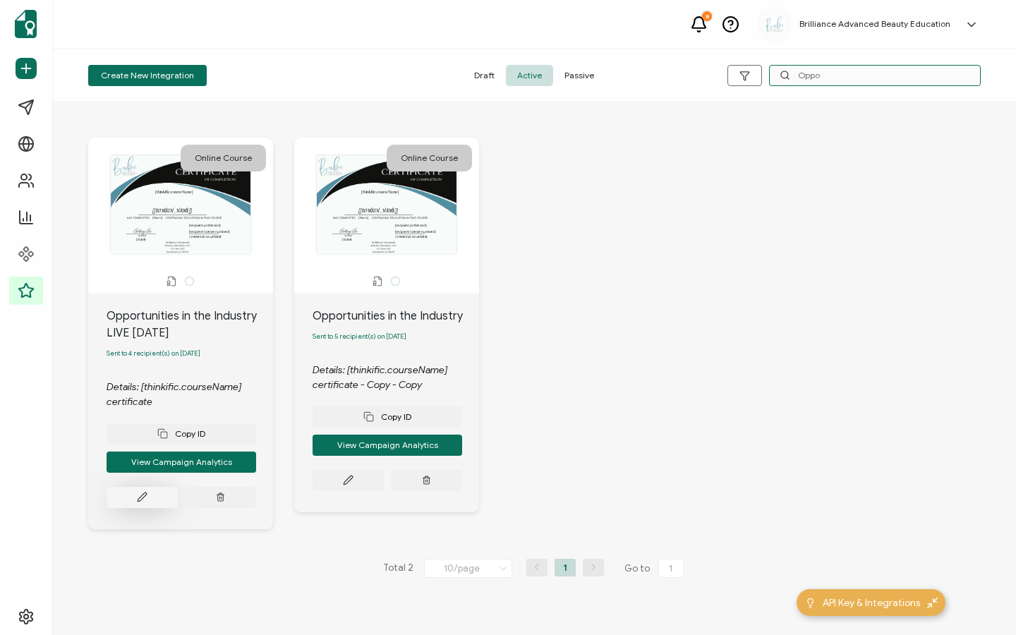
type input "Oppo"
click at [138, 499] on icon at bounding box center [142, 497] width 11 height 11
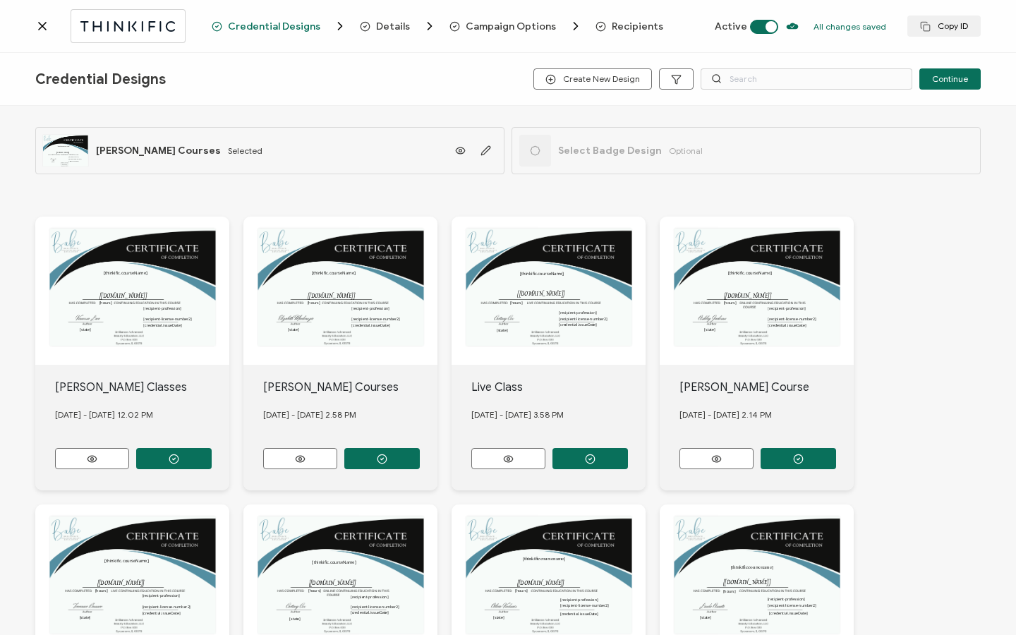
click at [626, 31] on span "Recipients" at bounding box center [637, 26] width 51 height 11
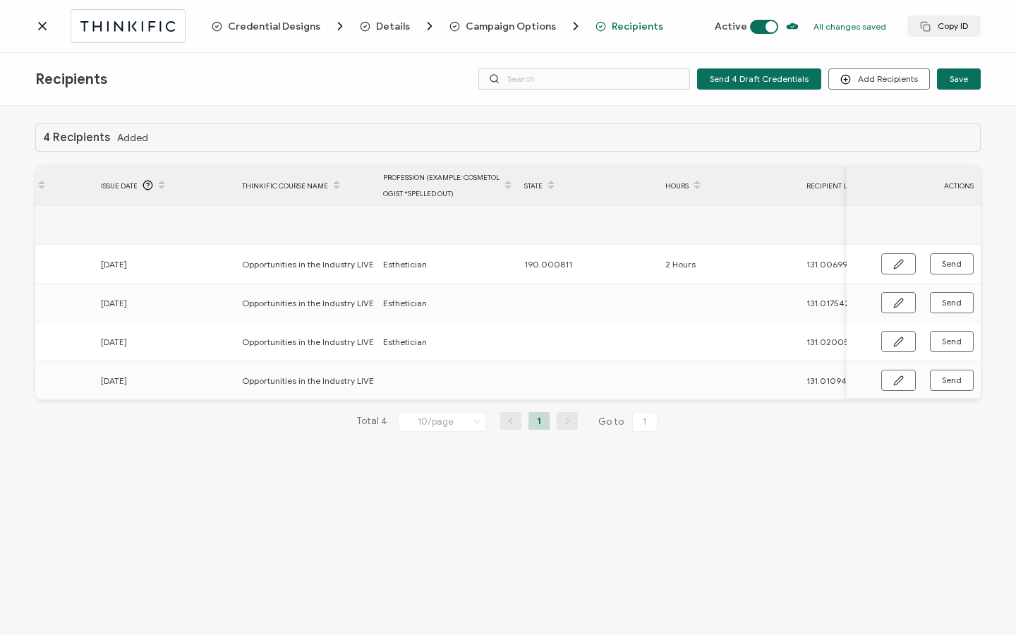
scroll to position [0, 674]
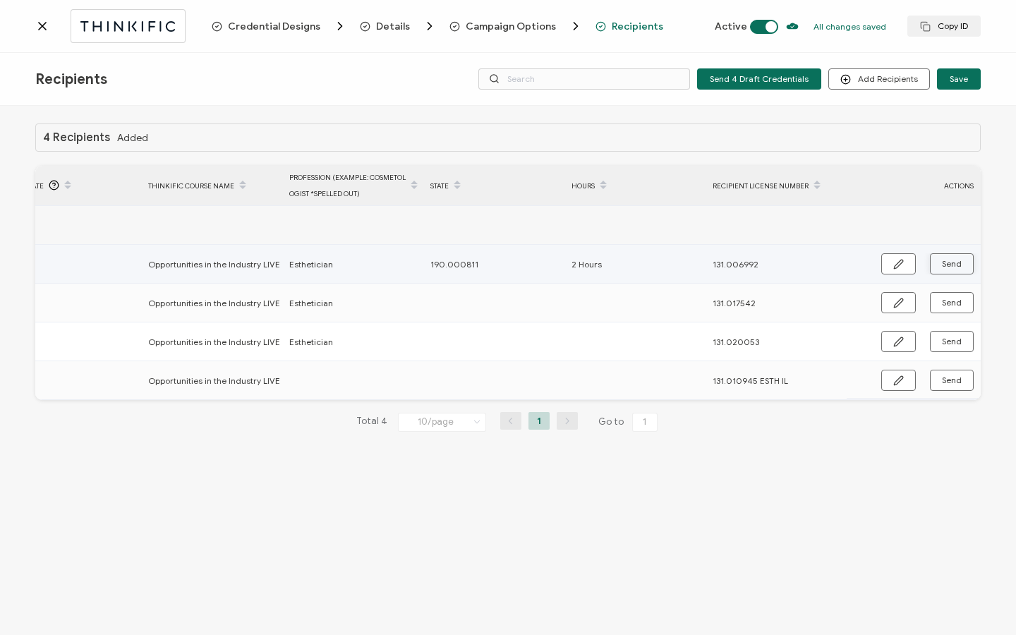
click at [941, 264] on button "Send" at bounding box center [952, 263] width 44 height 21
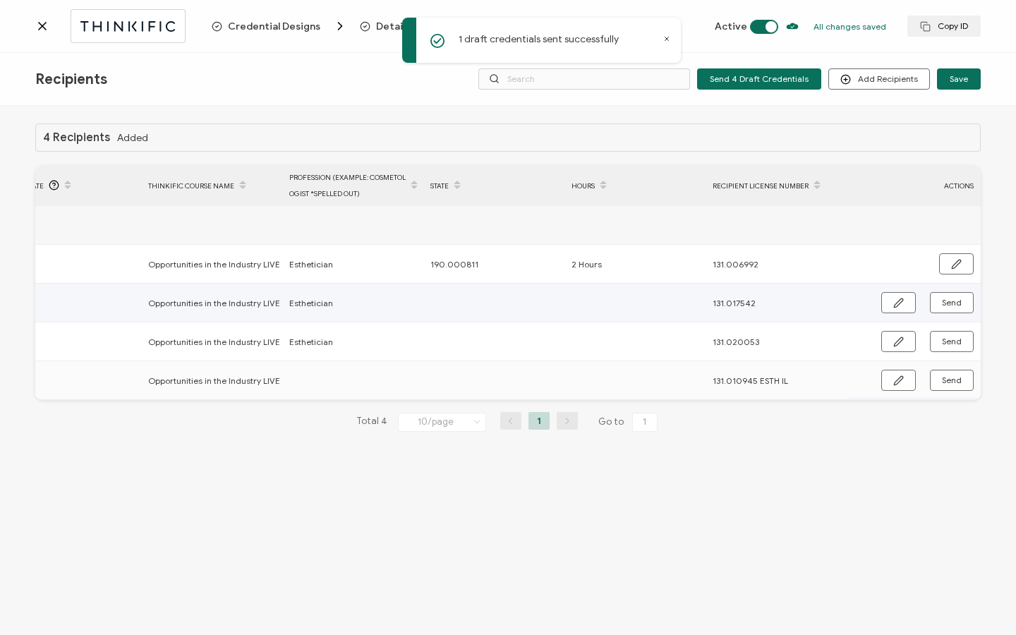
drag, startPoint x: 897, startPoint y: 308, endPoint x: 839, endPoint y: 310, distance: 57.2
click at [896, 308] on button "button" at bounding box center [898, 302] width 35 height 21
click at [478, 303] on input "text" at bounding box center [491, 303] width 123 height 23
paste input "190.000811"
type input "190.000811"
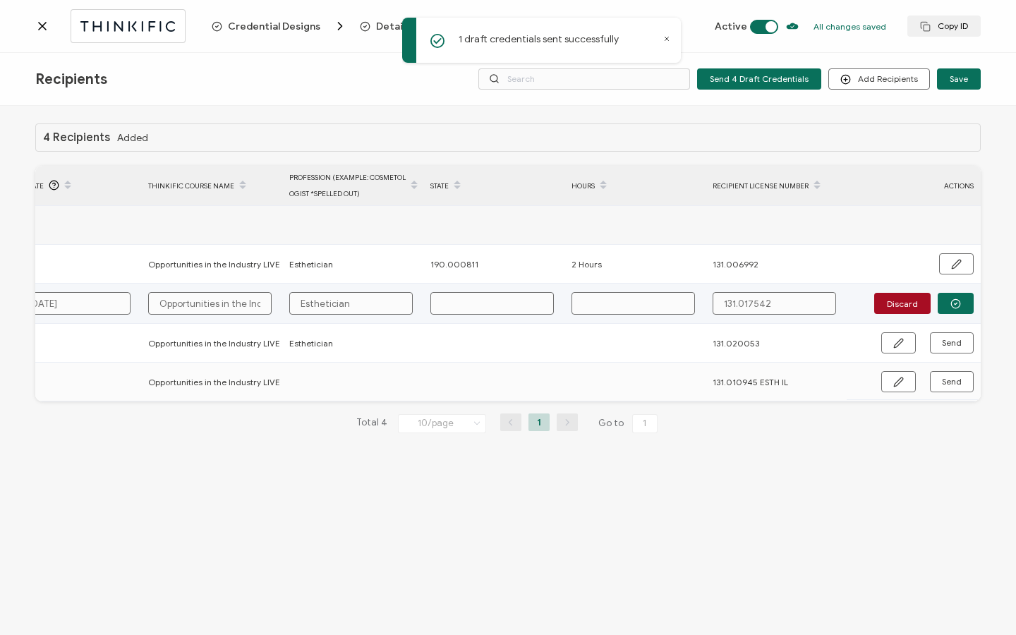
type input "190.000811"
click at [602, 301] on input "text" at bounding box center [632, 303] width 123 height 23
type input "2"
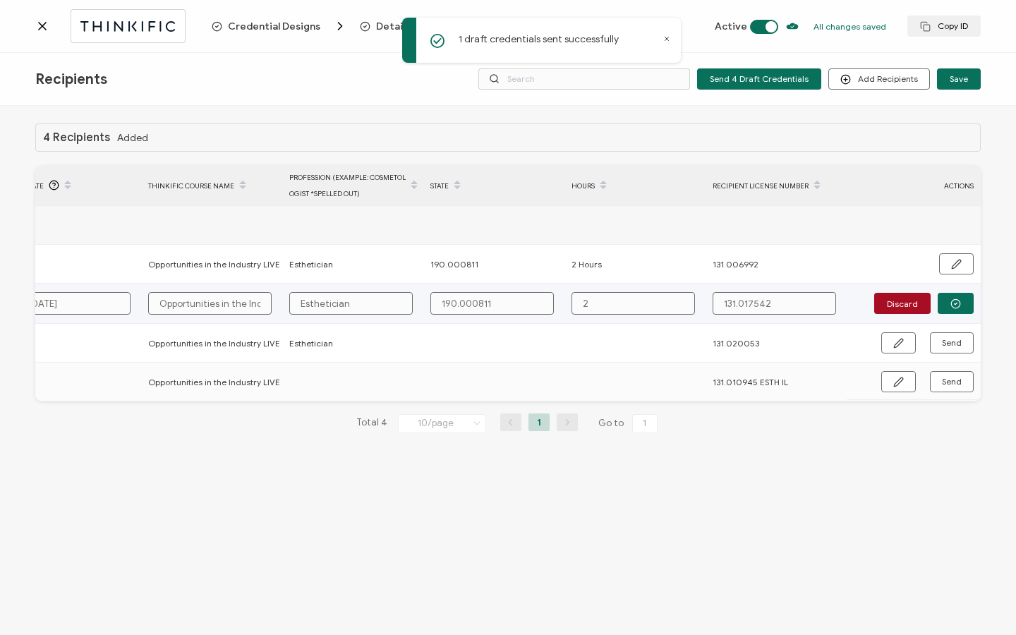
type input "2"
type input "2 h"
type input "2"
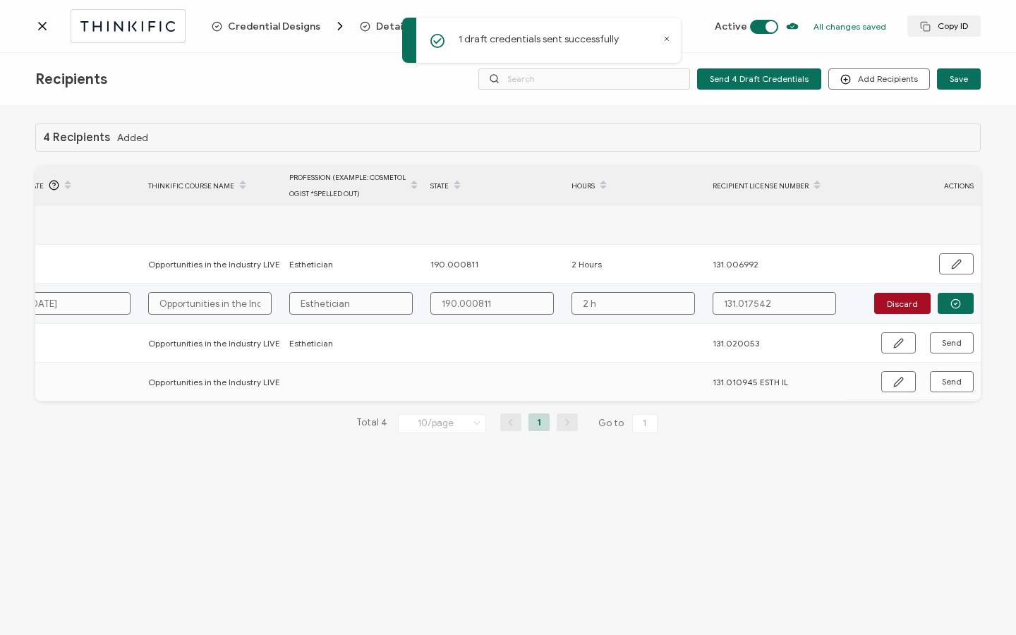
type input "2"
type input "2 H"
type input "2 Ho"
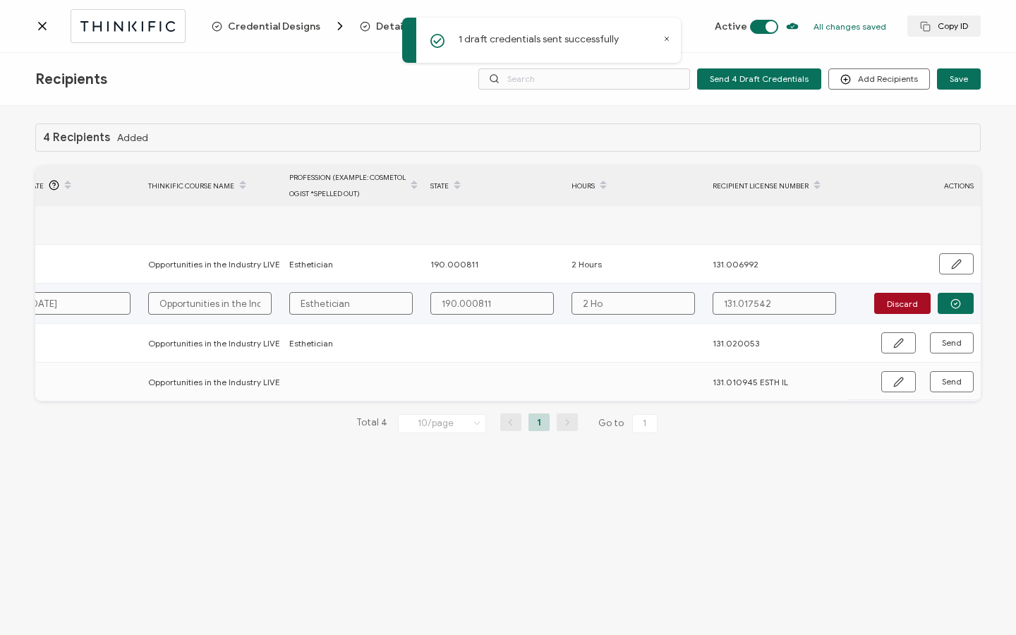
type input "2 Hou"
type input "2 Hour"
type input "2 Hours"
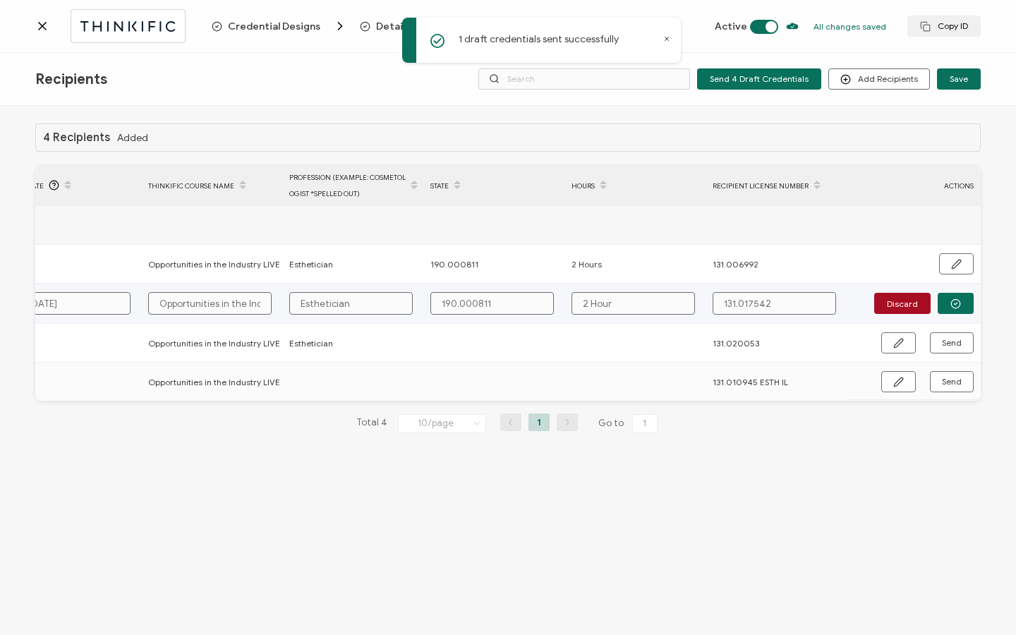
type input "2 Hours"
click at [971, 305] on button "button" at bounding box center [956, 303] width 36 height 21
click at [966, 305] on button "Send" at bounding box center [952, 302] width 44 height 21
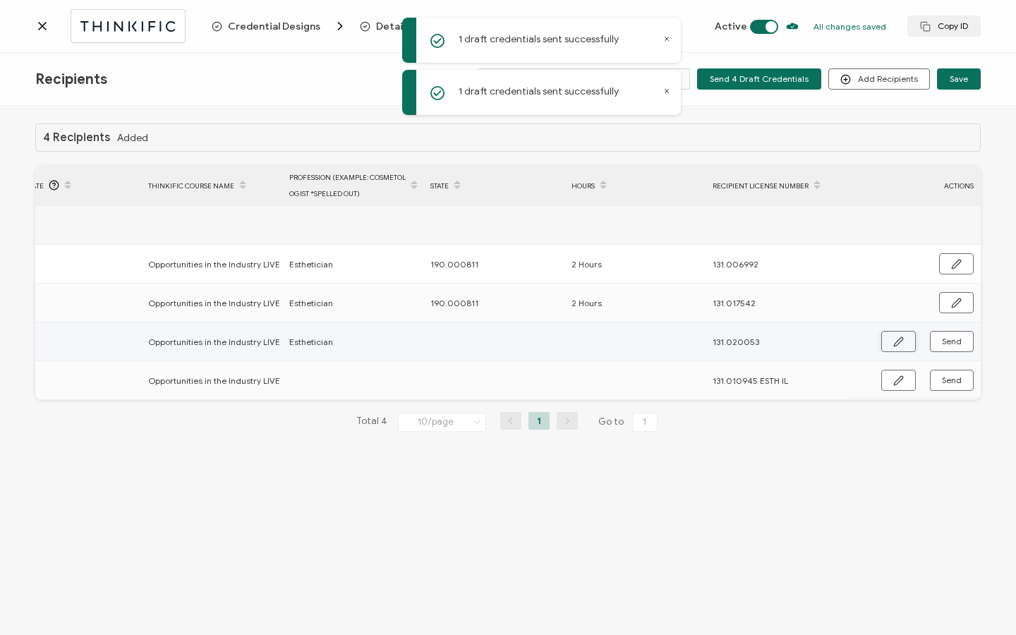
click at [897, 343] on icon "button" at bounding box center [898, 341] width 11 height 11
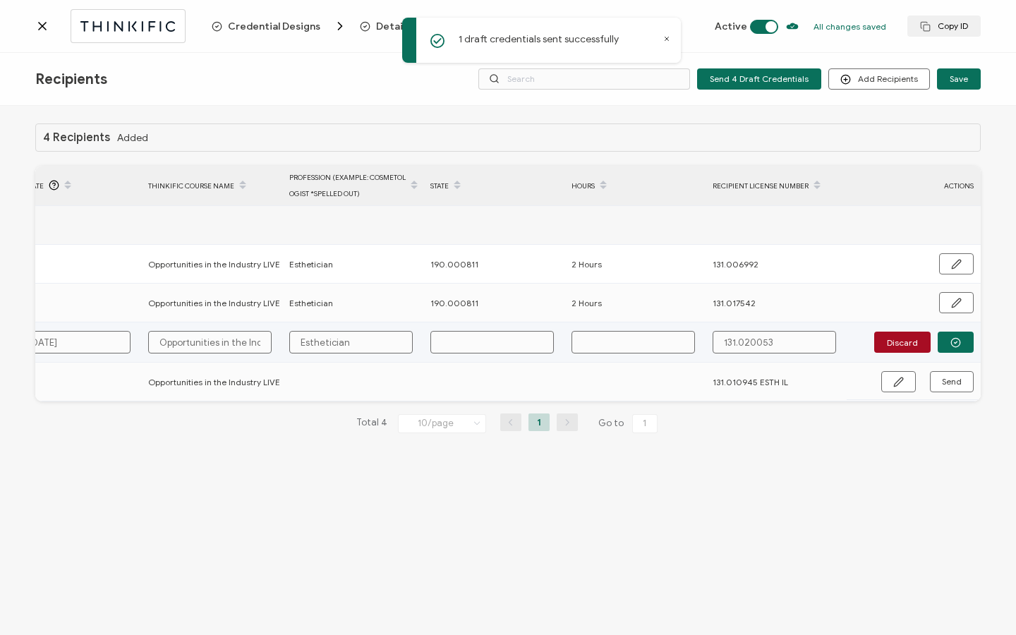
paste input "190.000811"
type input "190.000811"
click at [615, 344] on input "text" at bounding box center [632, 342] width 123 height 23
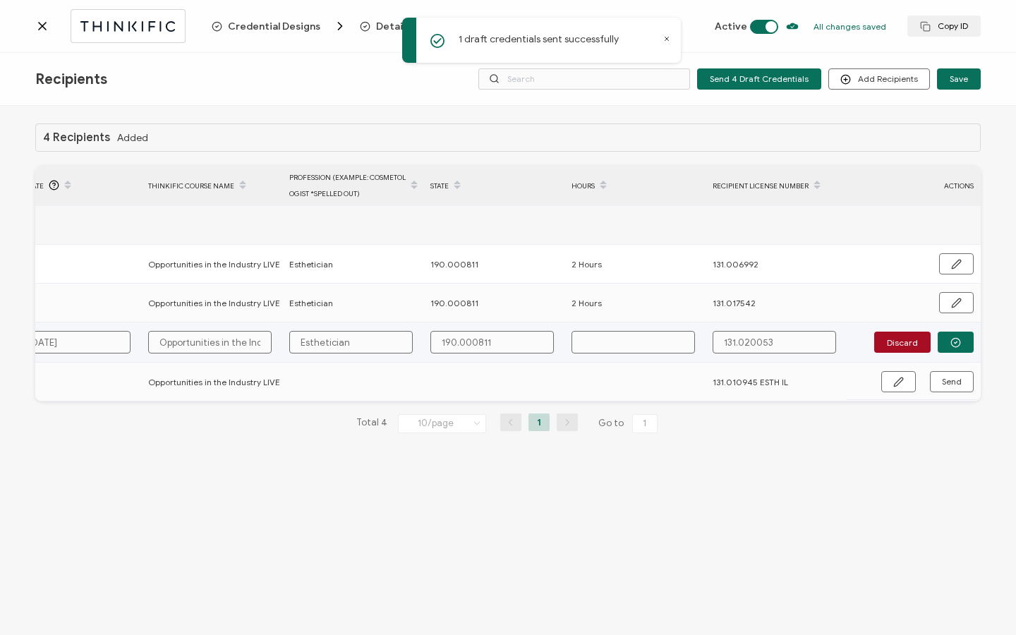
type input "2"
type input "2 H"
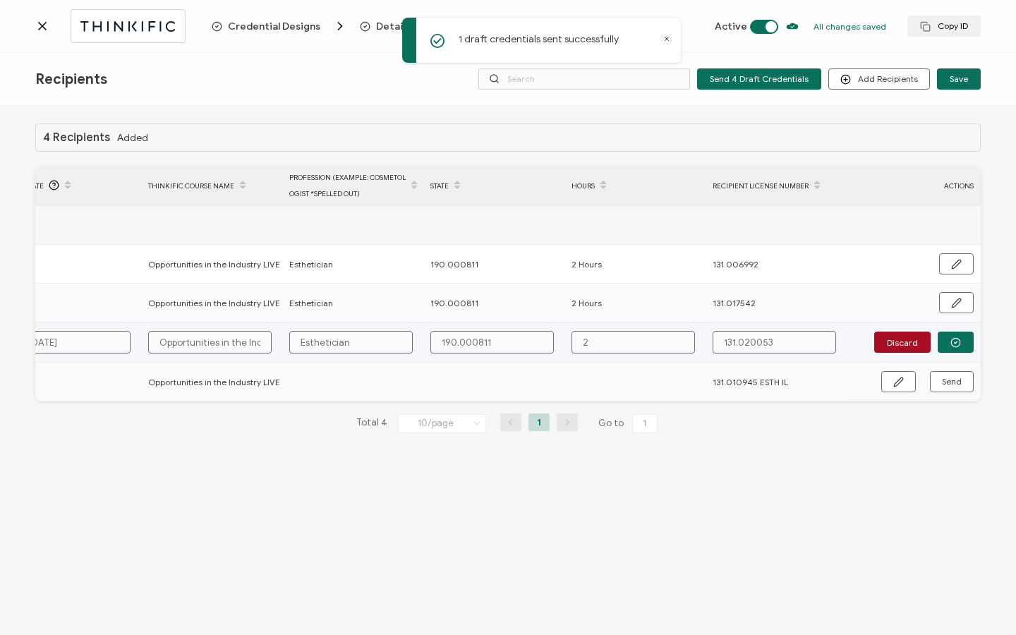
type input "2 H"
type input "2 Ho"
type input "2 Hou"
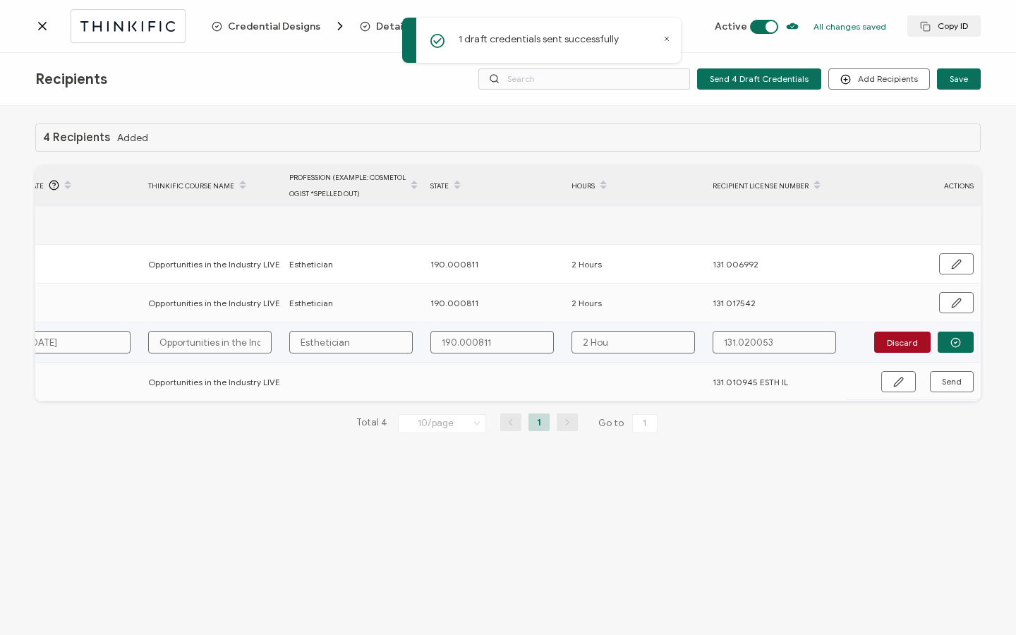
type input "2 Hour"
type input "2 Hours"
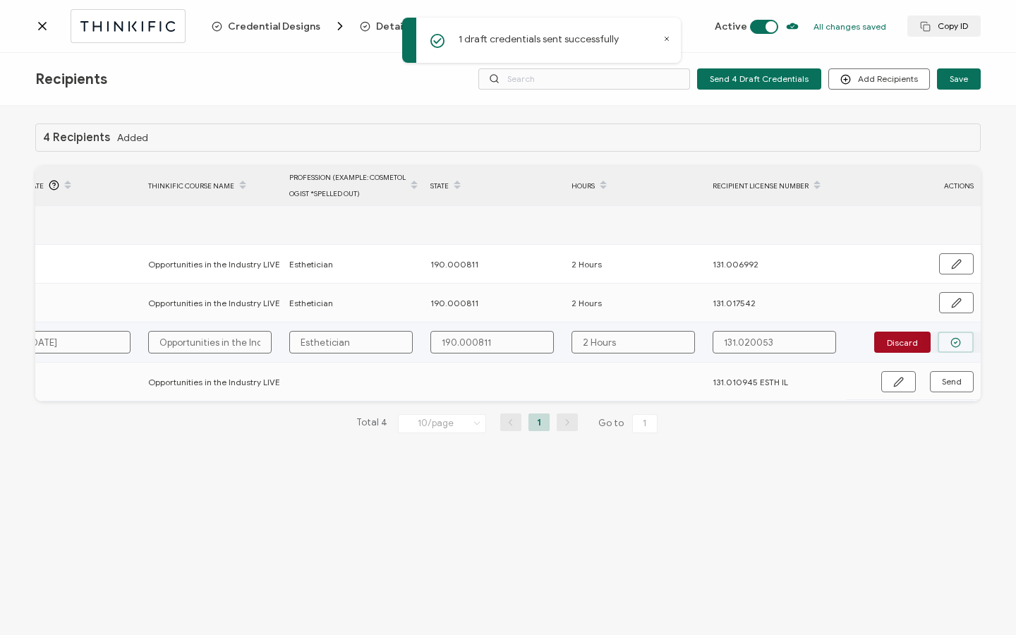
click at [956, 338] on icon "button" at bounding box center [955, 342] width 11 height 11
click at [904, 341] on span "Send" at bounding box center [898, 341] width 11 height 11
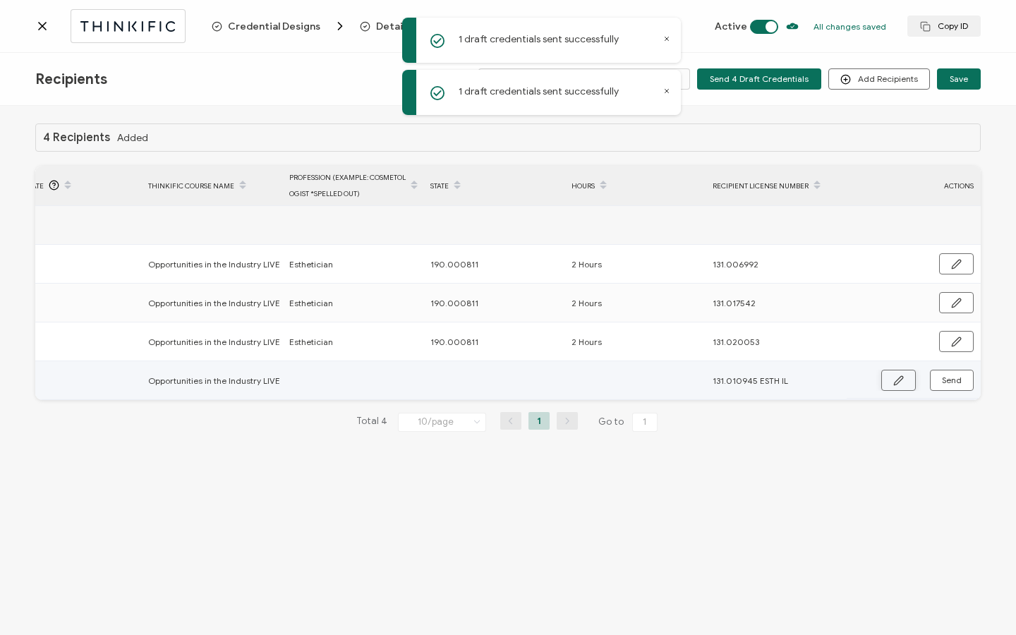
click at [893, 379] on icon "button" at bounding box center [898, 380] width 11 height 11
click at [377, 387] on input "text" at bounding box center [350, 381] width 123 height 23
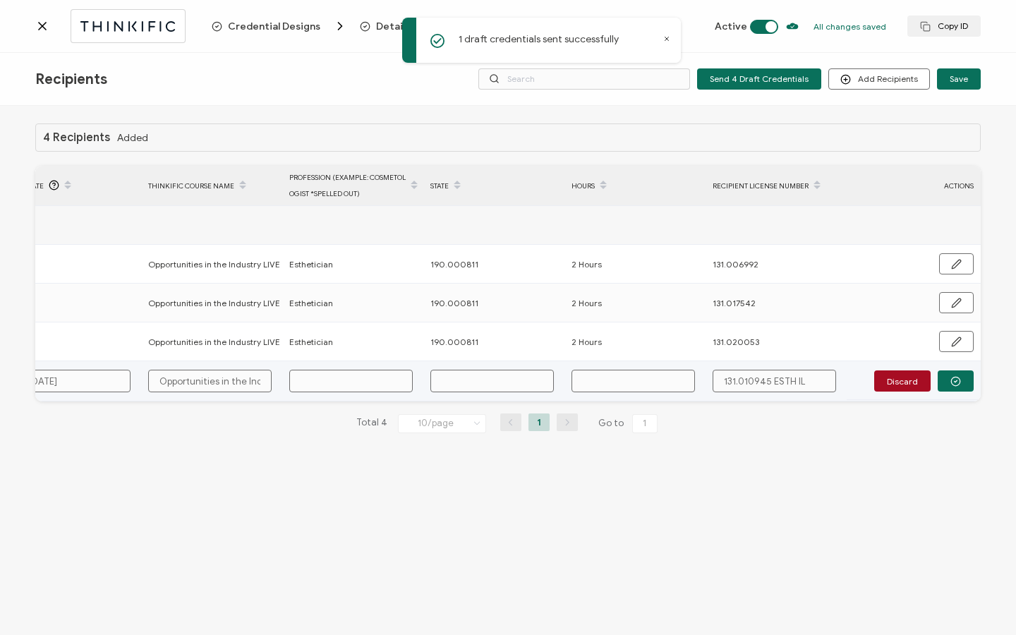
type input "E"
type input "Es"
type input "Est"
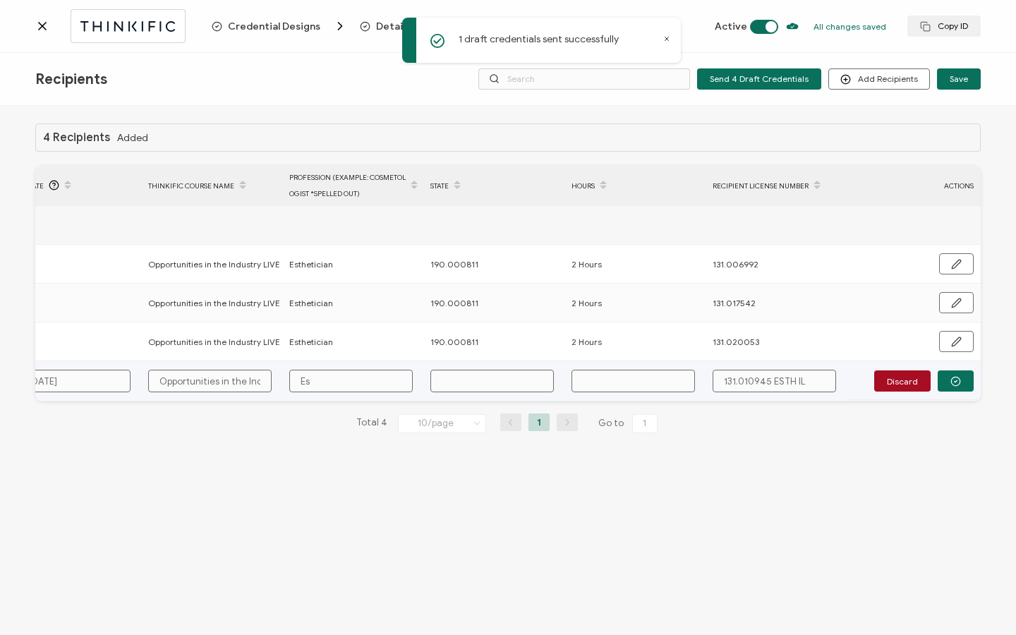
type input "Est"
type input "Esth"
paste input "190.000811"
click at [643, 380] on input "text" at bounding box center [632, 381] width 123 height 23
drag, startPoint x: 775, startPoint y: 378, endPoint x: 819, endPoint y: 377, distance: 44.5
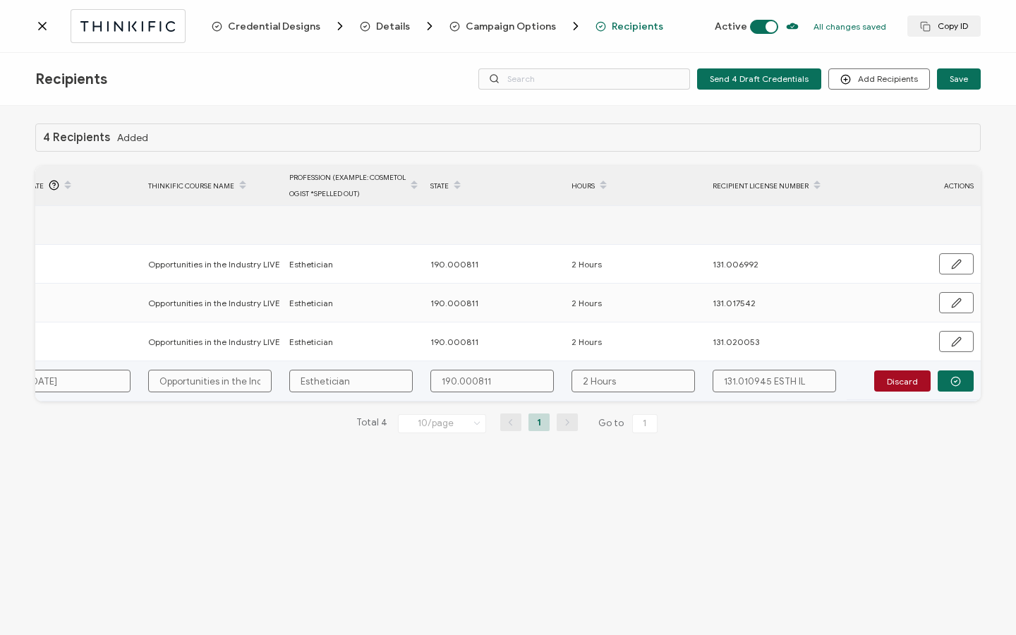
click at [819, 377] on input "131.010945 ESTH IL" at bounding box center [773, 381] width 123 height 23
click at [949, 389] on button "button" at bounding box center [956, 380] width 36 height 21
click at [904, 384] on span "Send" at bounding box center [898, 380] width 11 height 11
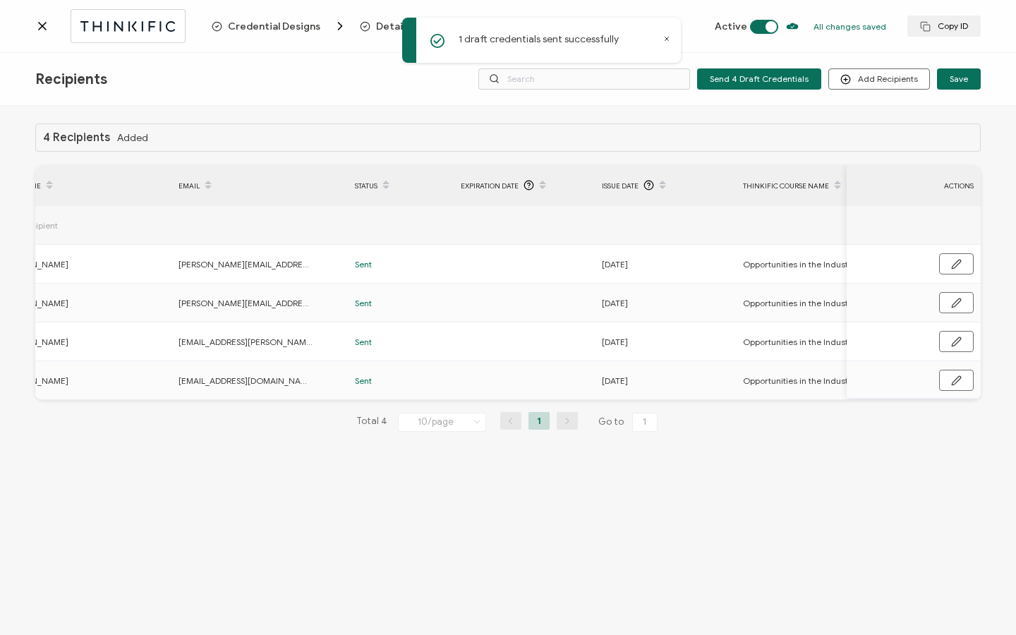
scroll to position [0, 0]
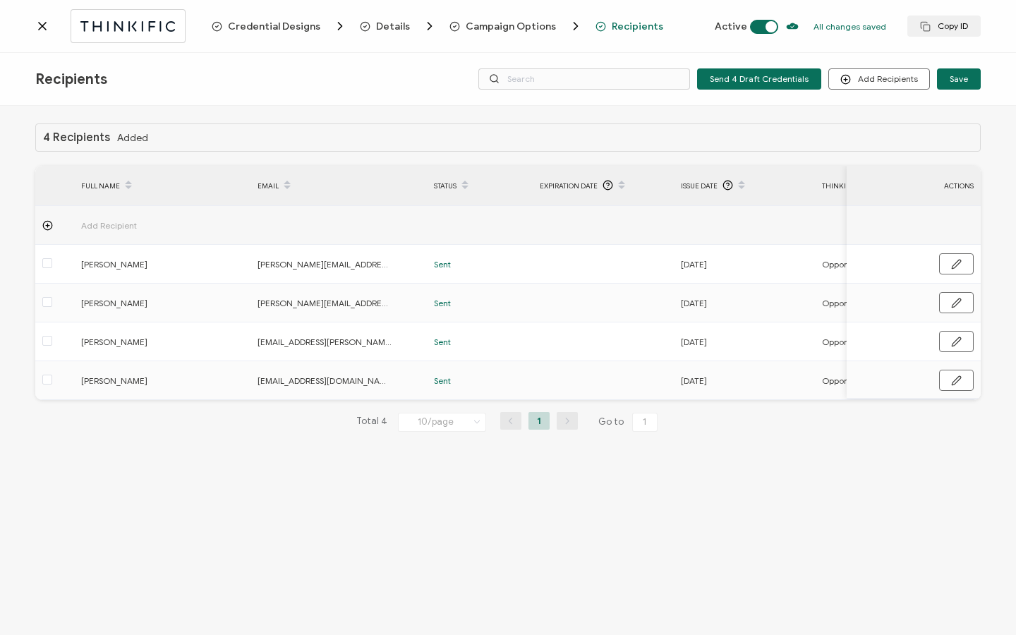
click at [40, 30] on icon at bounding box center [42, 26] width 14 height 14
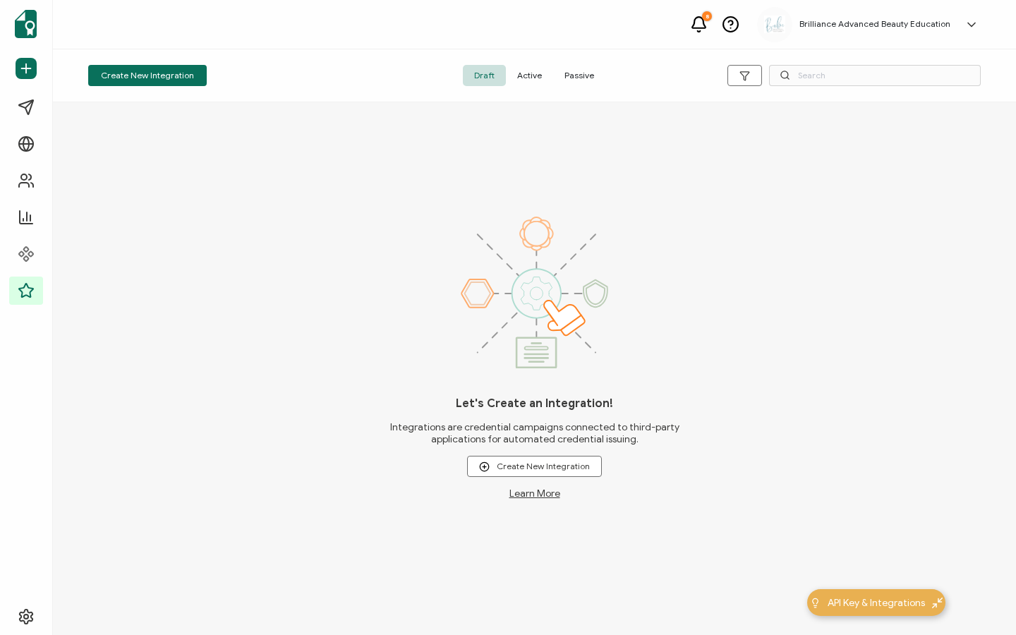
click at [534, 83] on span "Active" at bounding box center [529, 75] width 47 height 21
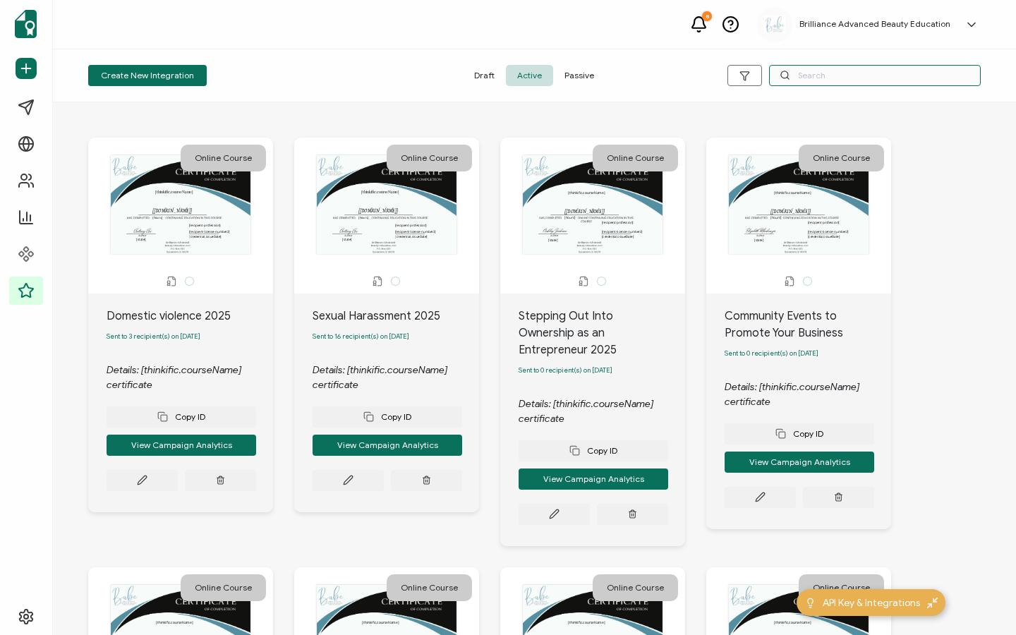
click at [797, 82] on input "text" at bounding box center [875, 75] width 212 height 21
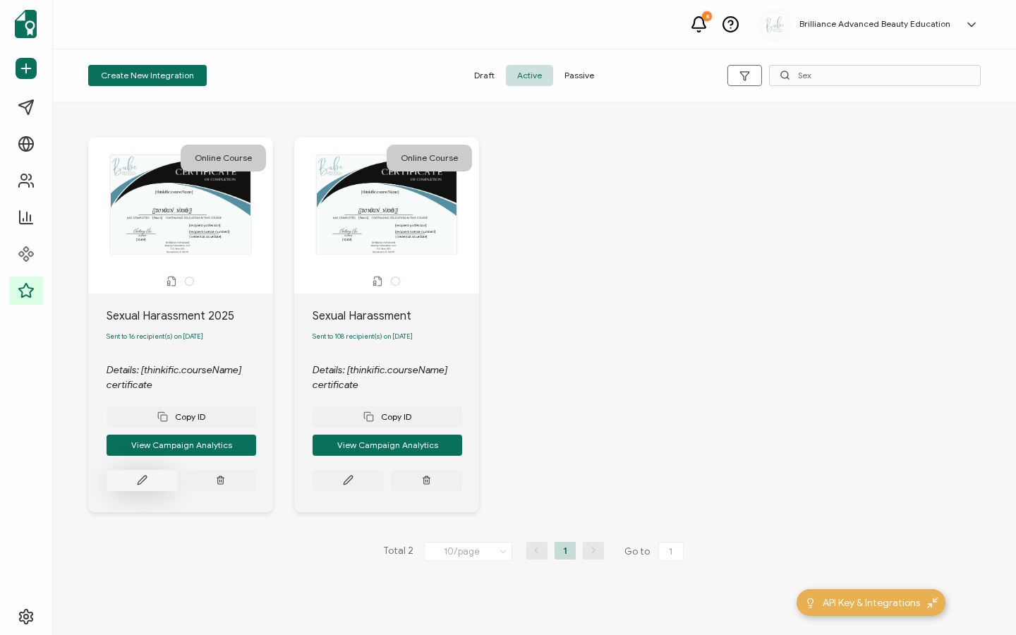
click at [157, 480] on button at bounding box center [142, 480] width 71 height 21
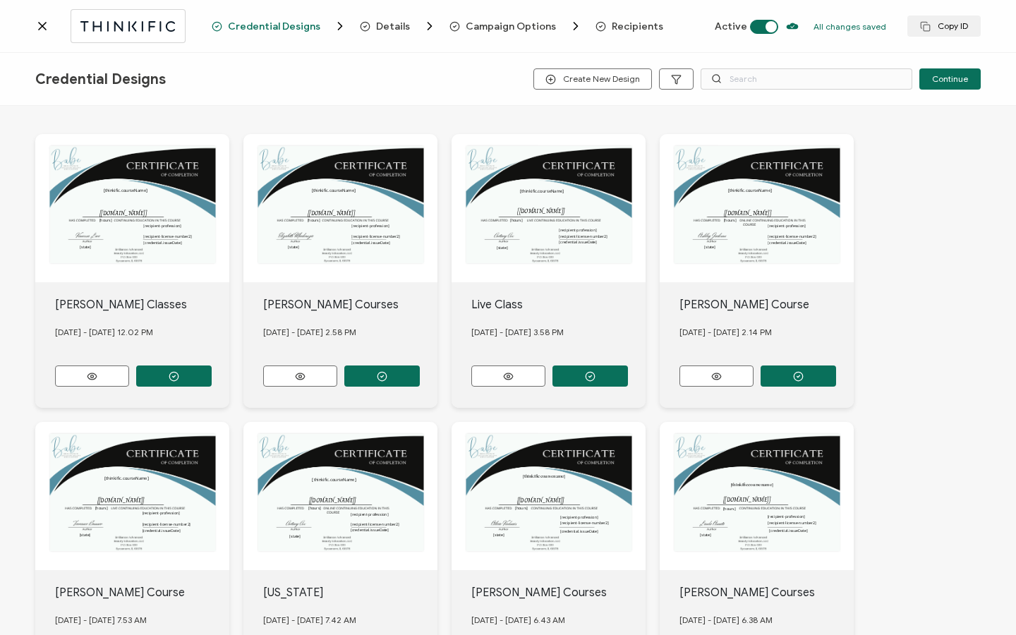
click at [612, 29] on span "Recipients" at bounding box center [637, 26] width 51 height 11
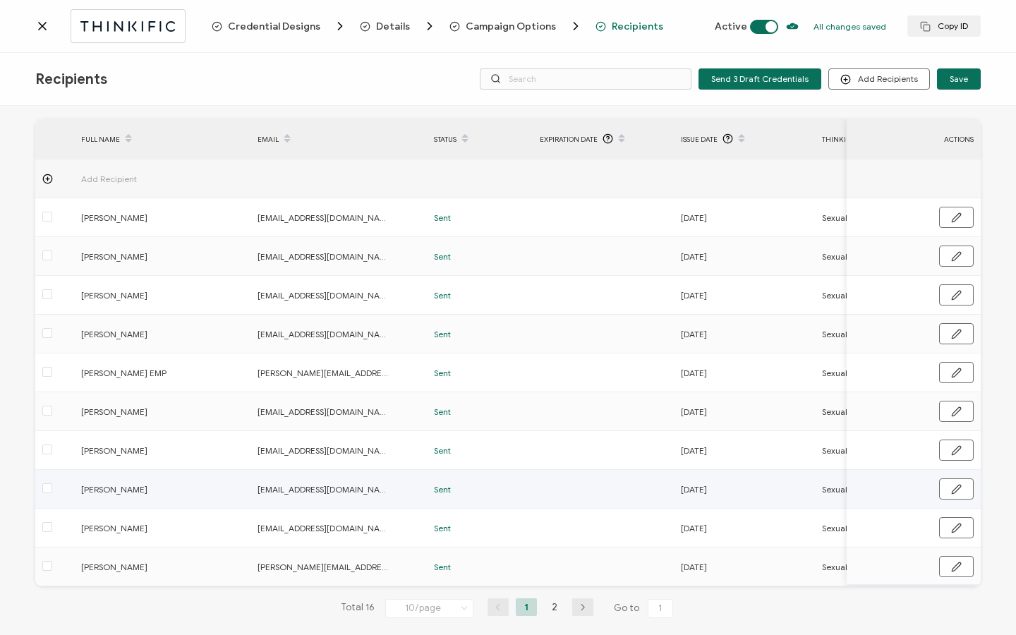
scroll to position [71, 0]
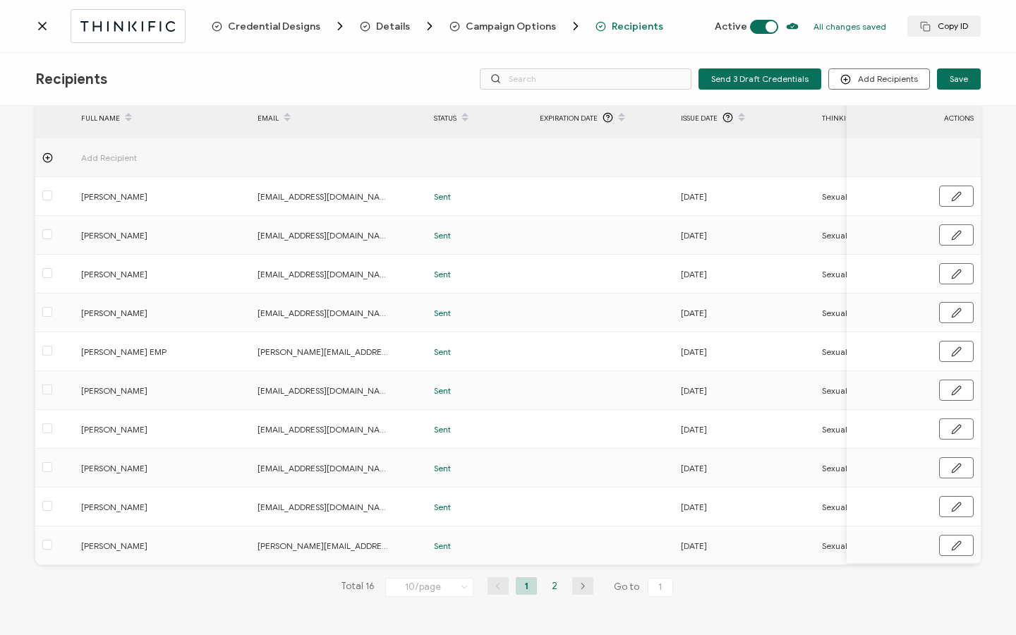
click at [548, 586] on li "2" at bounding box center [554, 586] width 21 height 18
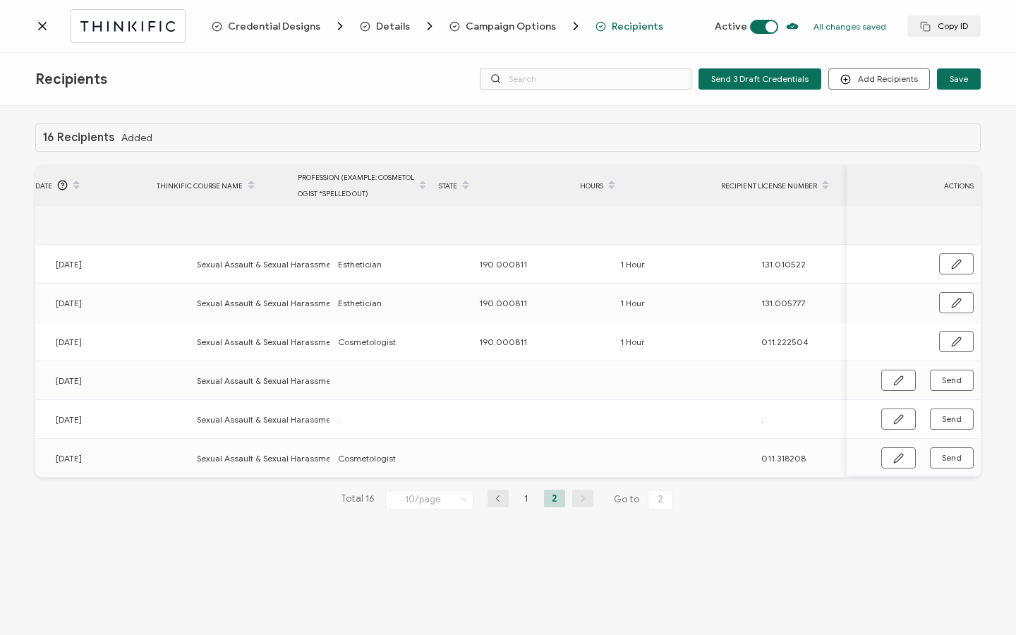
scroll to position [0, 674]
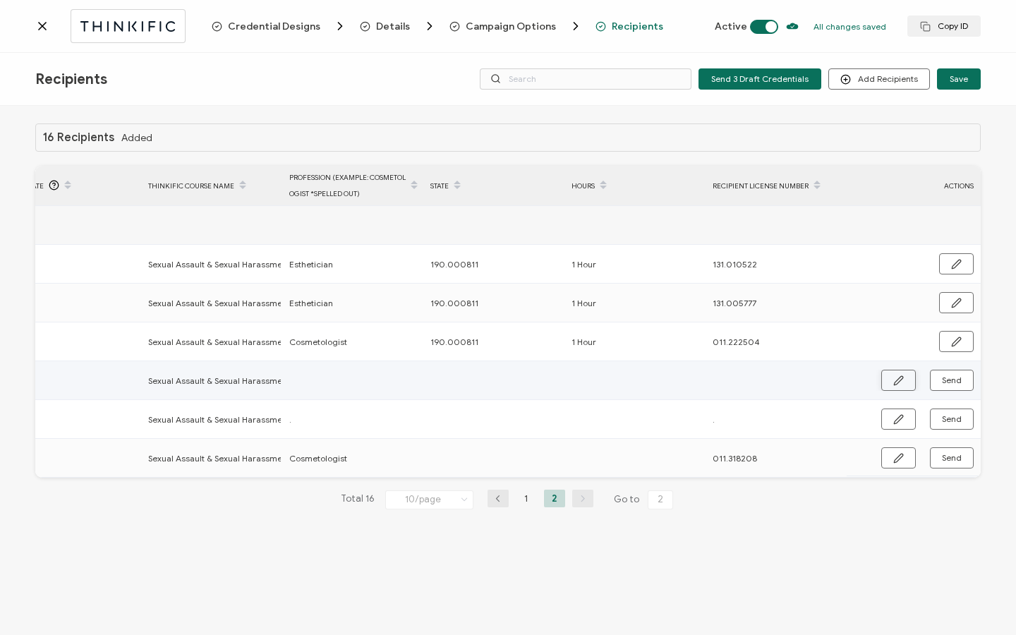
click at [898, 377] on icon "button" at bounding box center [898, 380] width 11 height 11
click at [736, 382] on input "text" at bounding box center [773, 381] width 123 height 23
paste input "Hello [PERSON_NAME], Thank you for enrolling with us. You have now been enrolle…"
drag, startPoint x: 820, startPoint y: 380, endPoint x: 607, endPoint y: 388, distance: 213.9
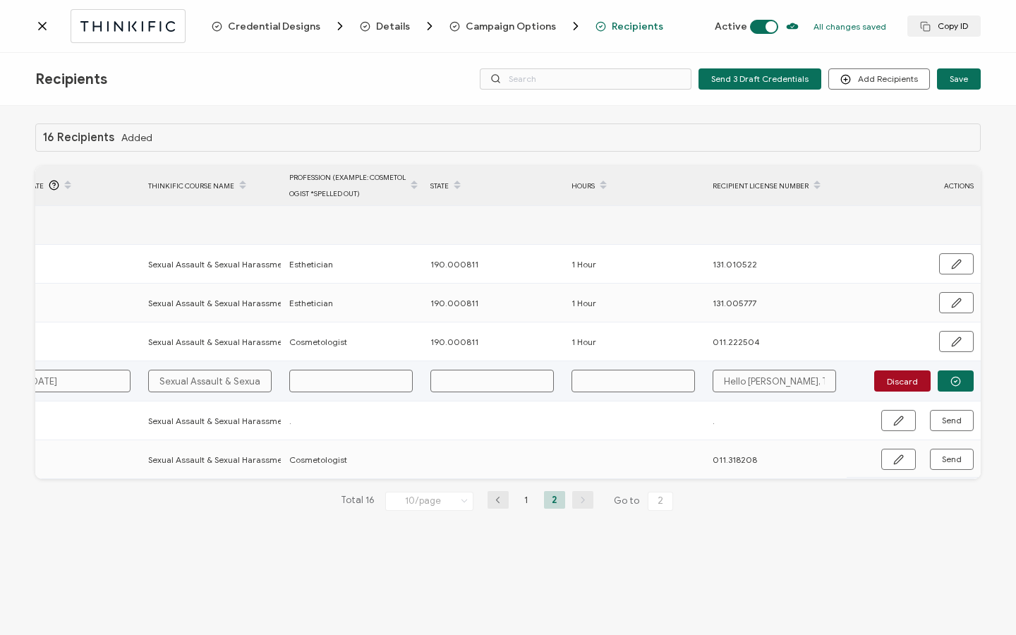
click at [607, 388] on tr "[PERSON_NAME] [EMAIL_ADDRESS][DOMAIN_NAME] [DATE] Sexual Assault & Sexual Haras…" at bounding box center [171, 381] width 1619 height 40
drag, startPoint x: 828, startPoint y: 382, endPoint x: 665, endPoint y: 382, distance: 163.7
click at [665, 382] on tr "[PERSON_NAME] [EMAIL_ADDRESS][DOMAIN_NAME] [DATE] Sexual Assault & Sexual Haras…" at bounding box center [171, 381] width 1619 height 40
click at [352, 376] on input "text" at bounding box center [350, 381] width 123 height 23
click at [733, 384] on input "text" at bounding box center [773, 381] width 123 height 23
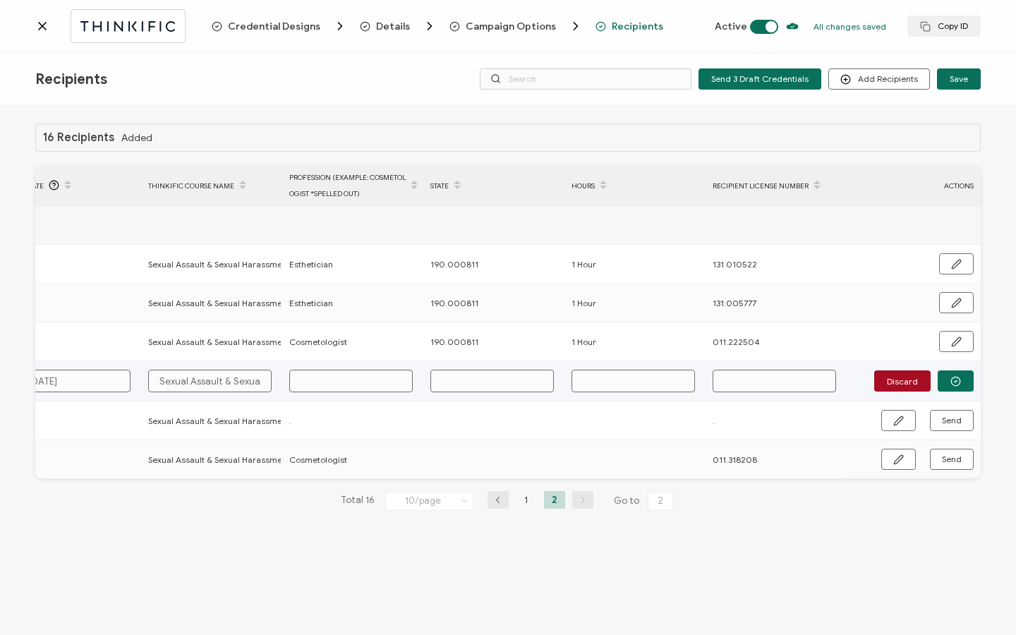
paste input "131.017665"
click at [370, 386] on input "text" at bounding box center [350, 381] width 123 height 23
click at [669, 387] on input "text" at bounding box center [632, 381] width 123 height 23
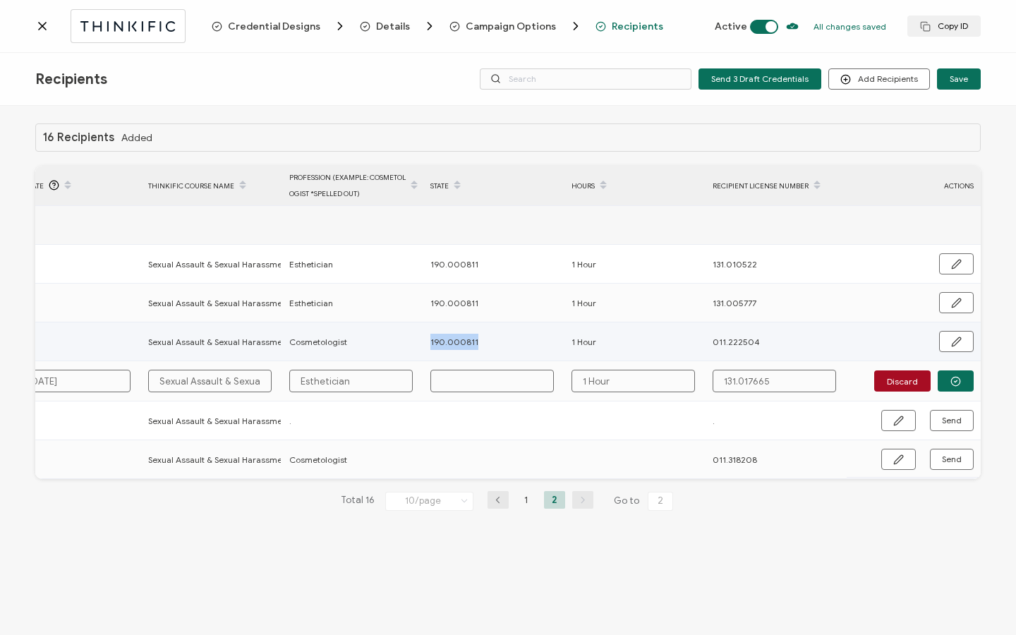
drag, startPoint x: 504, startPoint y: 339, endPoint x: 425, endPoint y: 338, distance: 79.0
click at [425, 338] on div "190.000811" at bounding box center [493, 342] width 140 height 16
copy span "190.000811"
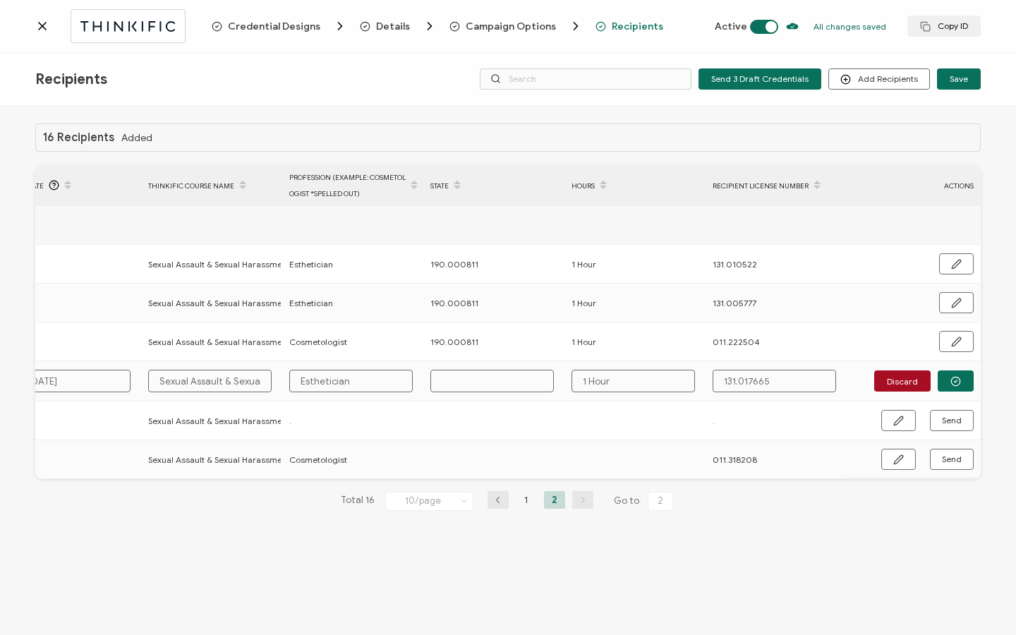
click at [459, 377] on input "text" at bounding box center [491, 381] width 123 height 23
paste input "190.000811"
click at [959, 382] on circle "button" at bounding box center [955, 381] width 9 height 9
click at [904, 379] on span "Send" at bounding box center [898, 380] width 11 height 11
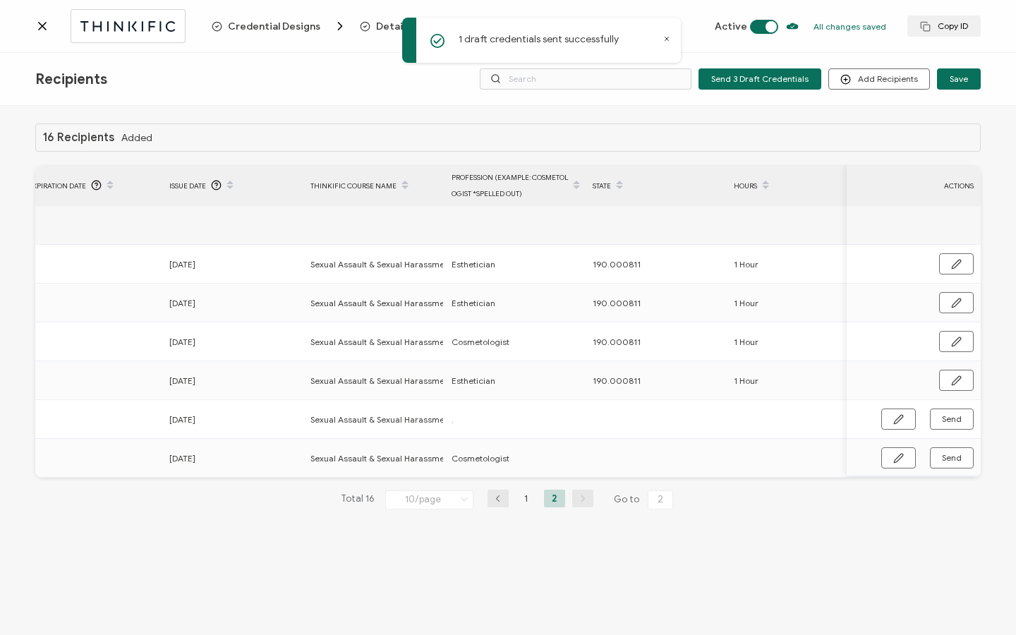
scroll to position [0, 674]
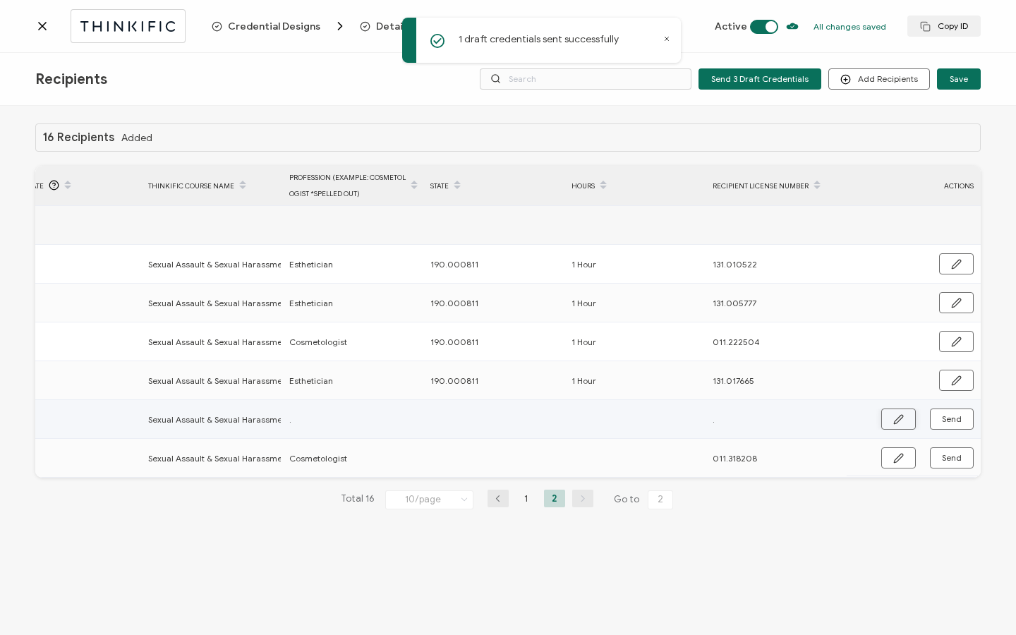
click at [904, 425] on button "button" at bounding box center [898, 418] width 35 height 21
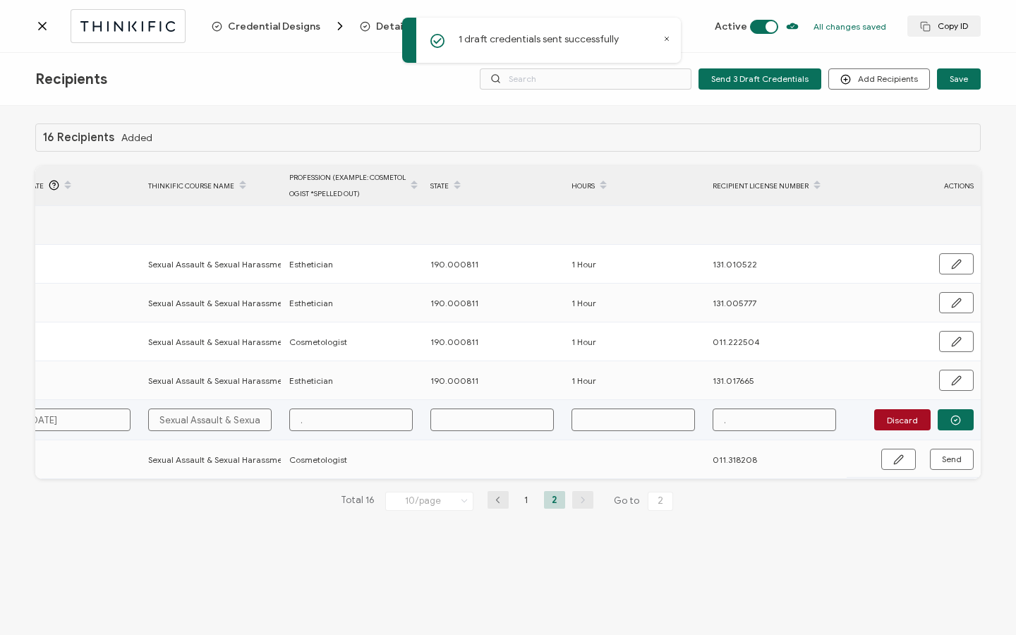
click at [497, 417] on input "text" at bounding box center [491, 419] width 123 height 23
paste input "190.000811"
click at [606, 415] on input "text" at bounding box center [632, 419] width 123 height 23
click at [358, 425] on input "." at bounding box center [350, 419] width 123 height 23
click at [951, 418] on circle "button" at bounding box center [955, 419] width 9 height 9
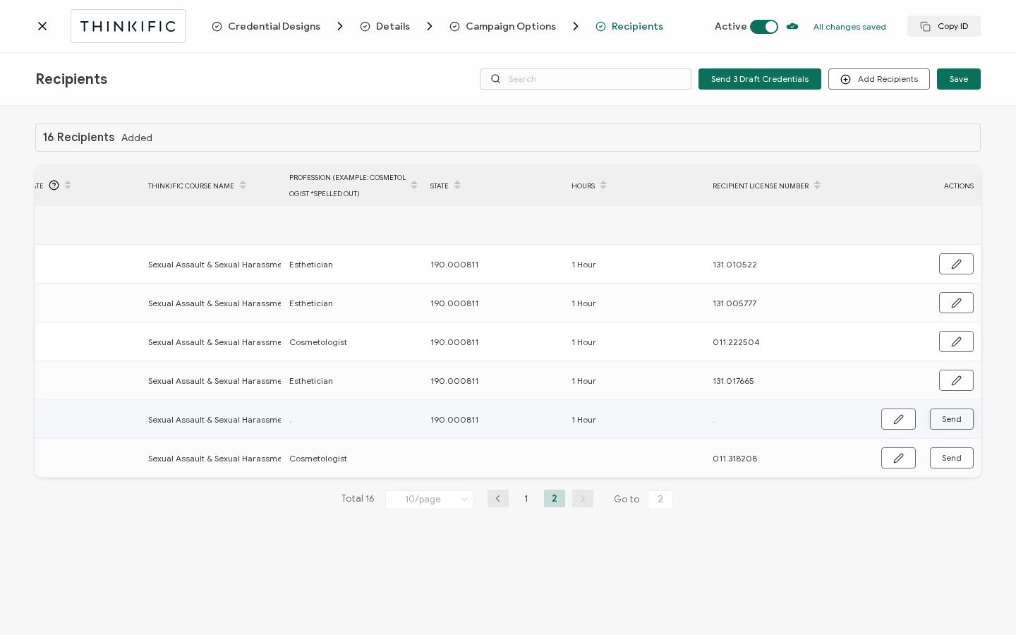
drag, startPoint x: 423, startPoint y: 418, endPoint x: 490, endPoint y: 425, distance: 68.0
click at [490, 425] on div "190.000811" at bounding box center [493, 419] width 140 height 16
drag, startPoint x: 476, startPoint y: 414, endPoint x: 430, endPoint y: 418, distance: 46.8
click at [428, 418] on div "190.000811" at bounding box center [493, 419] width 140 height 16
copy span "190.000811"
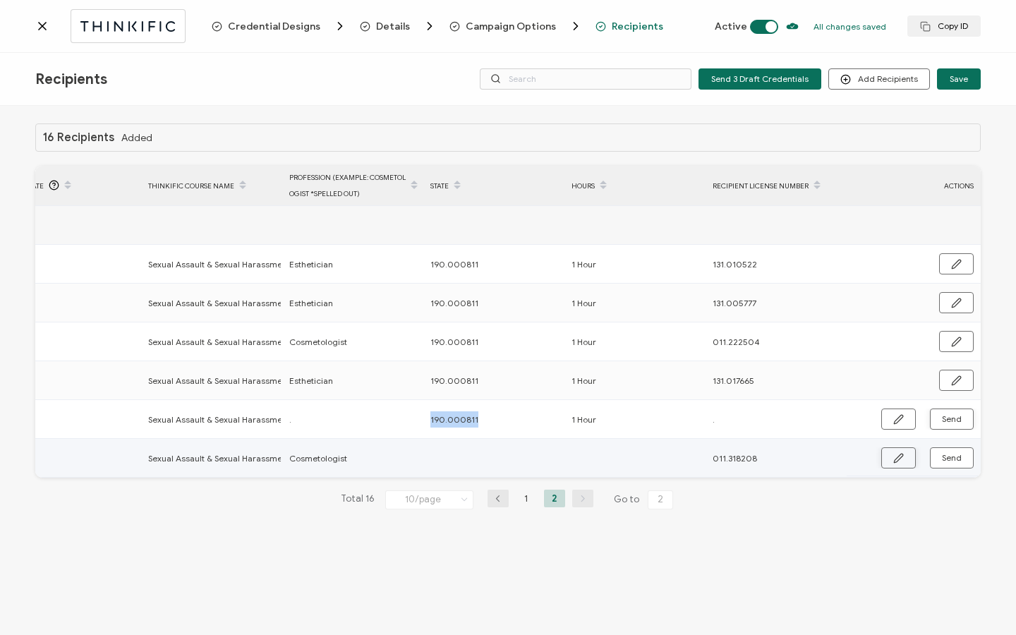
click at [885, 460] on button "button" at bounding box center [898, 457] width 35 height 21
click at [497, 455] on input "text" at bounding box center [491, 458] width 123 height 23
paste input "190.000811"
click at [611, 463] on input "text" at bounding box center [632, 458] width 123 height 23
click at [962, 463] on button "button" at bounding box center [956, 458] width 36 height 21
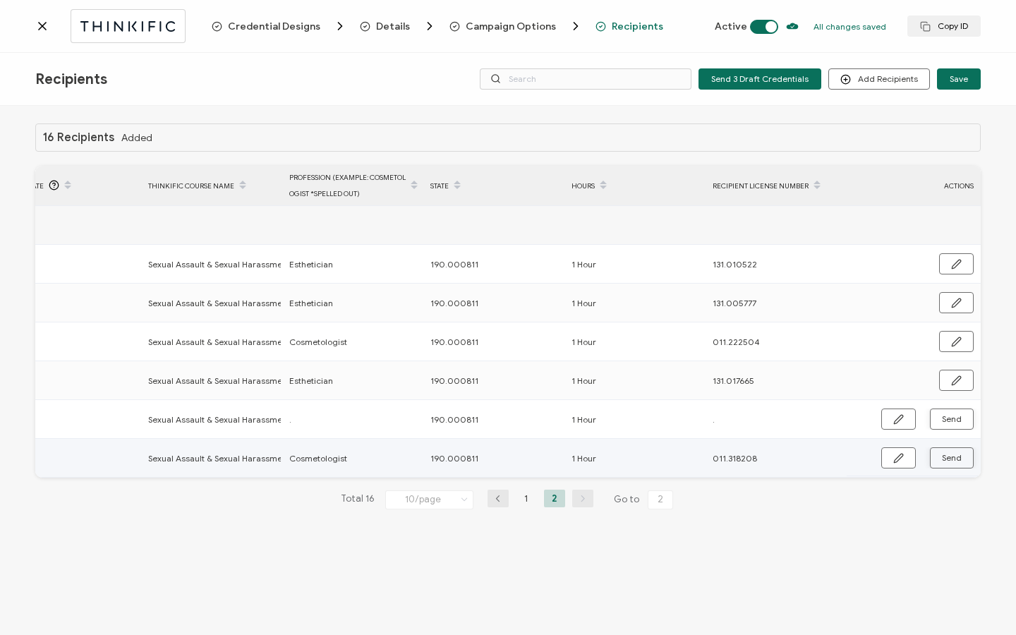
click at [904, 463] on span "Send" at bounding box center [898, 458] width 11 height 11
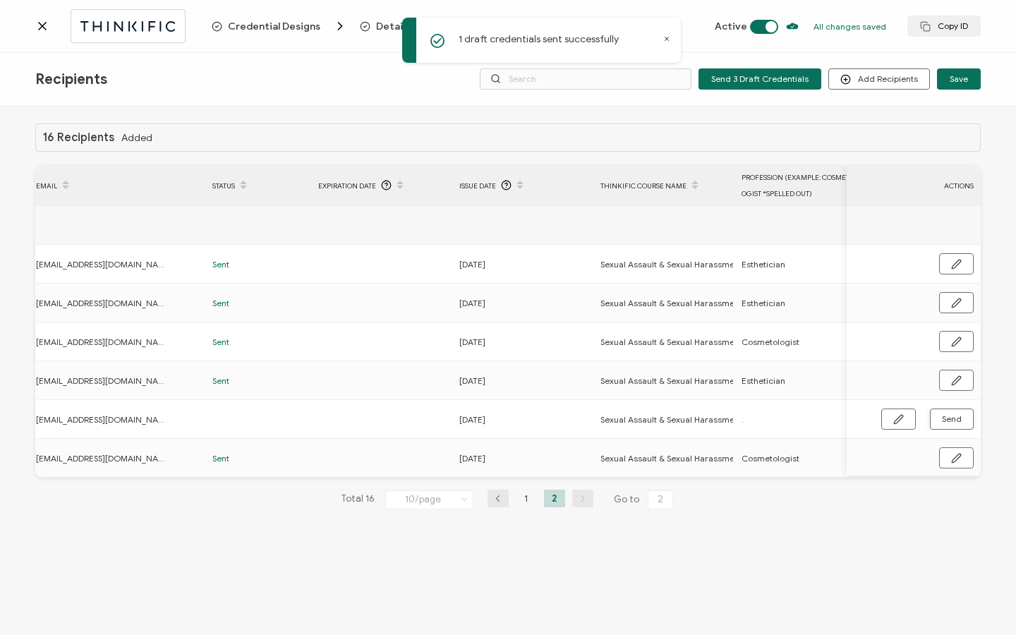
scroll to position [0, 0]
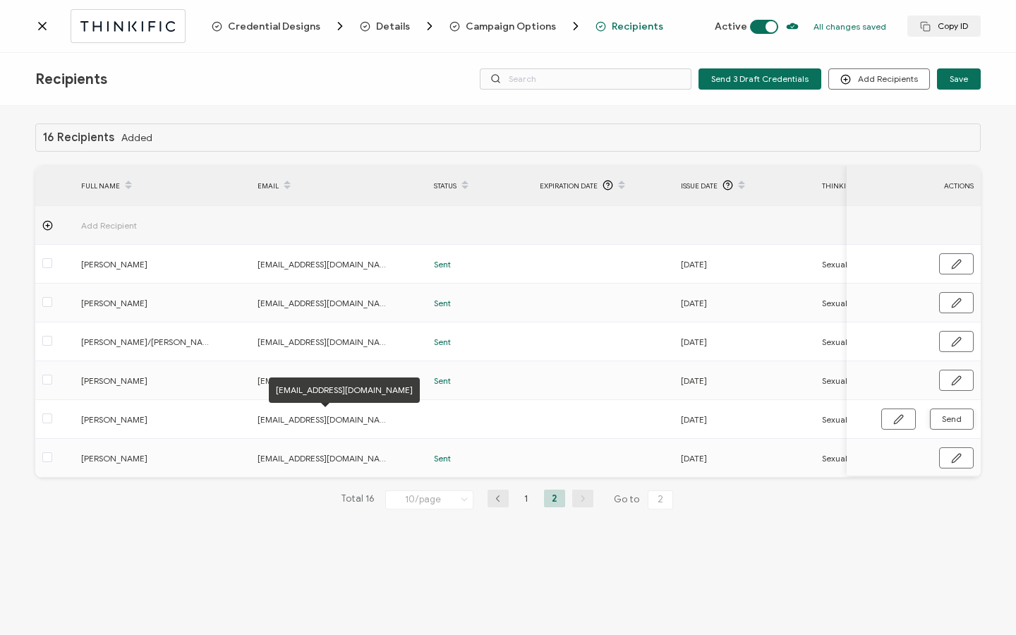
click at [50, 28] on div at bounding box center [123, 25] width 176 height 33
click at [40, 28] on icon at bounding box center [42, 26] width 7 height 7
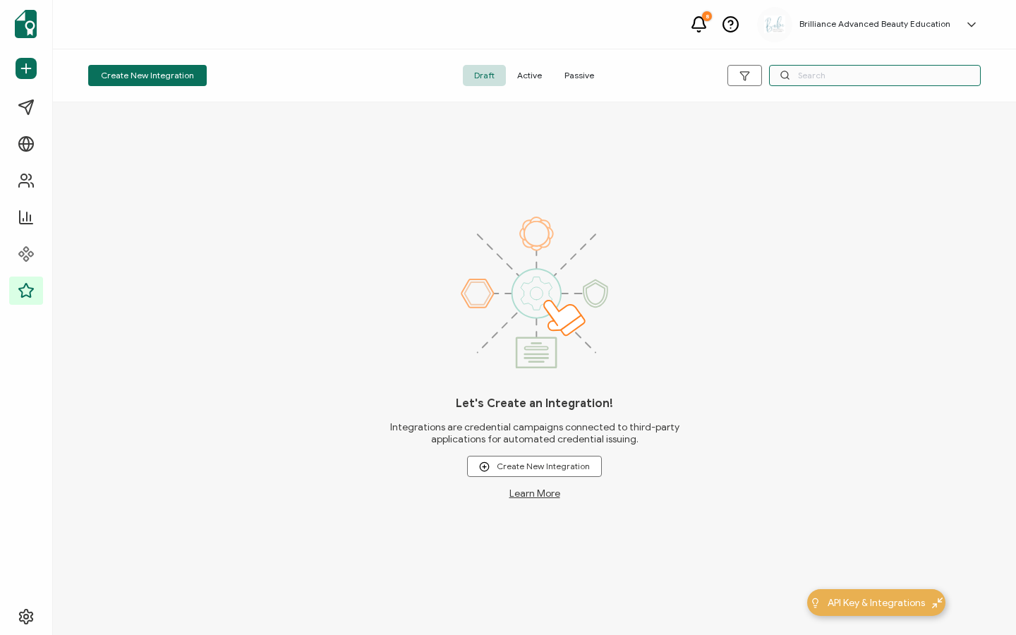
click at [827, 75] on input "text" at bounding box center [875, 75] width 212 height 21
click at [534, 75] on span "Active" at bounding box center [529, 75] width 47 height 21
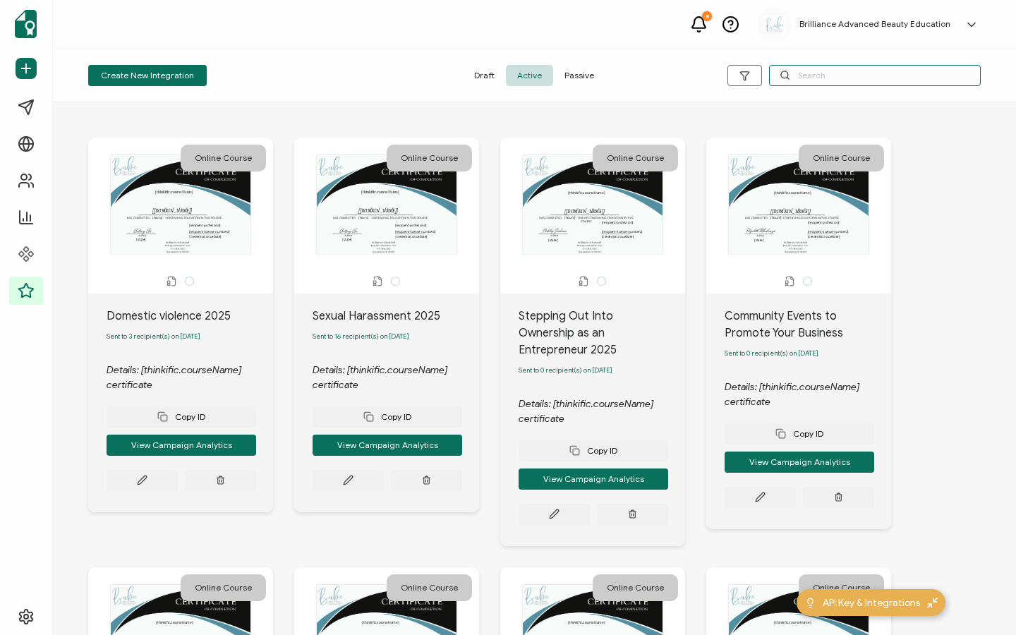
click at [827, 75] on input "text" at bounding box center [875, 75] width 212 height 21
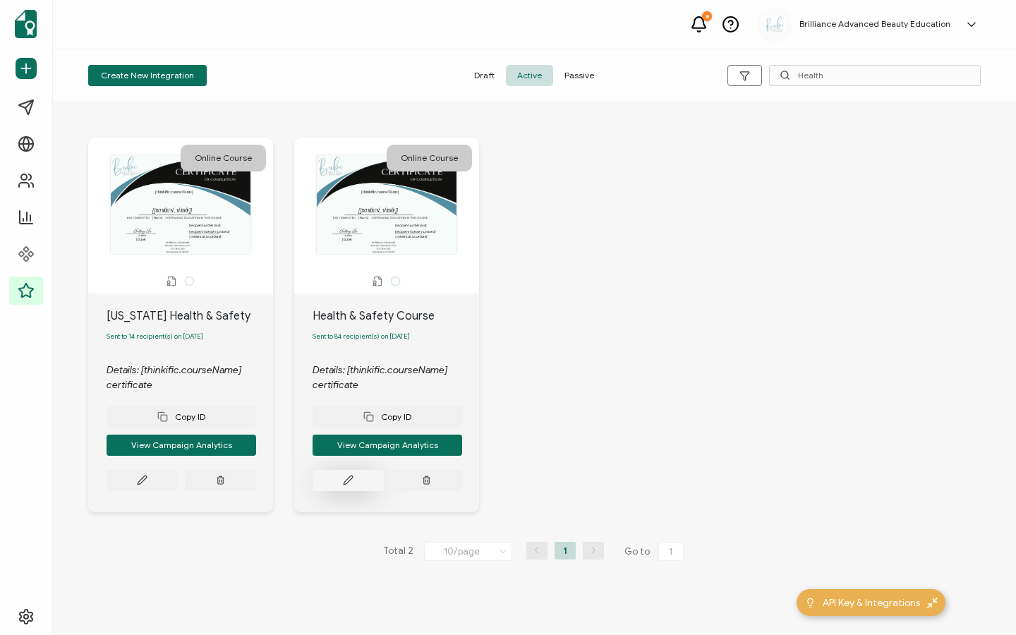
click at [147, 485] on icon at bounding box center [142, 480] width 11 height 11
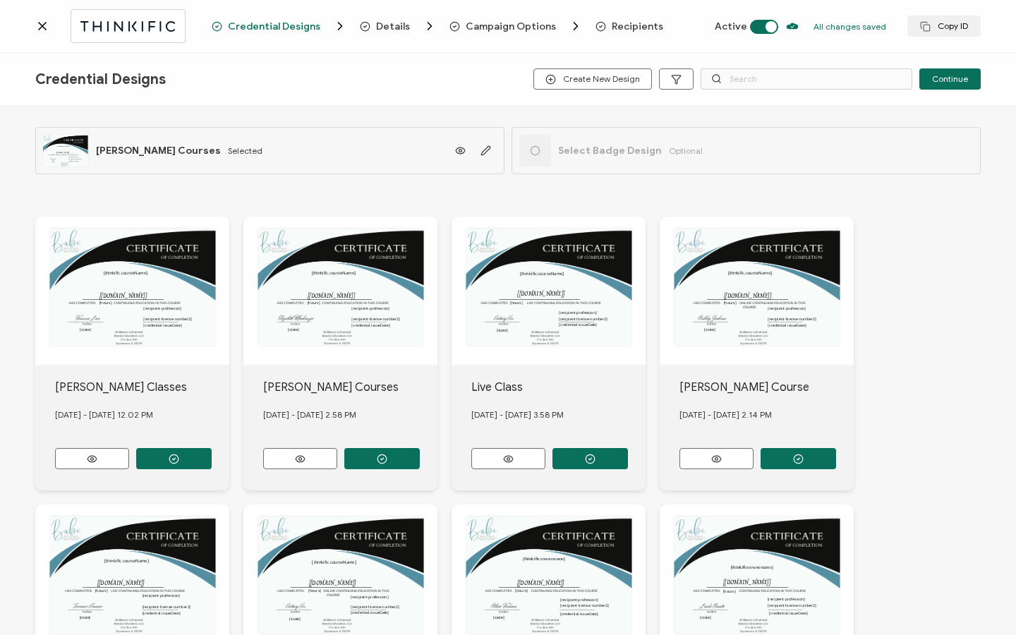
click at [633, 23] on span "Recipients" at bounding box center [637, 26] width 51 height 11
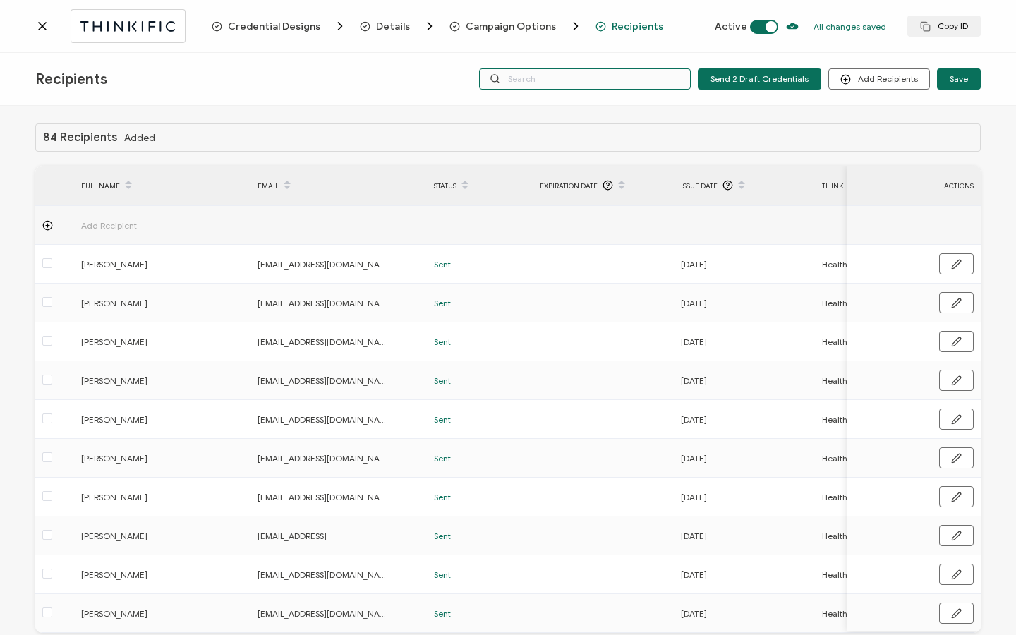
click at [627, 80] on input "text" at bounding box center [585, 78] width 212 height 21
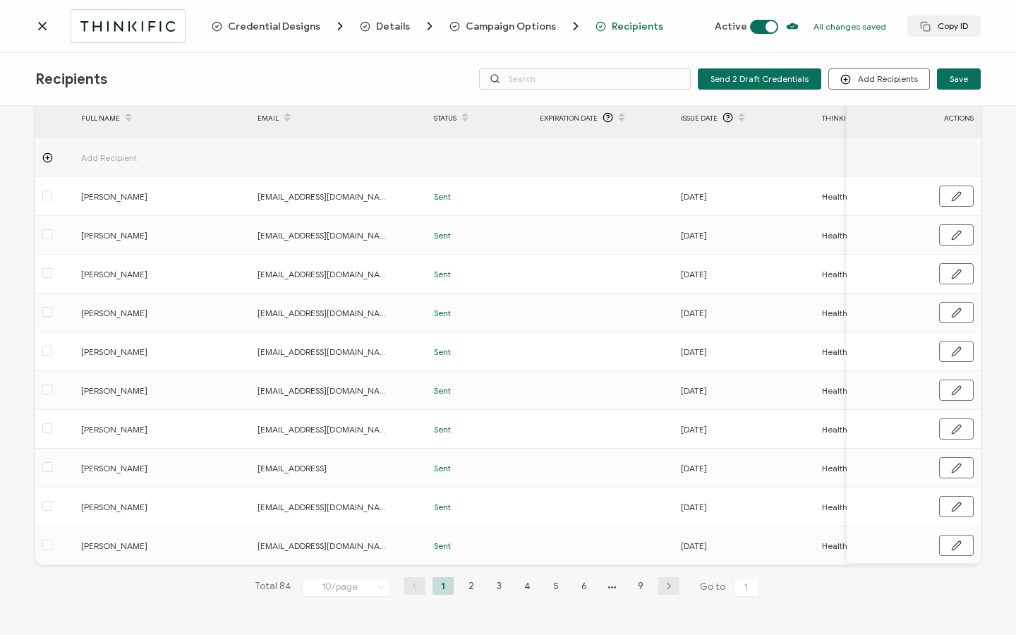
click at [630, 590] on li "9" at bounding box center [640, 586] width 21 height 18
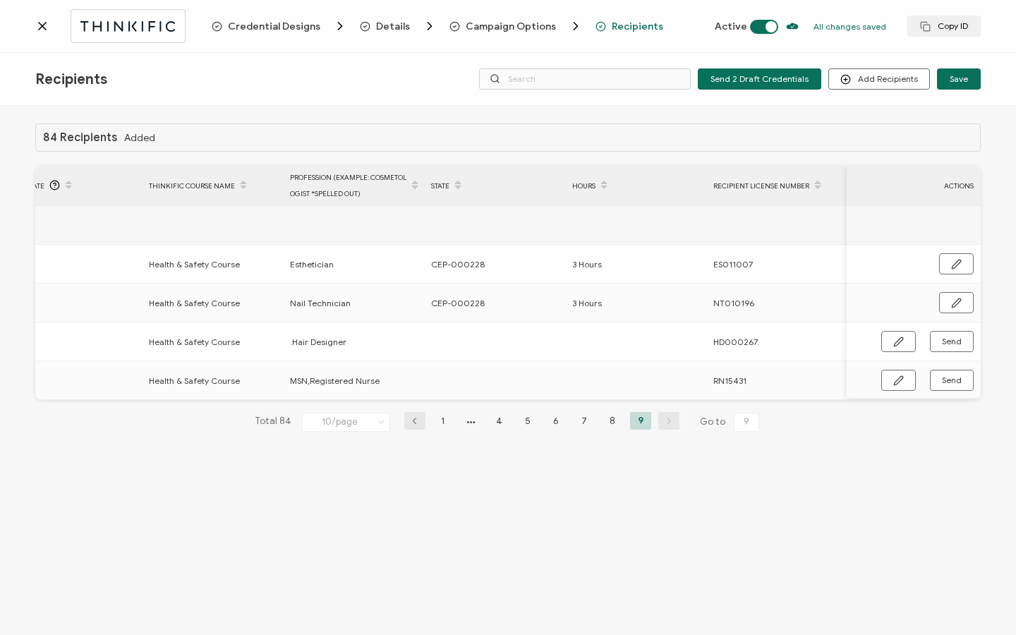
scroll to position [0, 674]
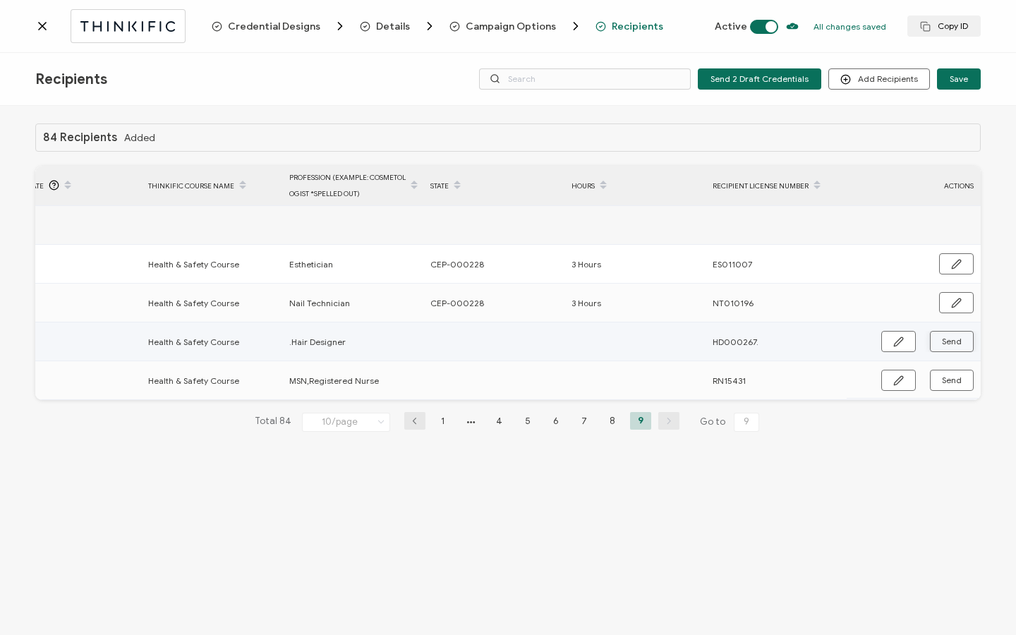
click at [954, 334] on button "Send" at bounding box center [952, 341] width 44 height 21
click at [878, 338] on div at bounding box center [914, 341] width 134 height 21
click at [953, 340] on icon "button" at bounding box center [956, 341] width 11 height 11
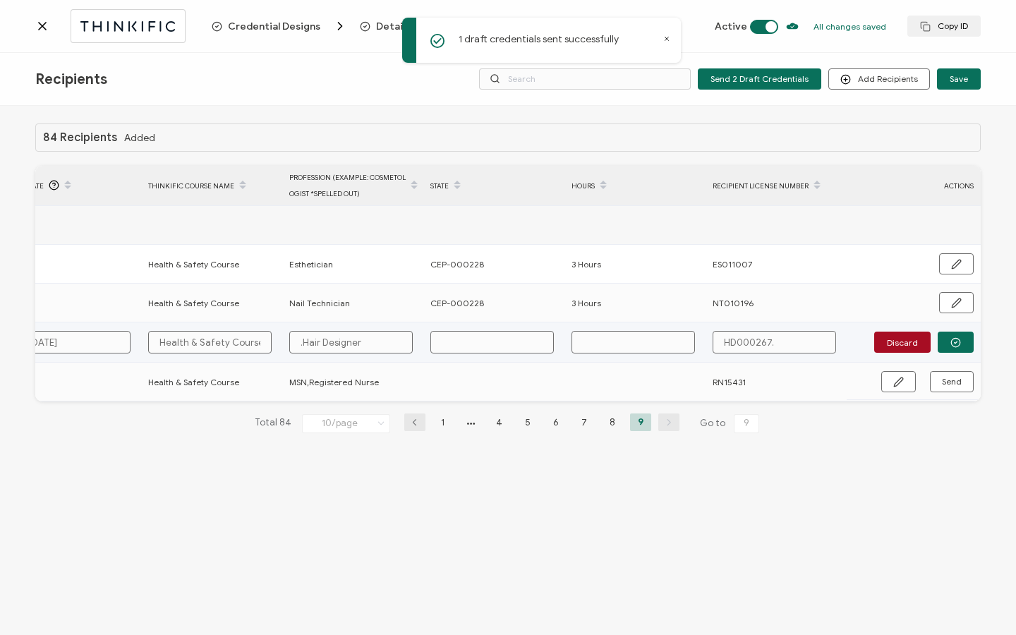
click at [506, 334] on input "text" at bounding box center [491, 342] width 123 height 23
drag, startPoint x: 485, startPoint y: 298, endPoint x: 425, endPoint y: 296, distance: 60.0
click at [421, 294] on tr "[PERSON_NAME] [EMAIL_ADDRESS][DOMAIN_NAME] Sent [DATE] Health & Safety Course N…" at bounding box center [171, 303] width 1619 height 39
click at [432, 301] on span "CEP-000228" at bounding box center [457, 303] width 54 height 16
drag, startPoint x: 431, startPoint y: 303, endPoint x: 475, endPoint y: 310, distance: 45.1
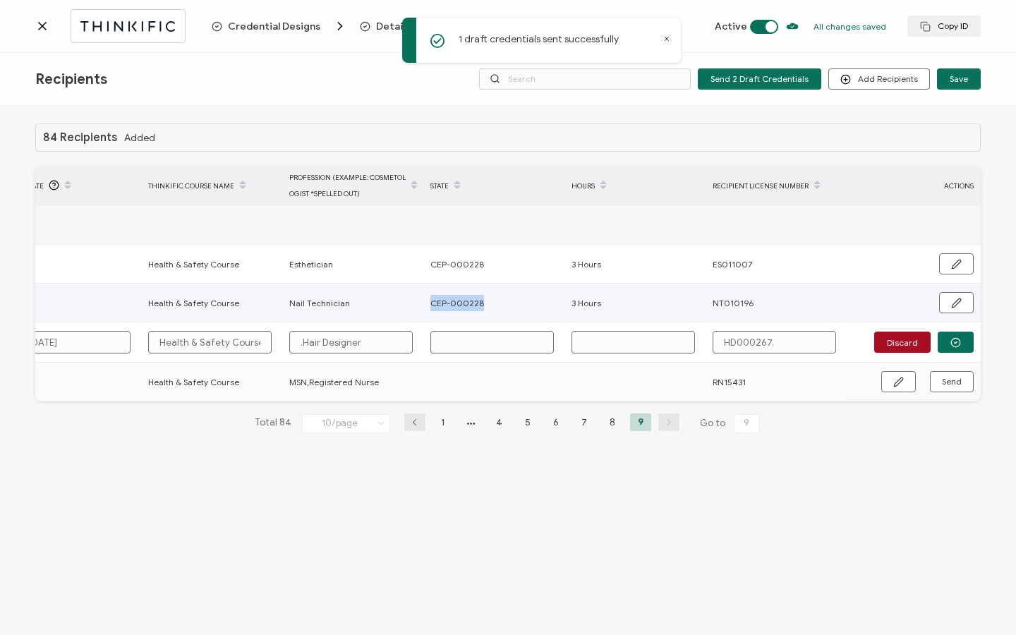
click at [480, 313] on td "CEP-000228" at bounding box center [493, 303] width 141 height 39
copy span "CEP-000228"
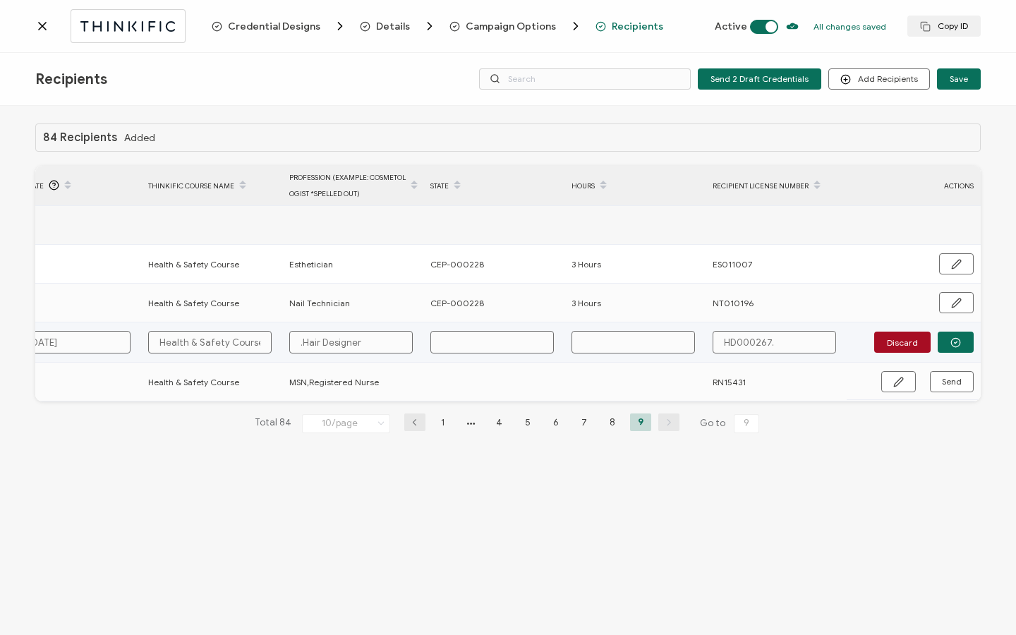
click at [471, 343] on input "text" at bounding box center [491, 342] width 123 height 23
paste input "CEP-000228"
drag, startPoint x: 308, startPoint y: 343, endPoint x: 368, endPoint y: 387, distance: 74.2
click at [309, 344] on input ".Hair Designer" at bounding box center [350, 342] width 123 height 23
click at [603, 348] on input "text" at bounding box center [632, 342] width 123 height 23
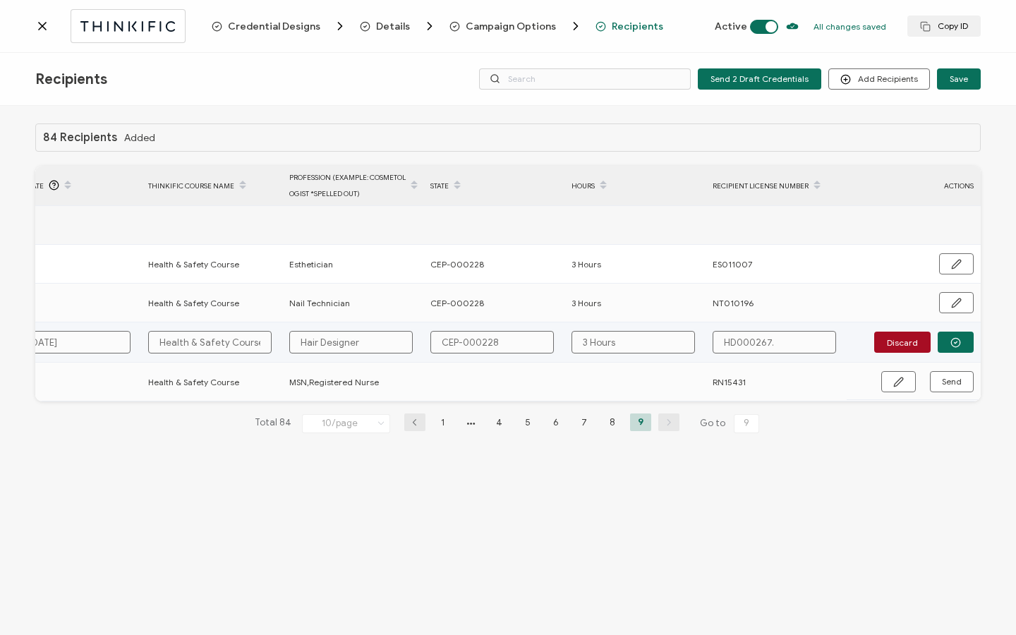
click at [806, 348] on input "HD000267." at bounding box center [773, 342] width 123 height 23
click at [954, 344] on icon "button" at bounding box center [955, 342] width 11 height 11
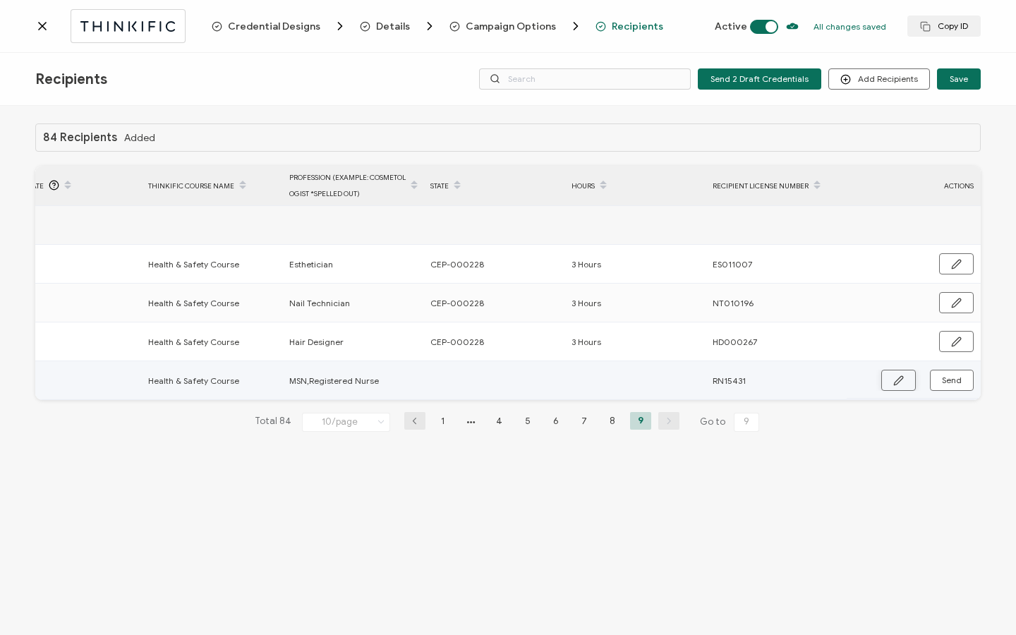
click at [890, 377] on button "button" at bounding box center [898, 380] width 35 height 21
click at [483, 372] on input "text" at bounding box center [491, 381] width 123 height 23
paste input "CEP-000228"
click at [615, 382] on input "text" at bounding box center [632, 381] width 123 height 23
click at [964, 375] on button "button" at bounding box center [956, 380] width 36 height 21
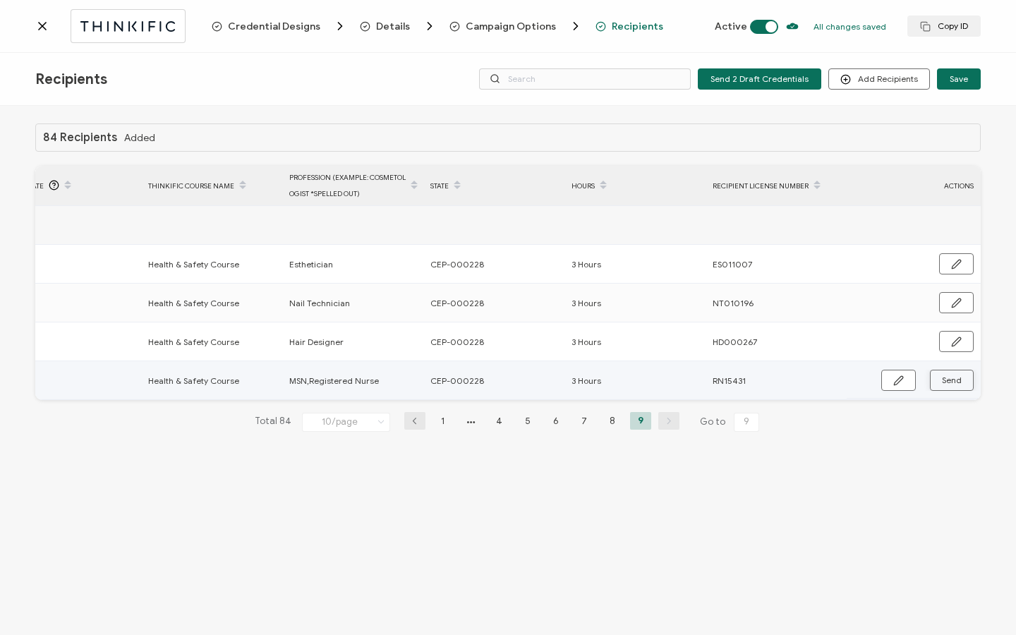
click at [964, 376] on button "Send" at bounding box center [952, 380] width 44 height 21
click at [37, 27] on icon at bounding box center [42, 26] width 14 height 14
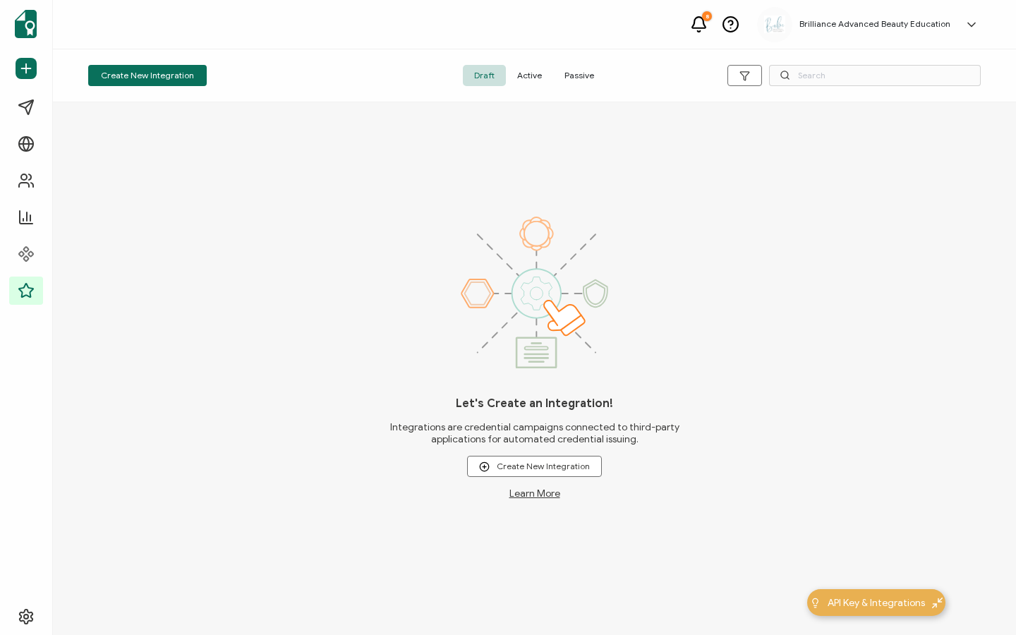
click at [522, 79] on span "Active" at bounding box center [529, 75] width 47 height 21
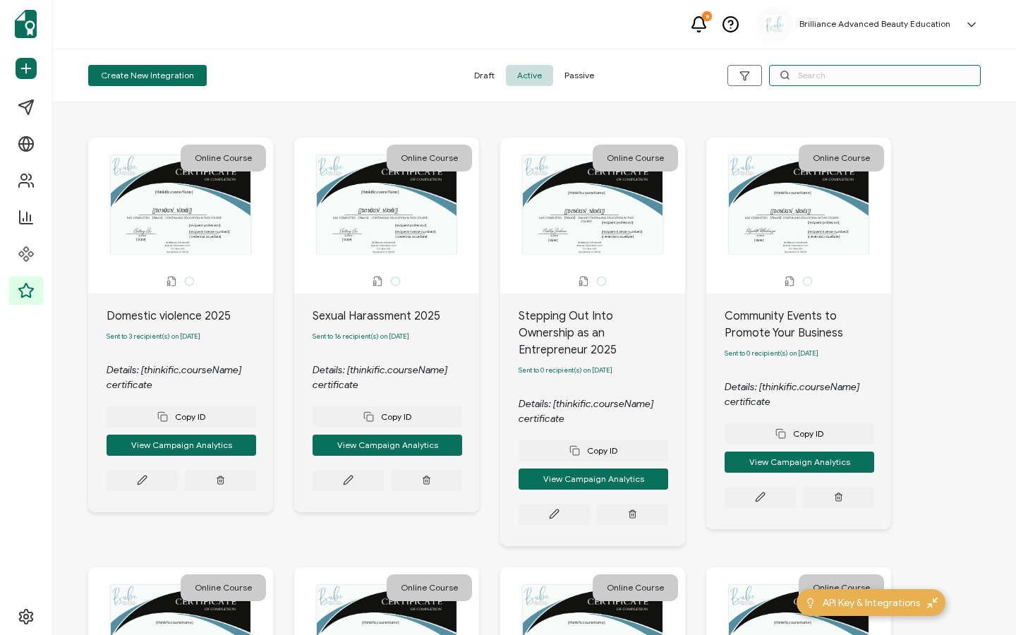
click at [868, 78] on input "text" at bounding box center [875, 75] width 212 height 21
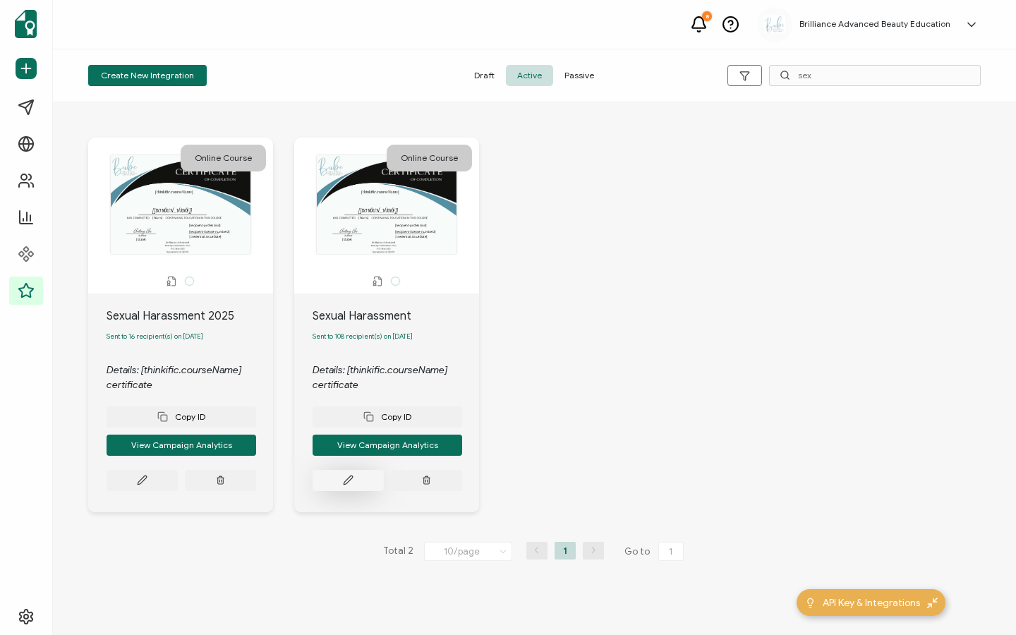
click at [178, 490] on button at bounding box center [142, 480] width 71 height 21
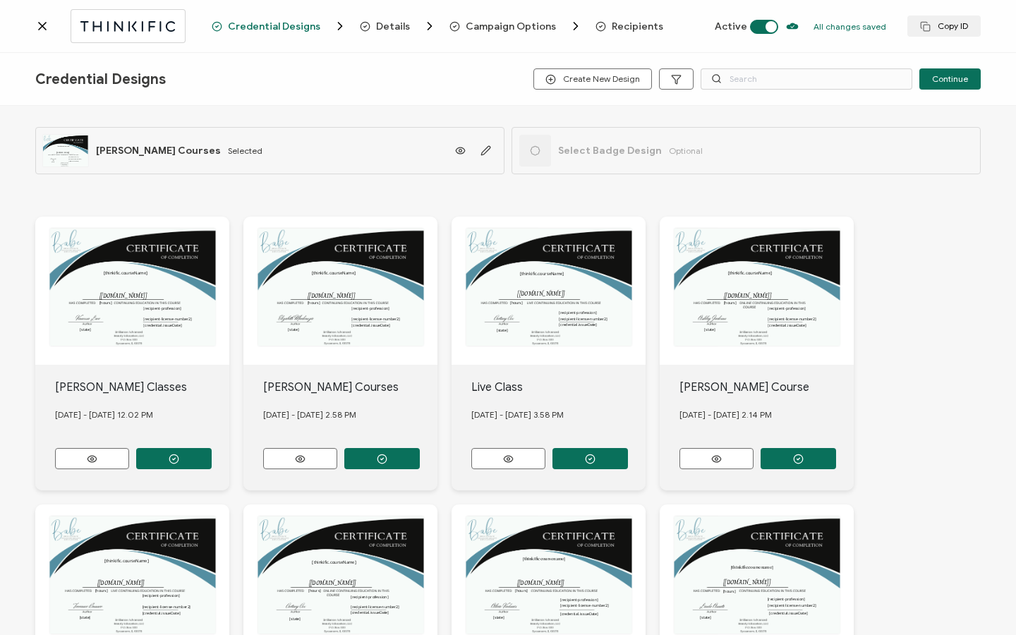
click at [626, 23] on span "Recipients" at bounding box center [637, 26] width 51 height 11
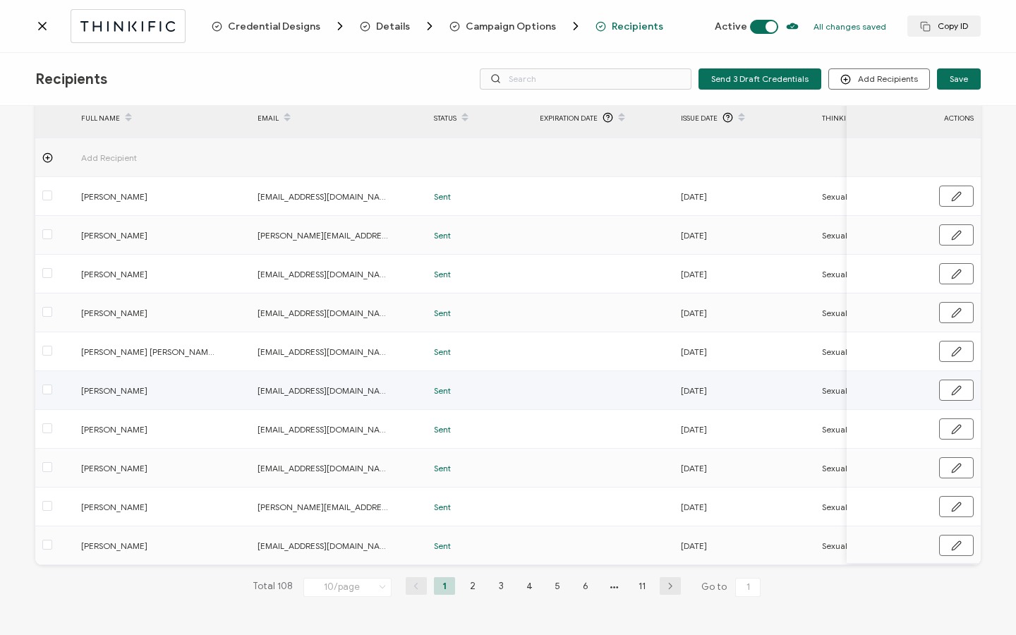
scroll to position [71, 0]
click at [636, 588] on li "11" at bounding box center [641, 586] width 21 height 18
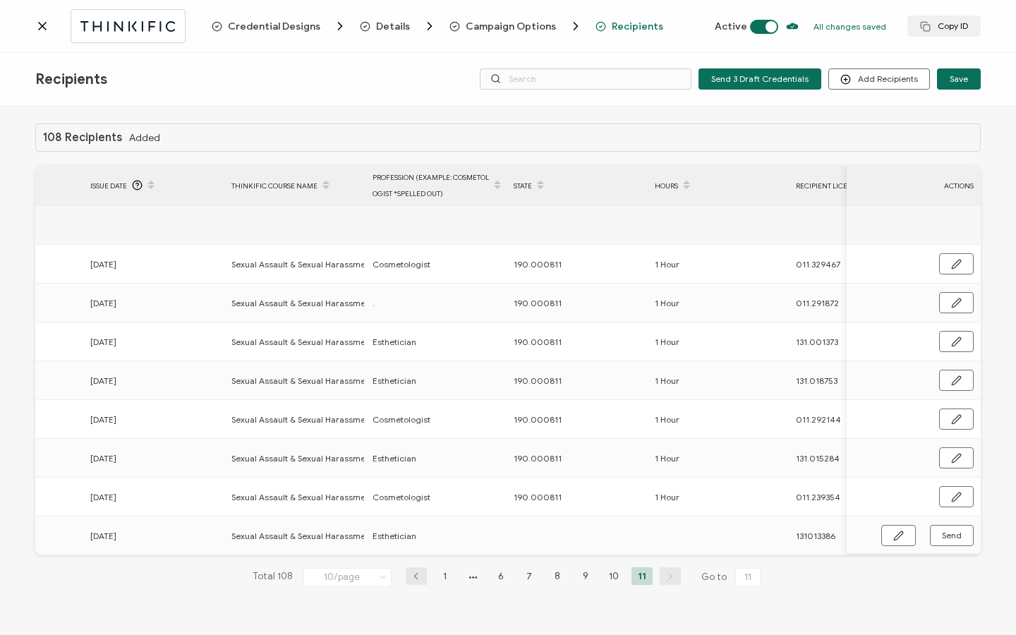
scroll to position [0, 623]
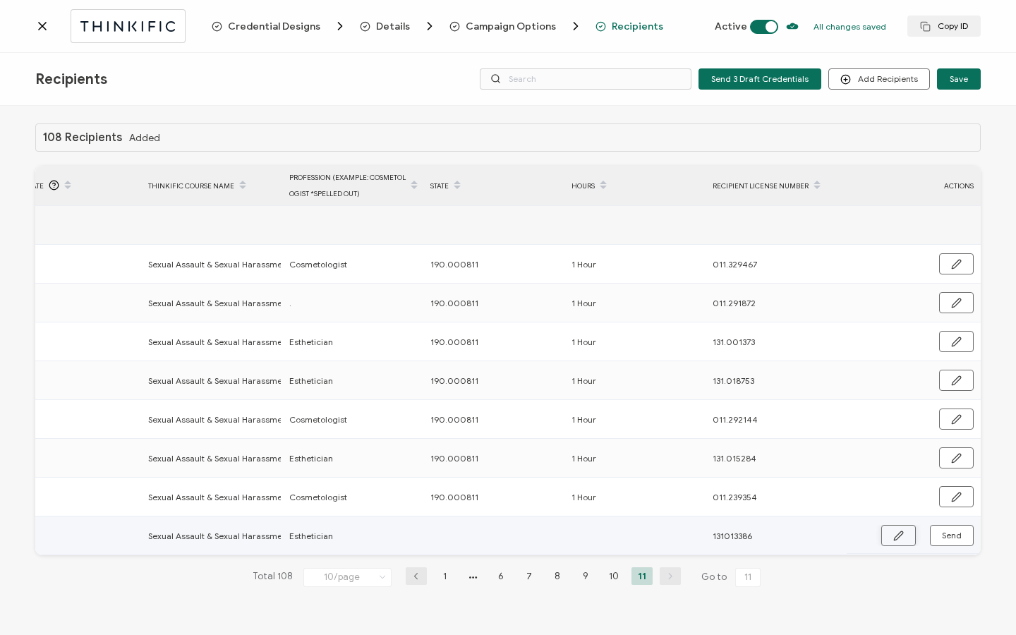
click at [897, 530] on icon "button" at bounding box center [898, 535] width 11 height 11
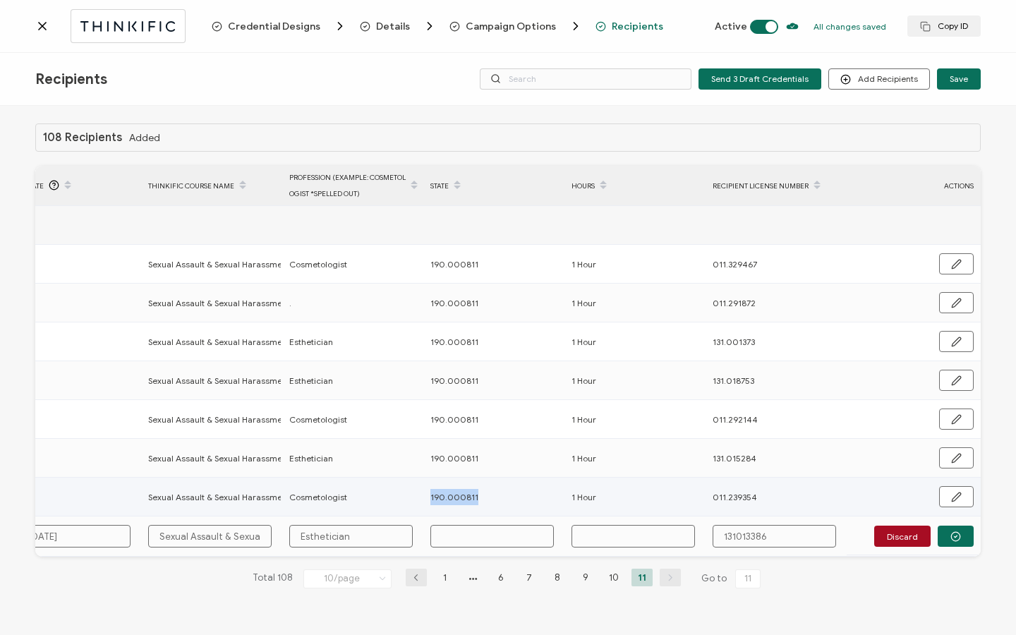
drag, startPoint x: 485, startPoint y: 496, endPoint x: 420, endPoint y: 492, distance: 64.3
click at [418, 492] on tr "[PERSON_NAME] [EMAIL_ADDRESS][DOMAIN_NAME] Sent [DATE] Sexual Assault & Sexual …" at bounding box center [171, 497] width 1619 height 39
copy tr "190.000811"
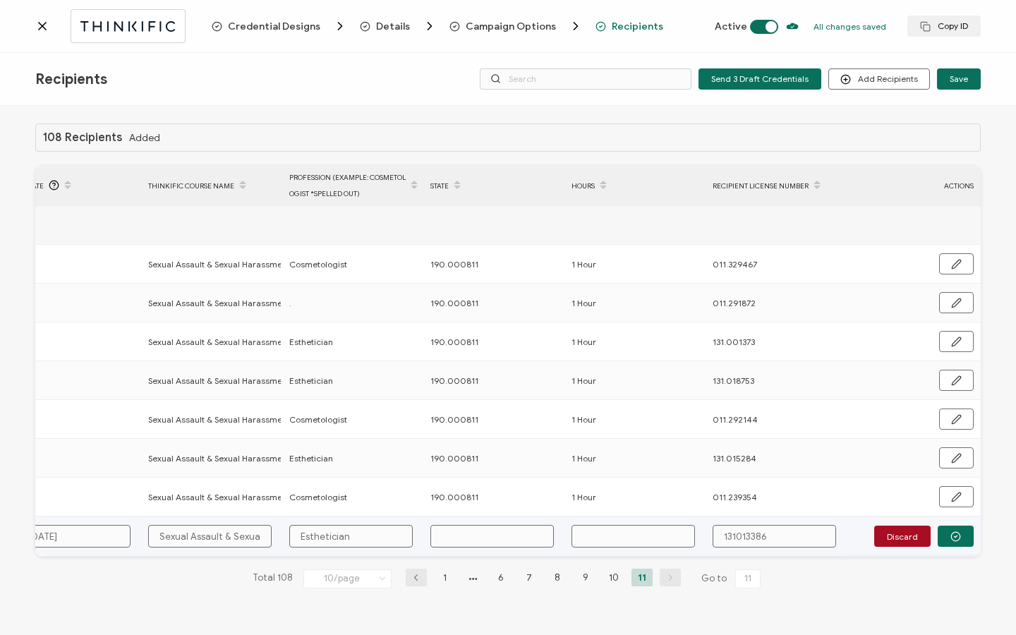
click at [466, 537] on input "text" at bounding box center [491, 536] width 123 height 23
paste input "190.000811"
click at [620, 543] on input "text" at bounding box center [632, 536] width 123 height 23
click at [735, 533] on input "131013386" at bounding box center [773, 536] width 123 height 23
click at [956, 535] on icon "button" at bounding box center [955, 536] width 11 height 11
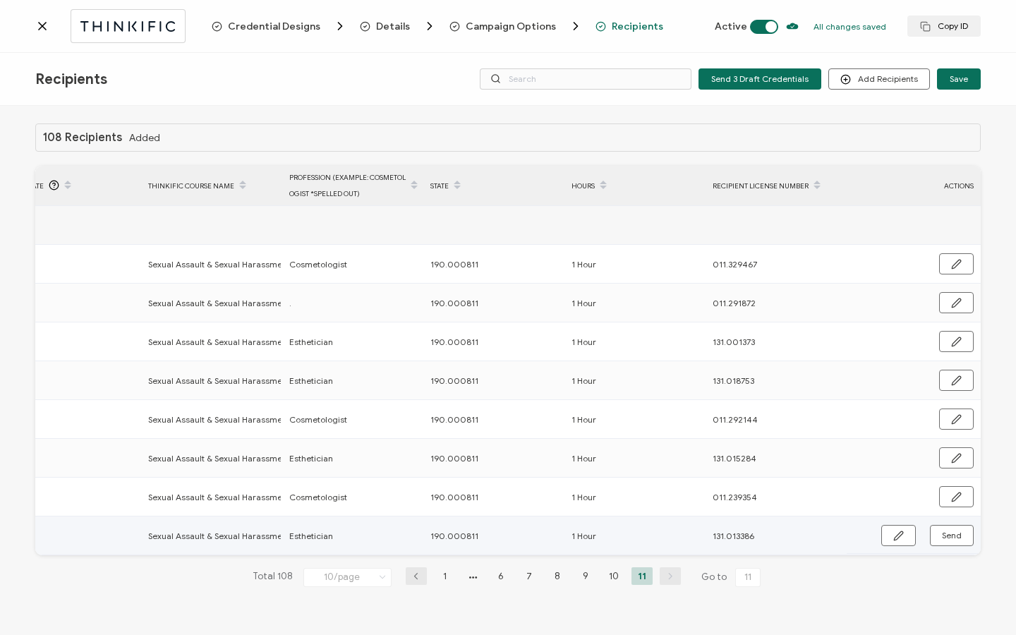
click at [904, 535] on span "Send" at bounding box center [898, 535] width 11 height 11
click at [43, 31] on icon at bounding box center [42, 26] width 14 height 14
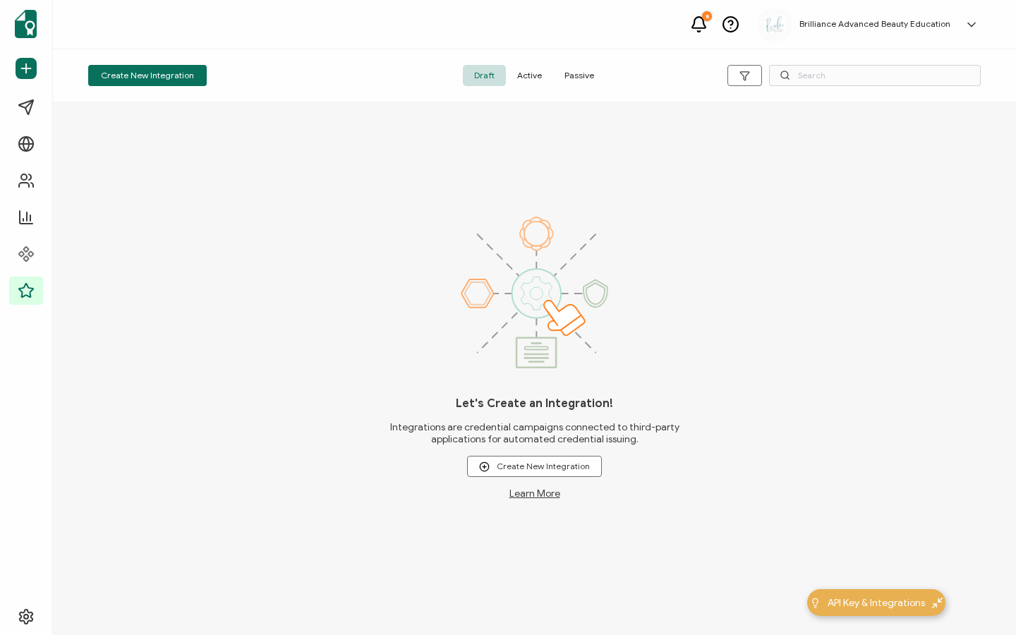
click at [538, 79] on span "Active" at bounding box center [529, 75] width 47 height 21
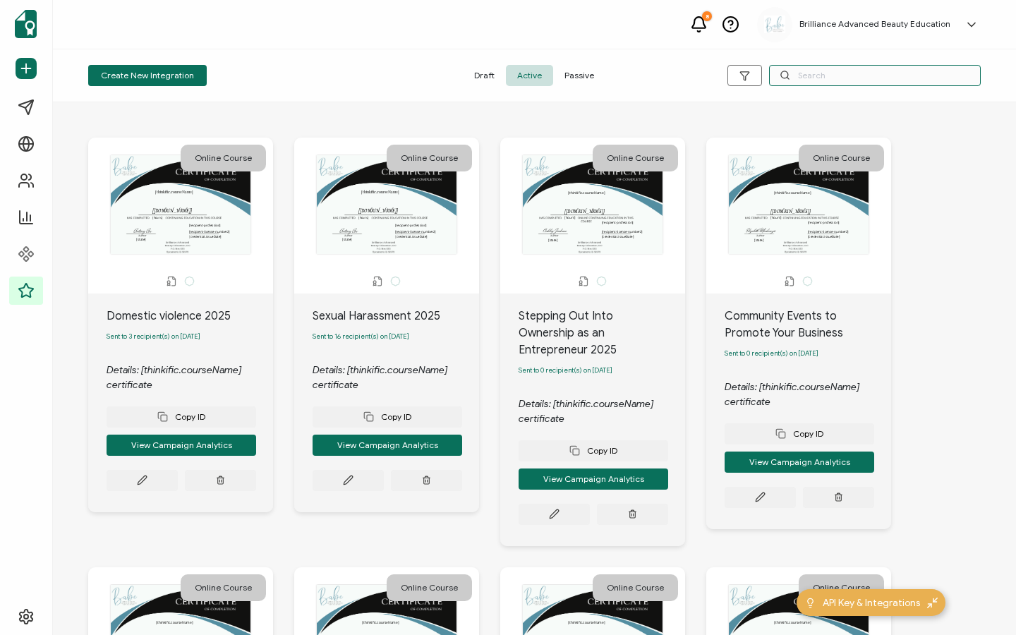
click at [890, 78] on input "text" at bounding box center [875, 75] width 212 height 21
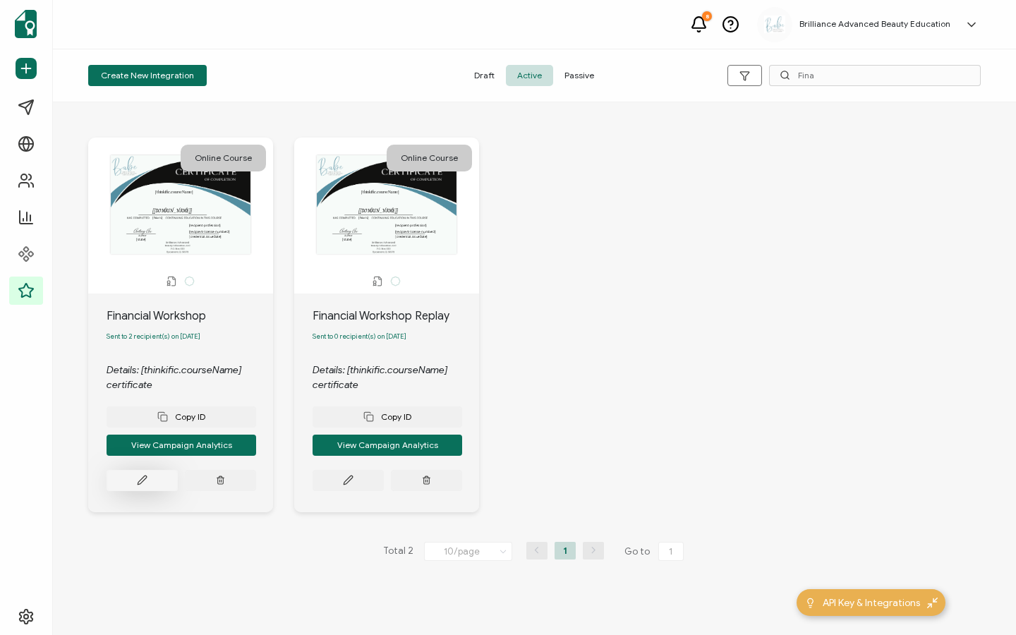
click at [164, 489] on button at bounding box center [142, 480] width 71 height 21
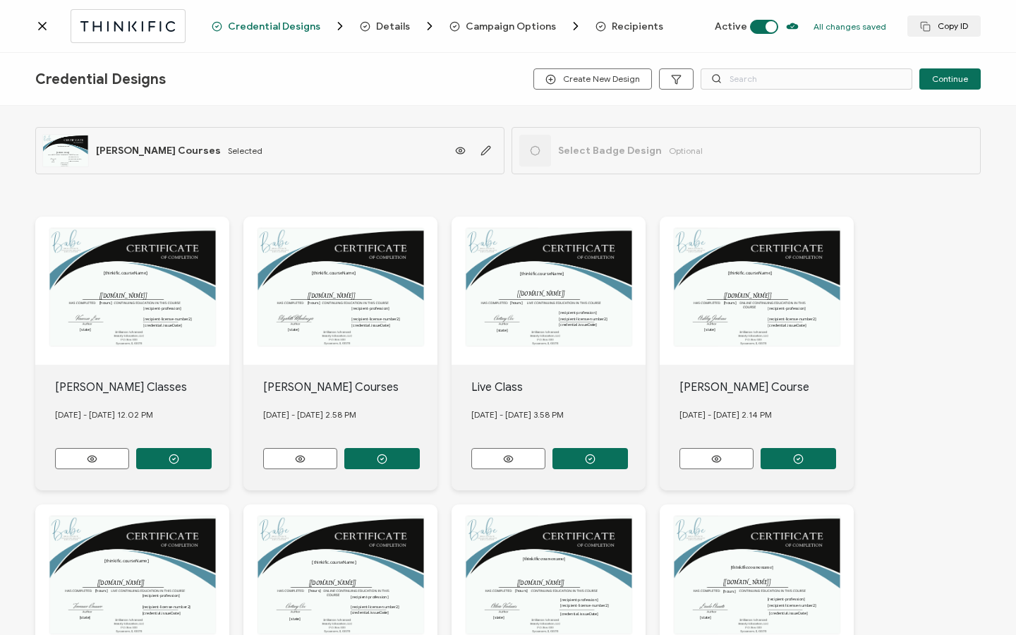
click at [633, 23] on span "Recipients" at bounding box center [637, 26] width 51 height 11
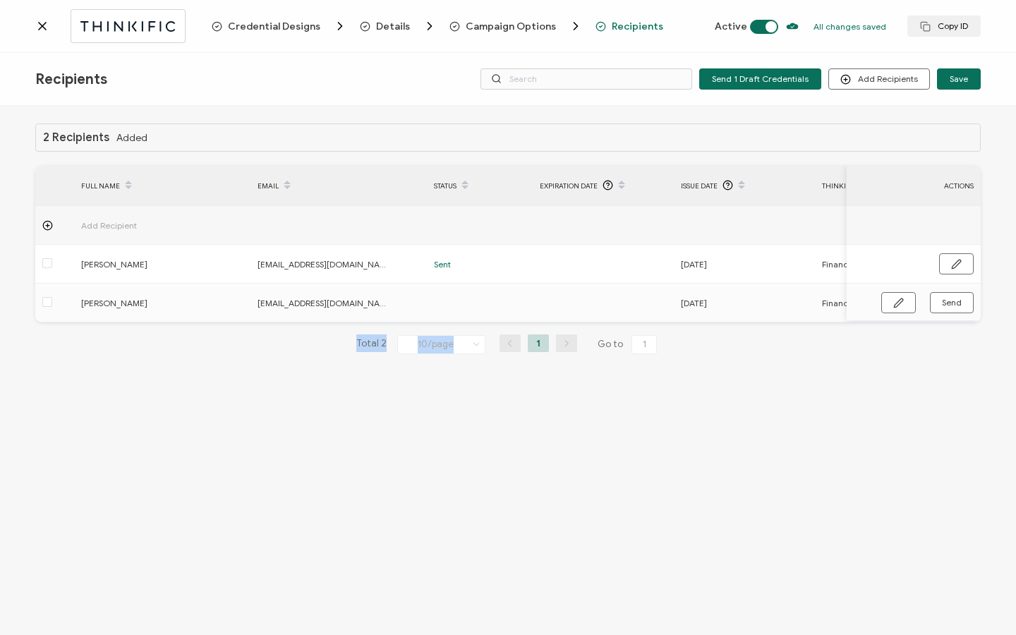
click at [509, 342] on div "2 Recipients Added FULL NAME EMAIL Status Expiration Date Issue Date Thinkific …" at bounding box center [507, 249] width 945 height 253
drag, startPoint x: 494, startPoint y: 322, endPoint x: 708, endPoint y: 353, distance: 216.1
click at [799, 382] on div "2 Recipients Added FULL NAME EMAIL Status Expiration Date Issue Date Thinkific …" at bounding box center [508, 372] width 1016 height 533
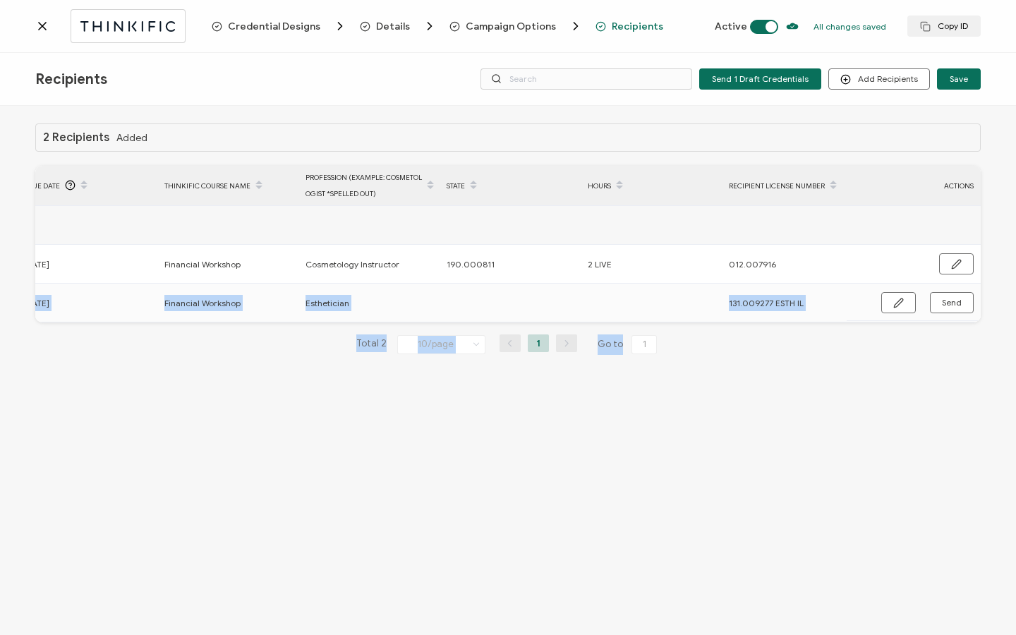
scroll to position [0, 674]
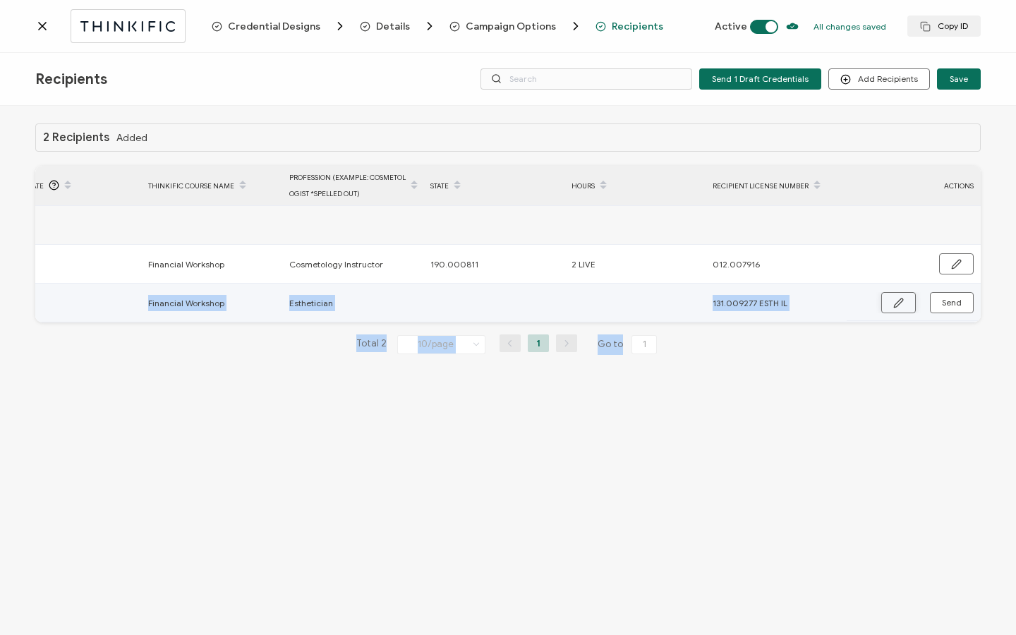
click at [900, 301] on icon "button" at bounding box center [898, 303] width 11 height 11
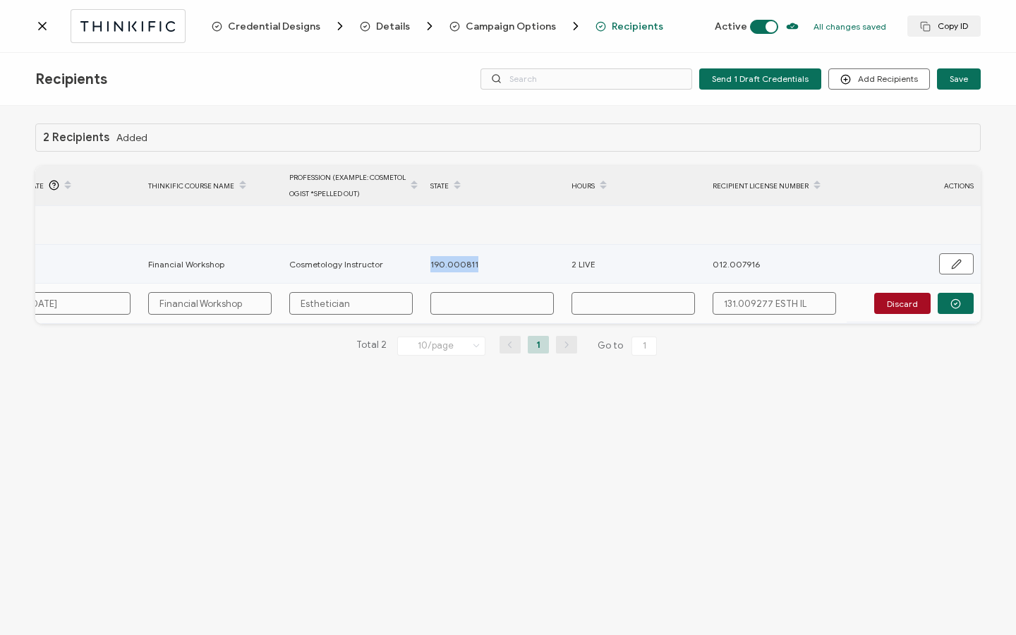
drag, startPoint x: 479, startPoint y: 266, endPoint x: 423, endPoint y: 262, distance: 56.5
click at [423, 262] on tr "[PERSON_NAME] [EMAIL_ADDRESS][DOMAIN_NAME] Sent [DATE] Financial Workshop Cosme…" at bounding box center [171, 264] width 1619 height 39
copy tr "190.000811"
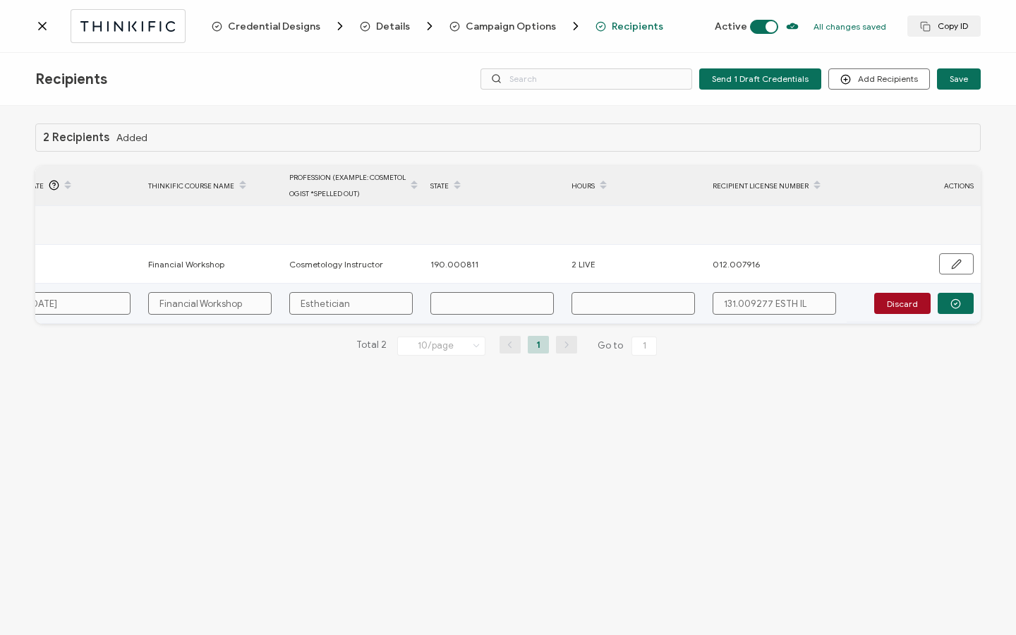
click at [490, 308] on input "text" at bounding box center [491, 303] width 123 height 23
paste input "190.000811"
click at [619, 301] on input "text" at bounding box center [632, 303] width 123 height 23
drag, startPoint x: 772, startPoint y: 306, endPoint x: 806, endPoint y: 314, distance: 34.7
click at [806, 314] on input "131.009277 ESTH IL" at bounding box center [773, 303] width 123 height 23
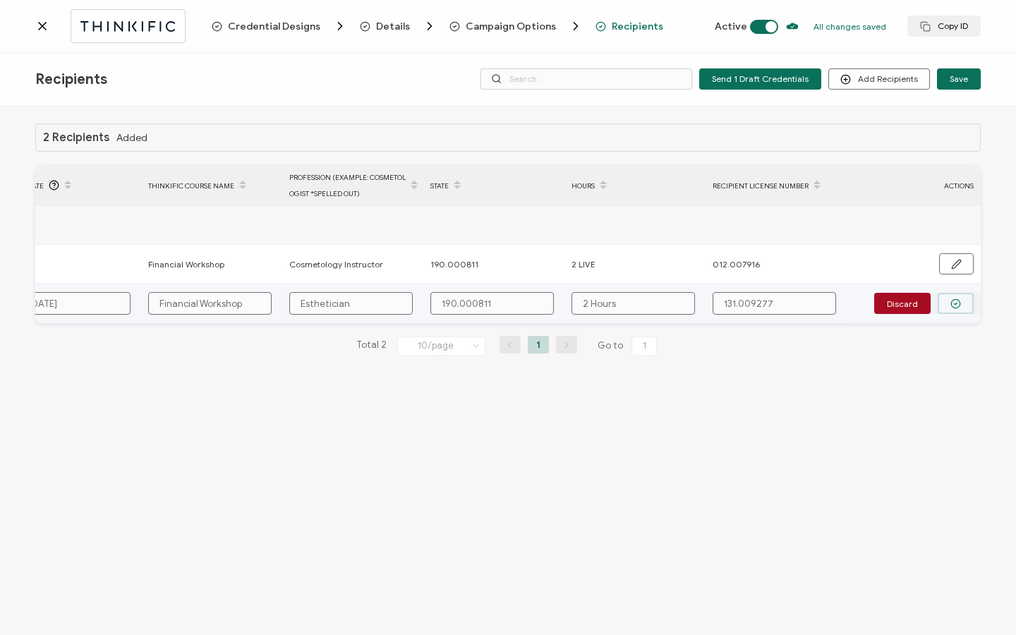
click at [968, 305] on button "button" at bounding box center [956, 303] width 36 height 21
click at [904, 305] on span "Send" at bounding box center [898, 303] width 11 height 11
